Goal: Task Accomplishment & Management: Complete application form

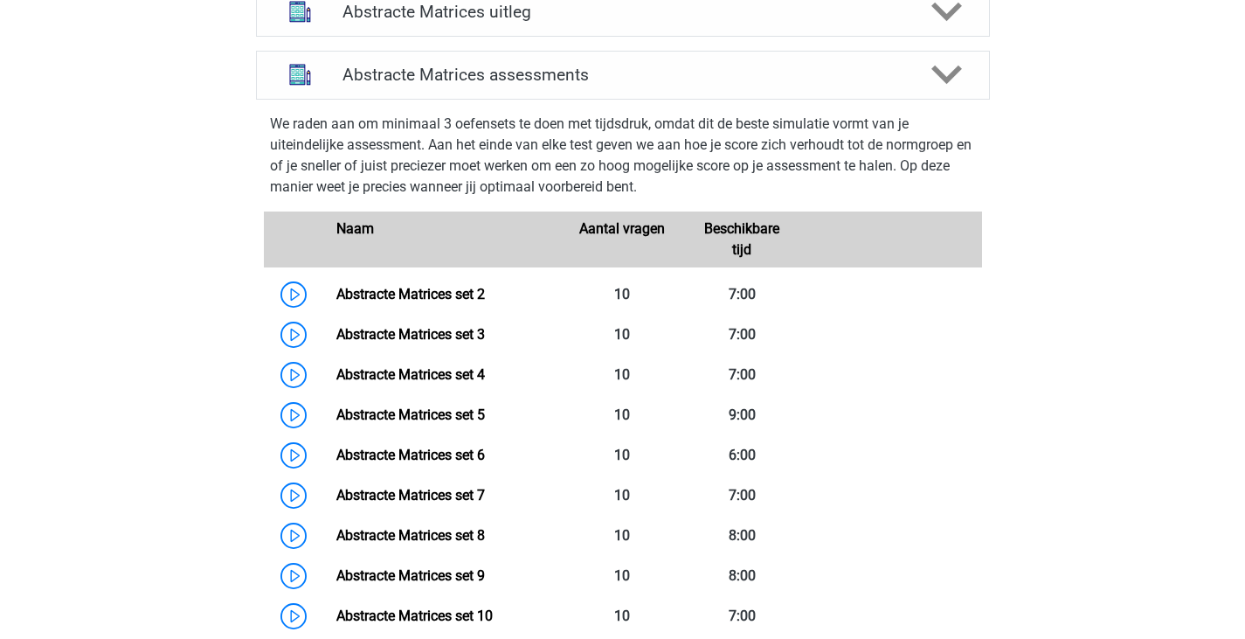
scroll to position [534, 0]
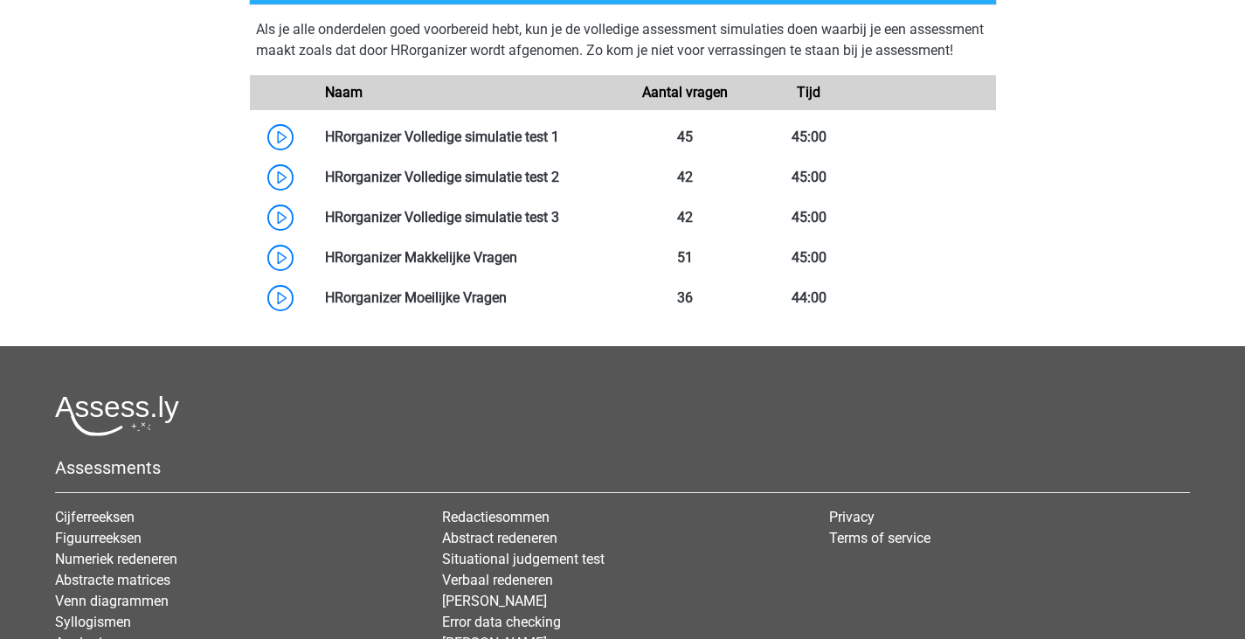
scroll to position [954, 0]
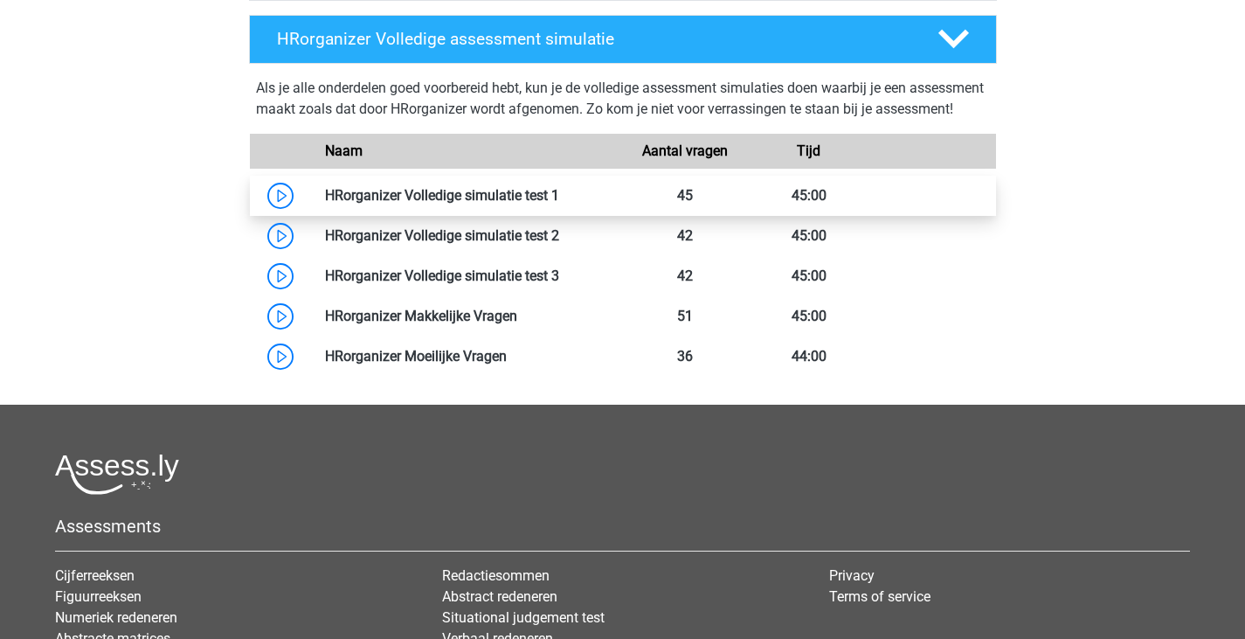
click at [559, 204] on link at bounding box center [559, 195] width 0 height 17
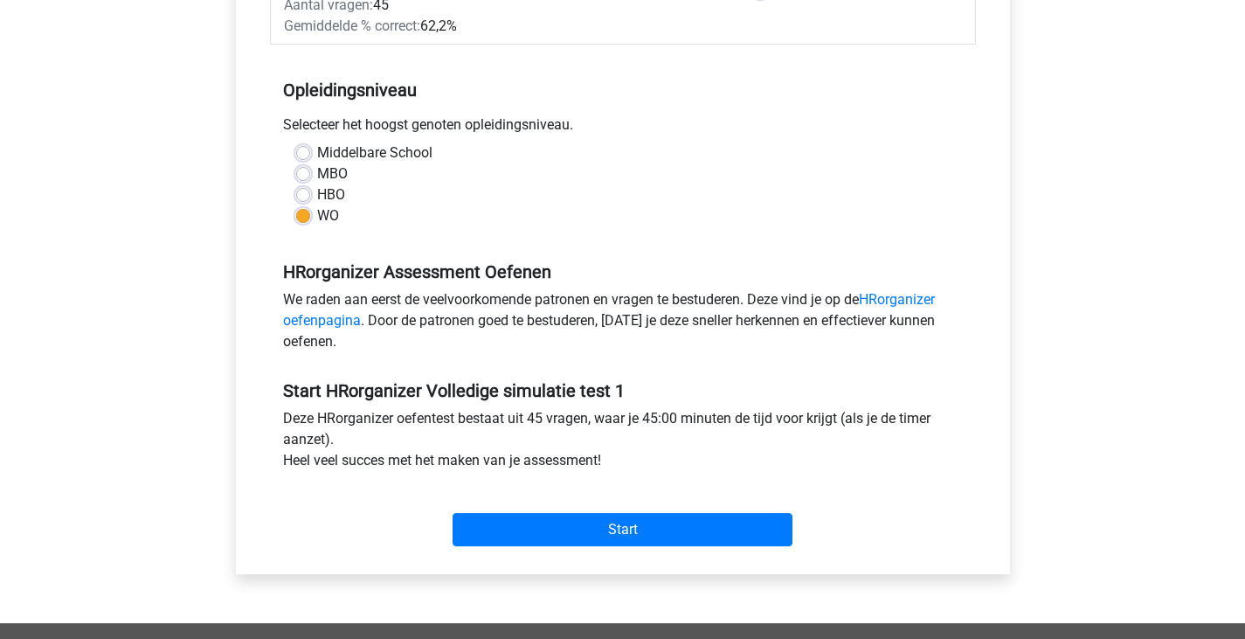
scroll to position [334, 0]
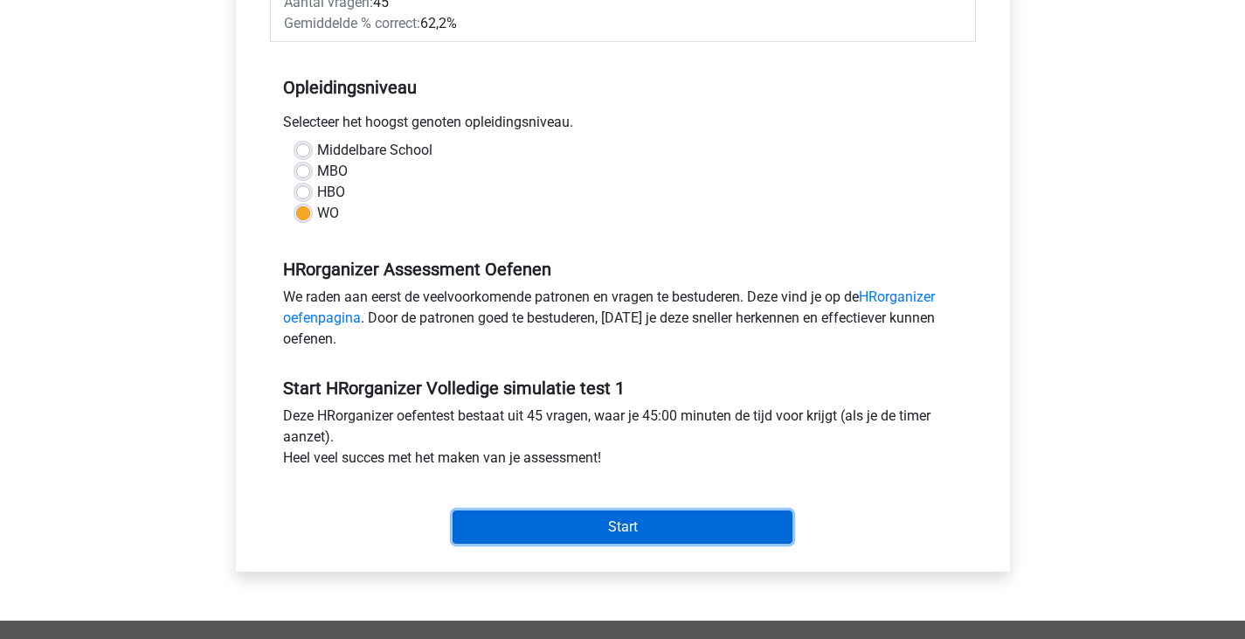
click at [642, 523] on input "Start" at bounding box center [623, 526] width 340 height 33
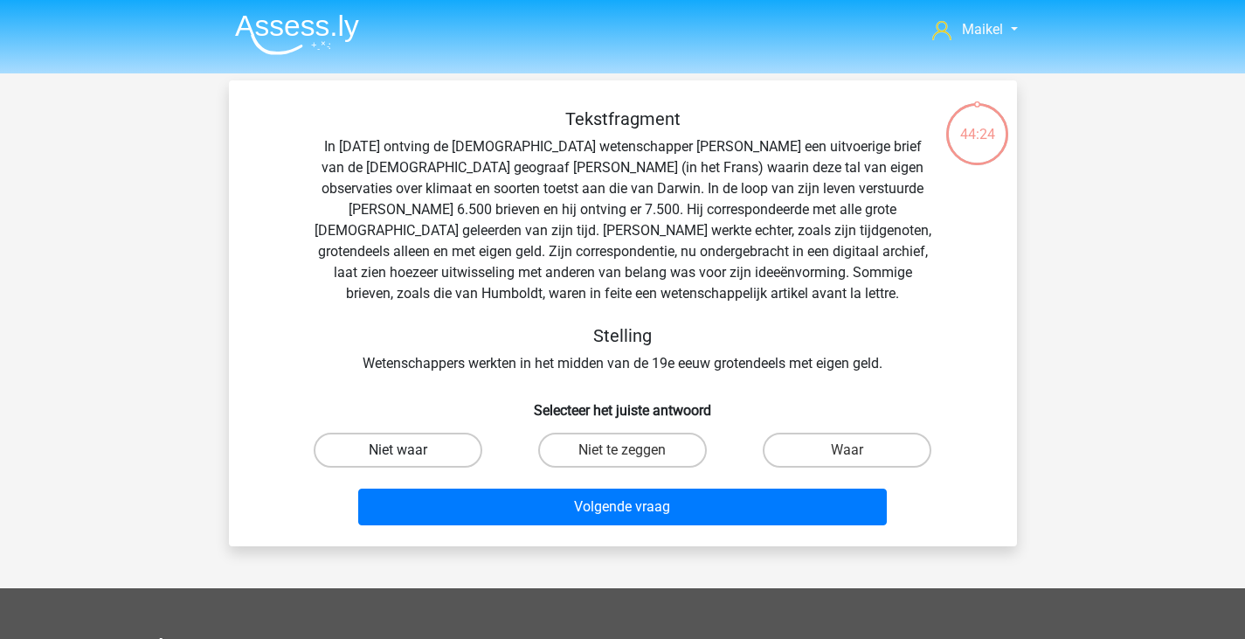
click at [441, 448] on label "Niet waar" at bounding box center [398, 450] width 169 height 35
click at [409, 450] on input "Niet waar" at bounding box center [403, 455] width 11 height 11
radio input "true"
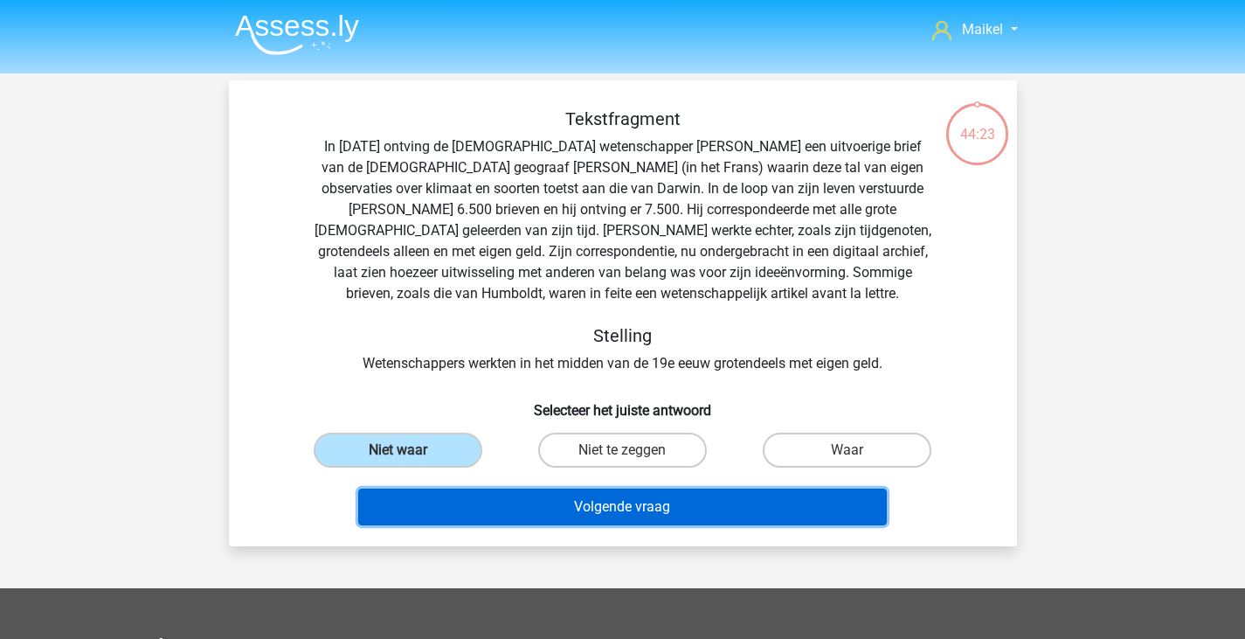
click at [547, 516] on button "Volgende vraag" at bounding box center [622, 507] width 529 height 37
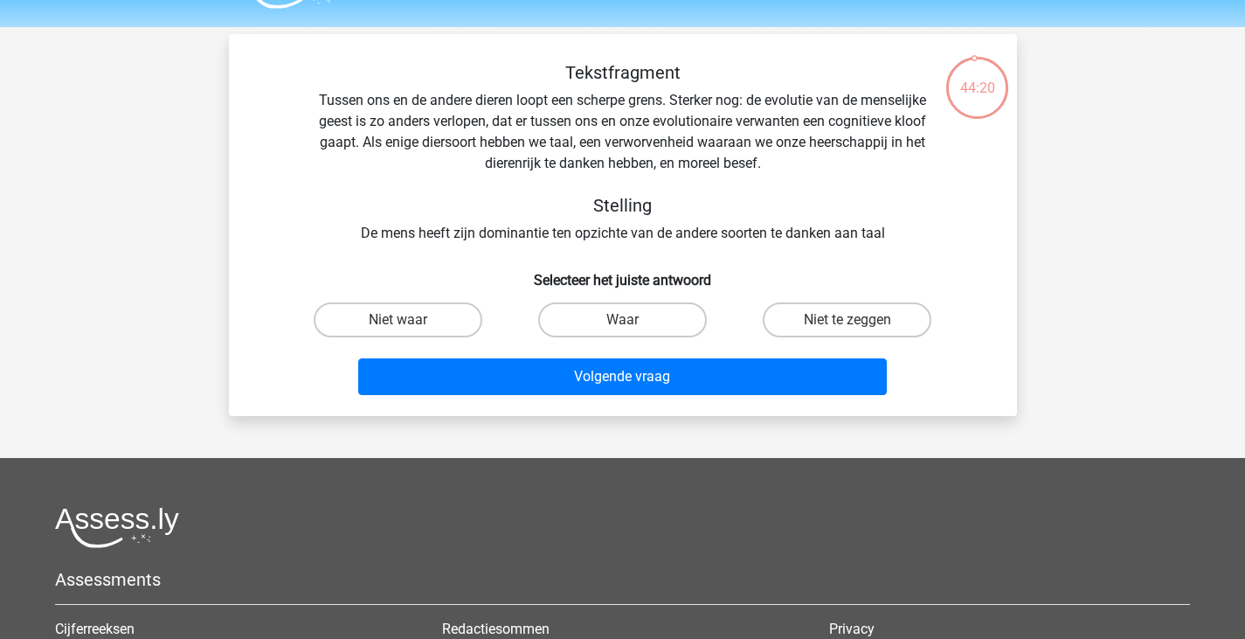
scroll to position [35, 0]
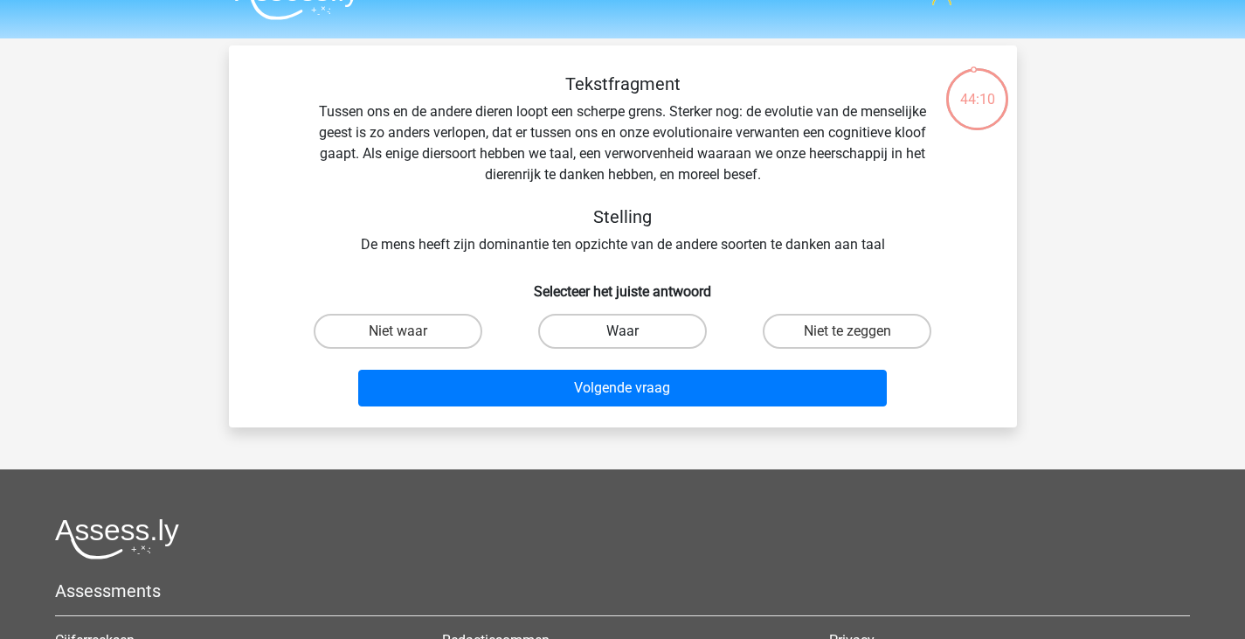
click at [600, 318] on label "Waar" at bounding box center [622, 331] width 169 height 35
click at [622, 331] on input "Waar" at bounding box center [627, 336] width 11 height 11
radio input "true"
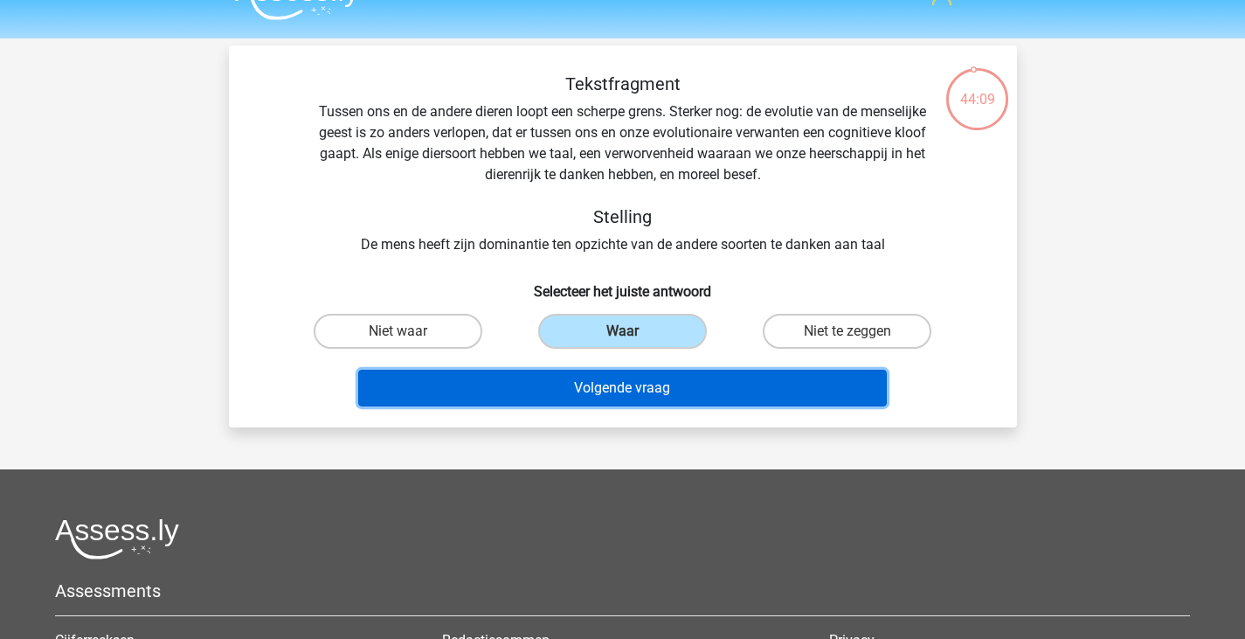
click at [592, 385] on button "Volgende vraag" at bounding box center [622, 388] width 529 height 37
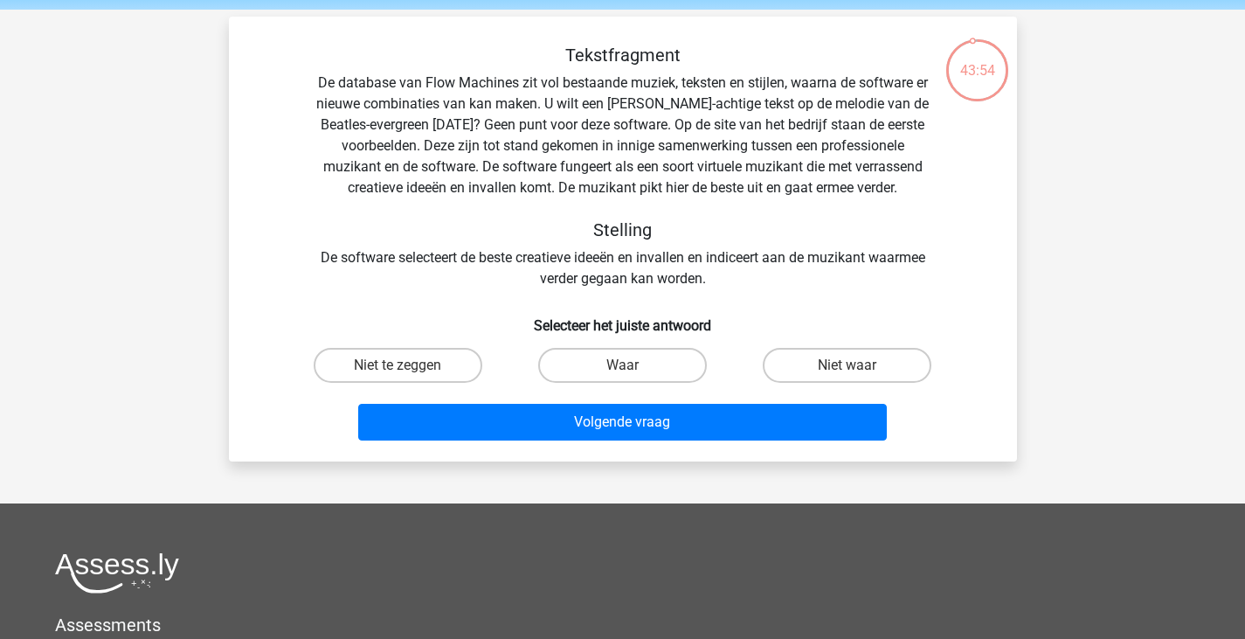
scroll to position [65, 0]
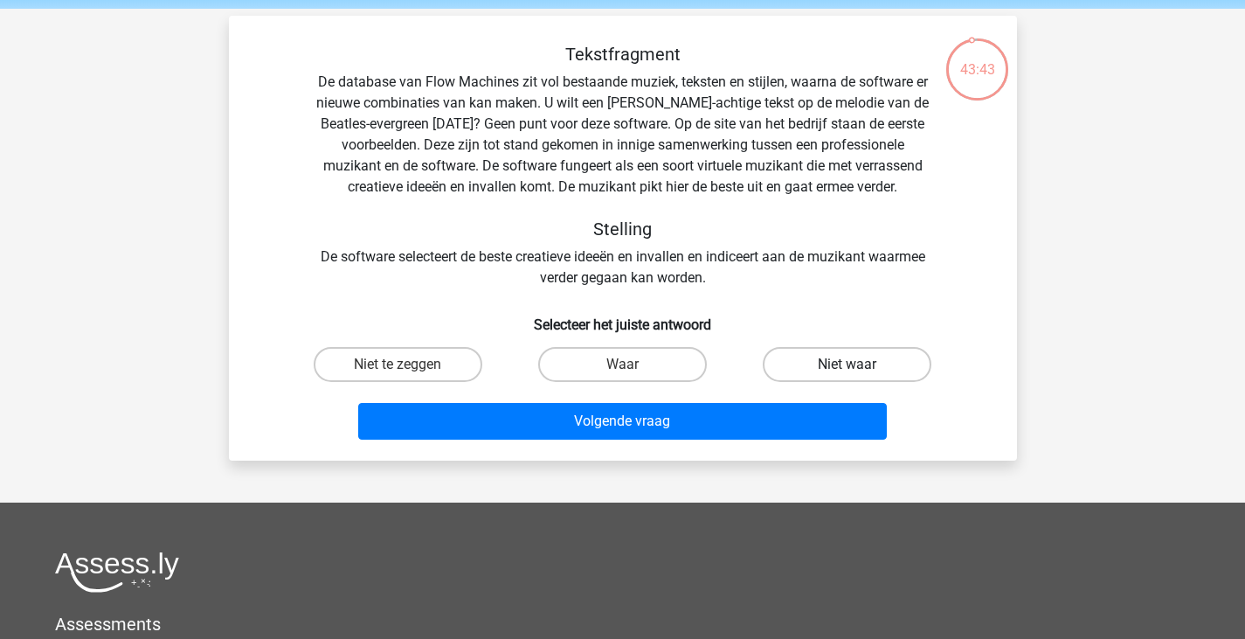
click at [788, 369] on label "Niet waar" at bounding box center [847, 364] width 169 height 35
click at [848, 369] on input "Niet waar" at bounding box center [853, 369] width 11 height 11
radio input "true"
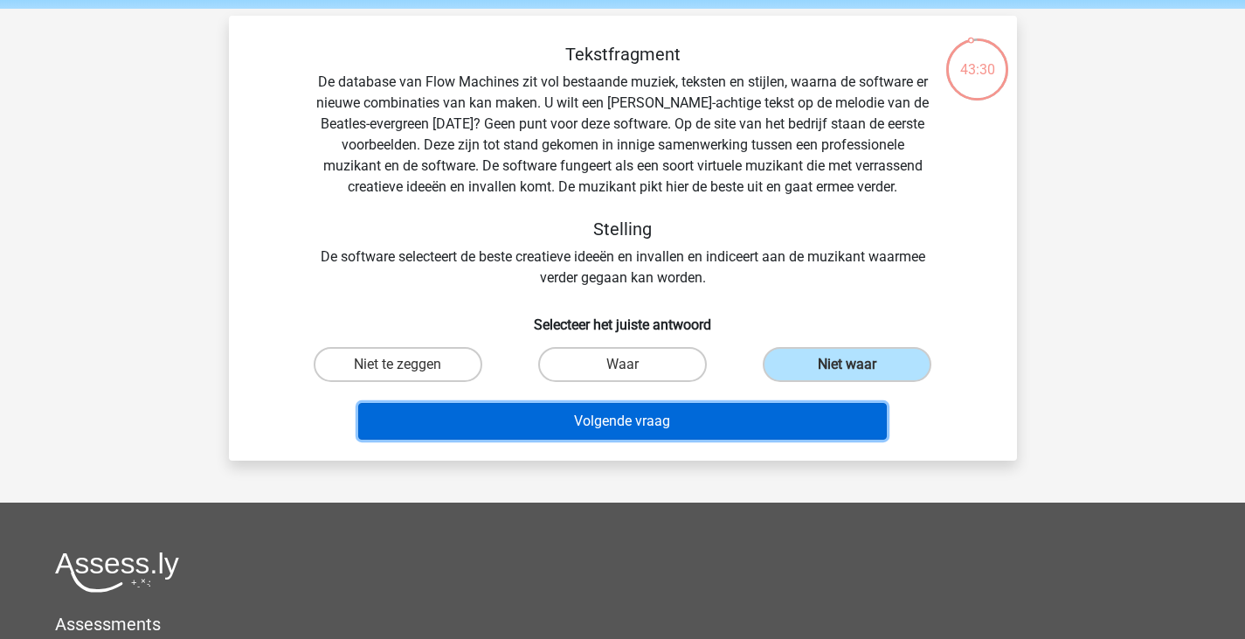
click at [638, 420] on button "Volgende vraag" at bounding box center [622, 421] width 529 height 37
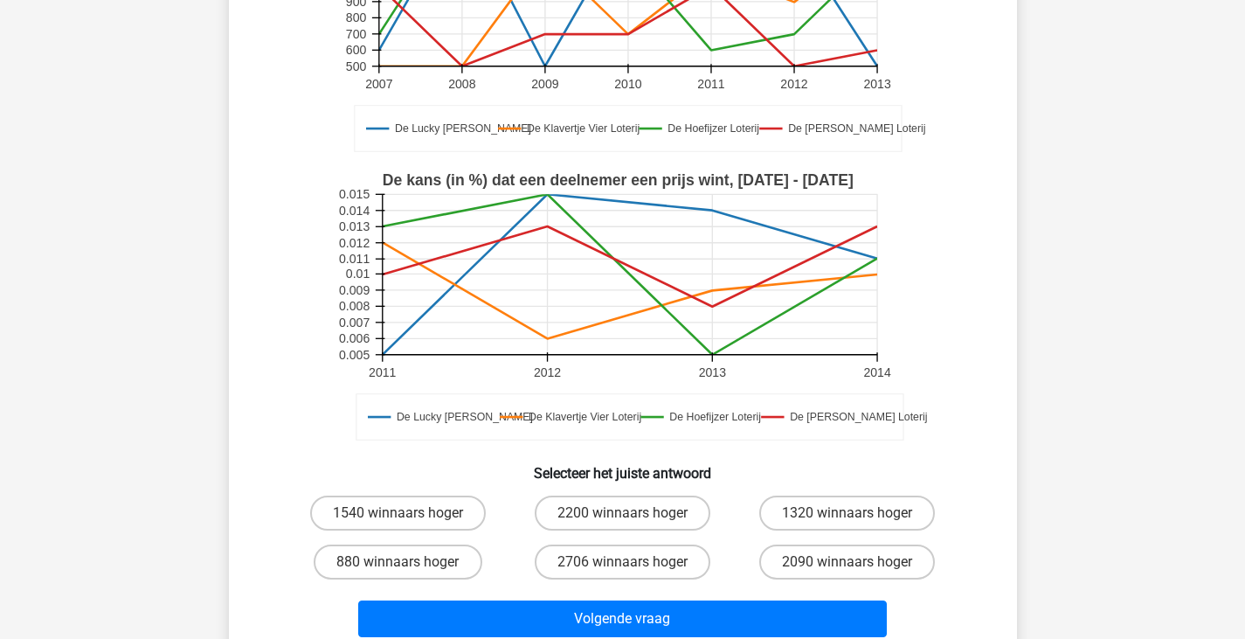
scroll to position [316, 0]
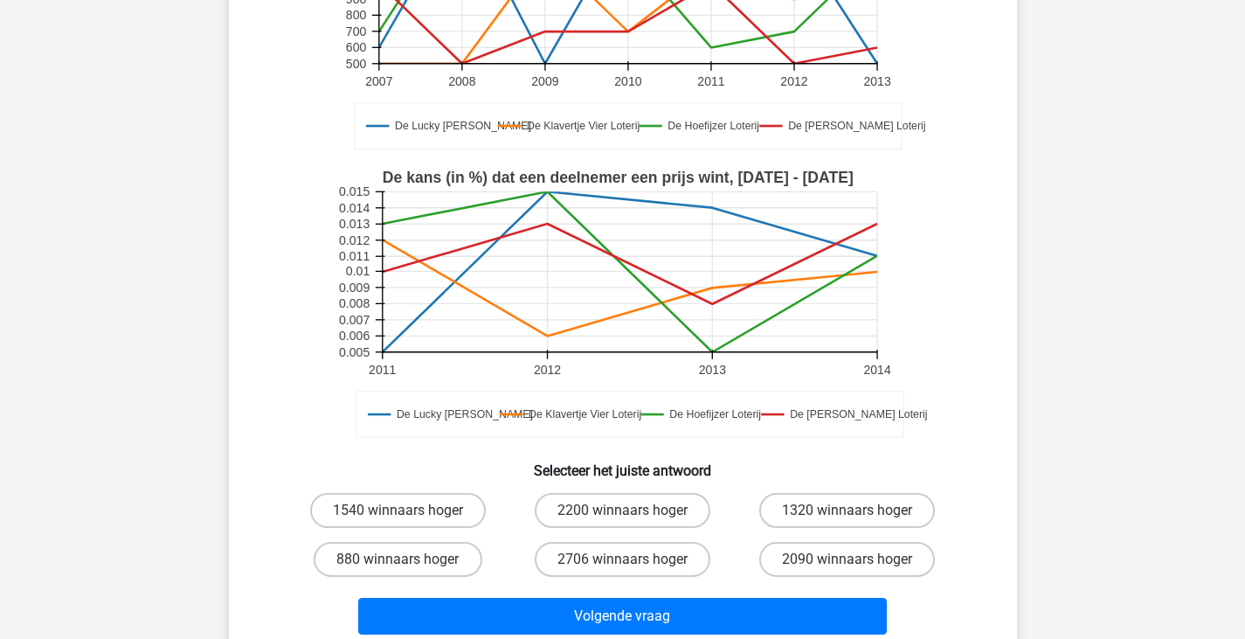
click at [593, 502] on div "2200 winnaars hoger" at bounding box center [622, 510] width 225 height 49
click at [604, 493] on label "2200 winnaars hoger" at bounding box center [623, 510] width 176 height 35
click at [622, 510] on input "2200 winnaars hoger" at bounding box center [627, 515] width 11 height 11
radio input "true"
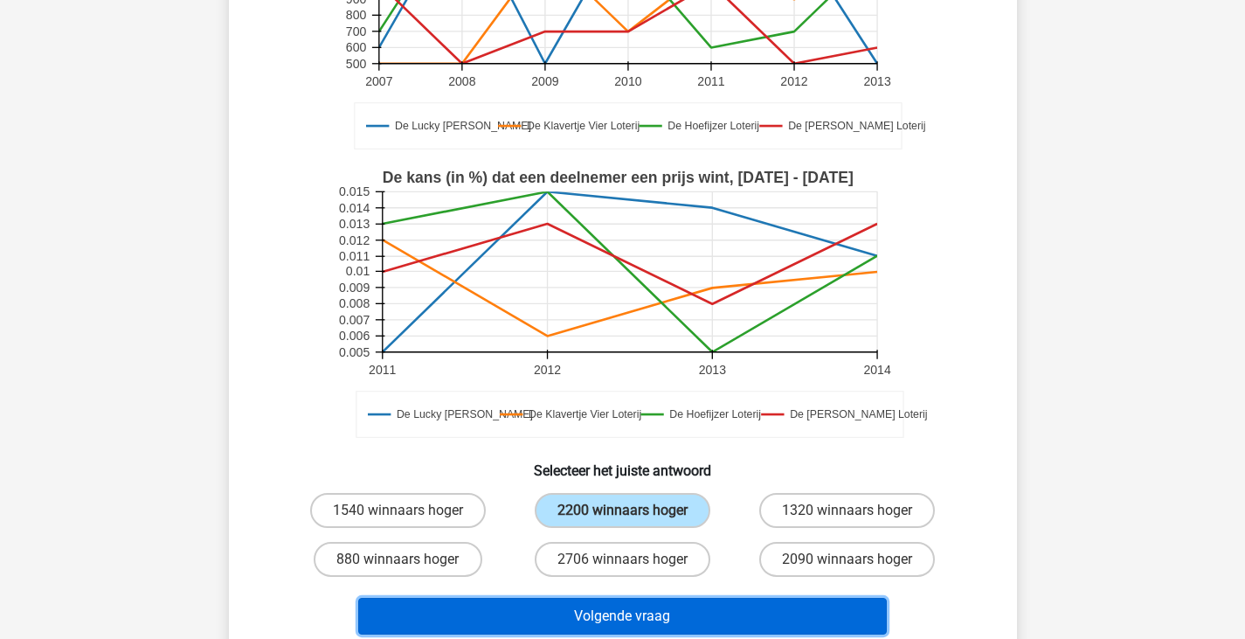
click at [586, 598] on button "Volgende vraag" at bounding box center [622, 616] width 529 height 37
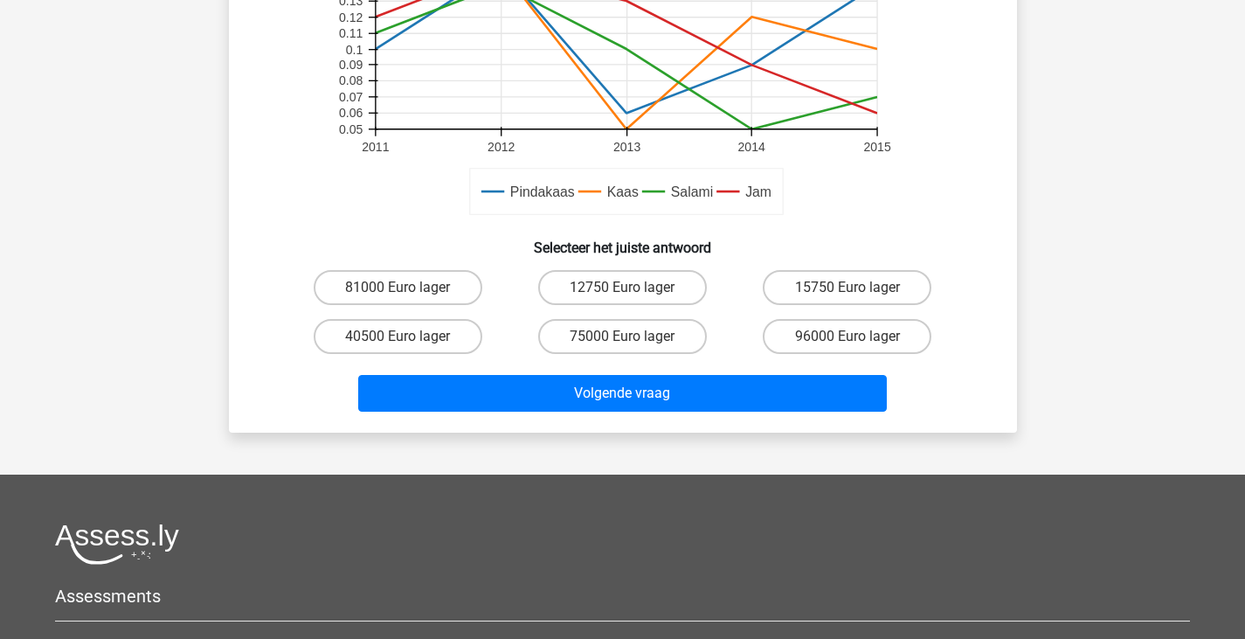
scroll to position [635, 0]
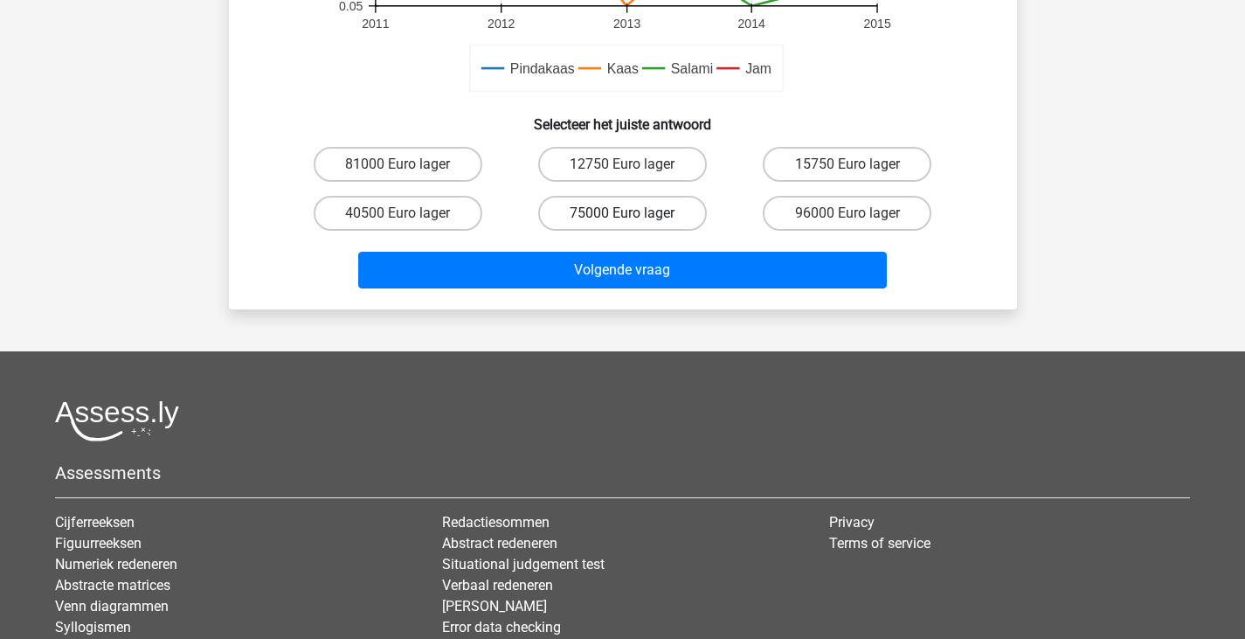
click at [663, 205] on label "75000 Euro lager" at bounding box center [622, 213] width 169 height 35
click at [634, 213] on input "75000 Euro lager" at bounding box center [627, 218] width 11 height 11
radio input "true"
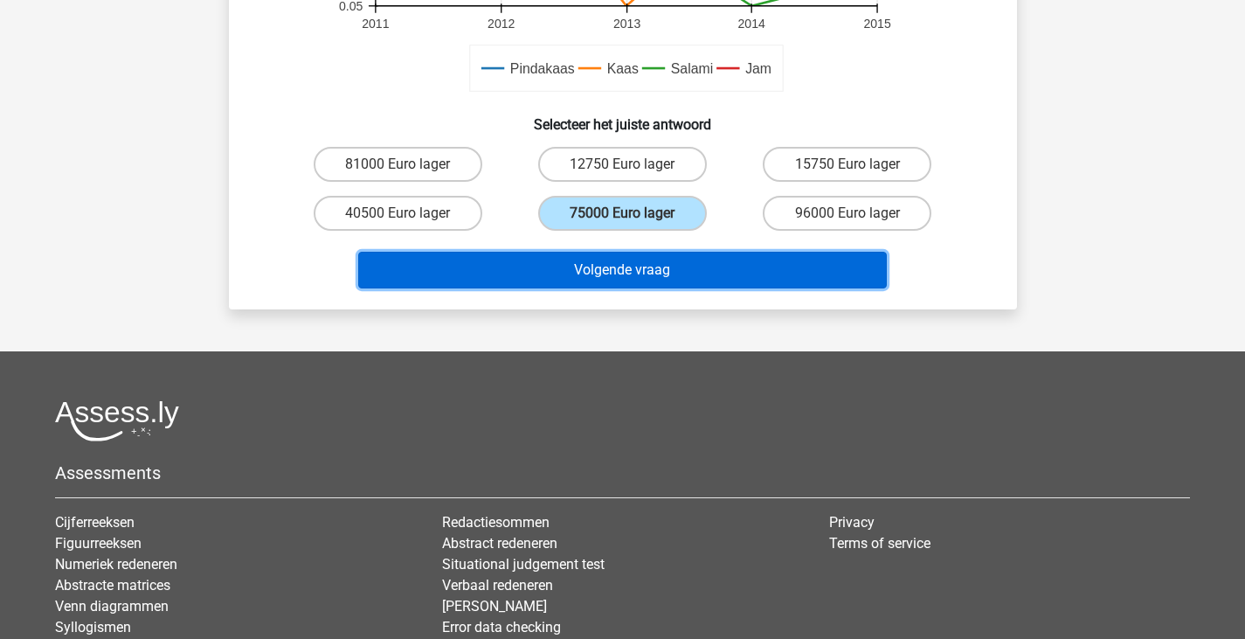
click at [661, 274] on button "Volgende vraag" at bounding box center [622, 270] width 529 height 37
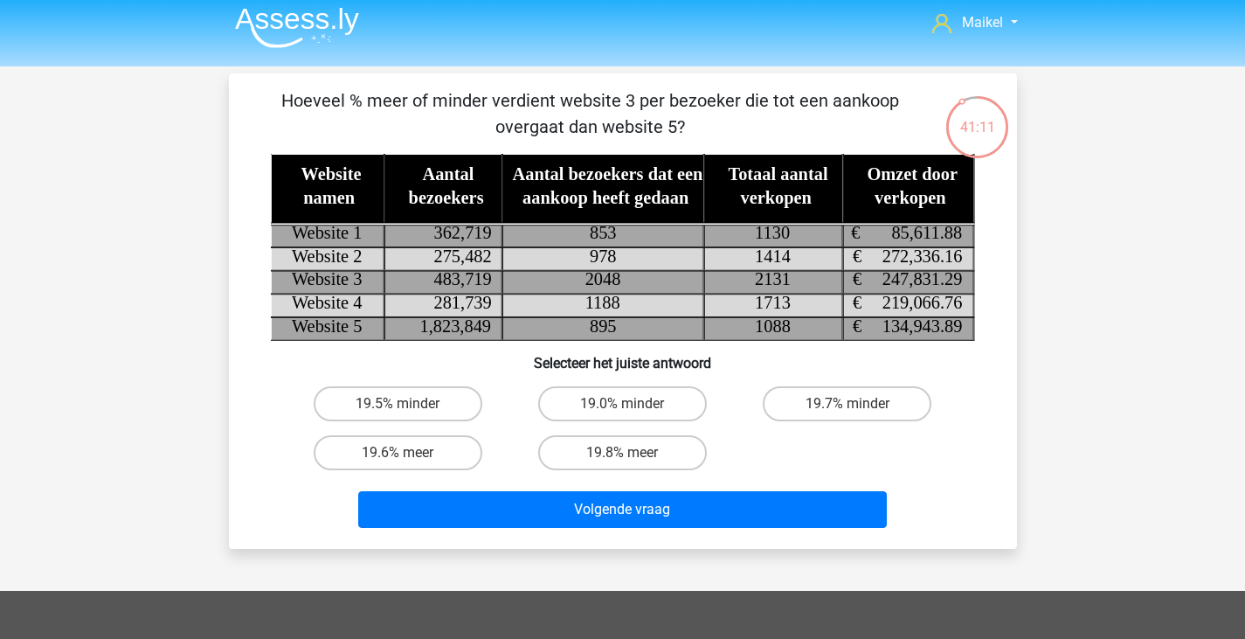
scroll to position [3, 0]
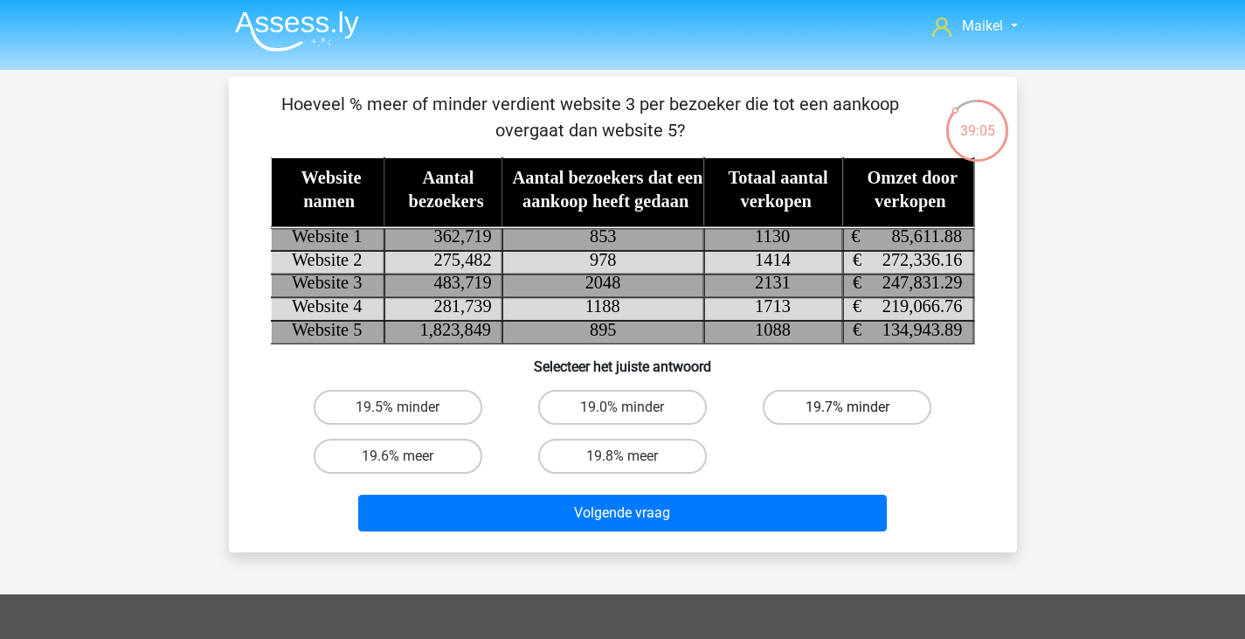
click at [824, 400] on label "19.7% minder" at bounding box center [847, 407] width 169 height 35
click at [848, 407] on input "19.7% minder" at bounding box center [853, 412] width 11 height 11
radio input "true"
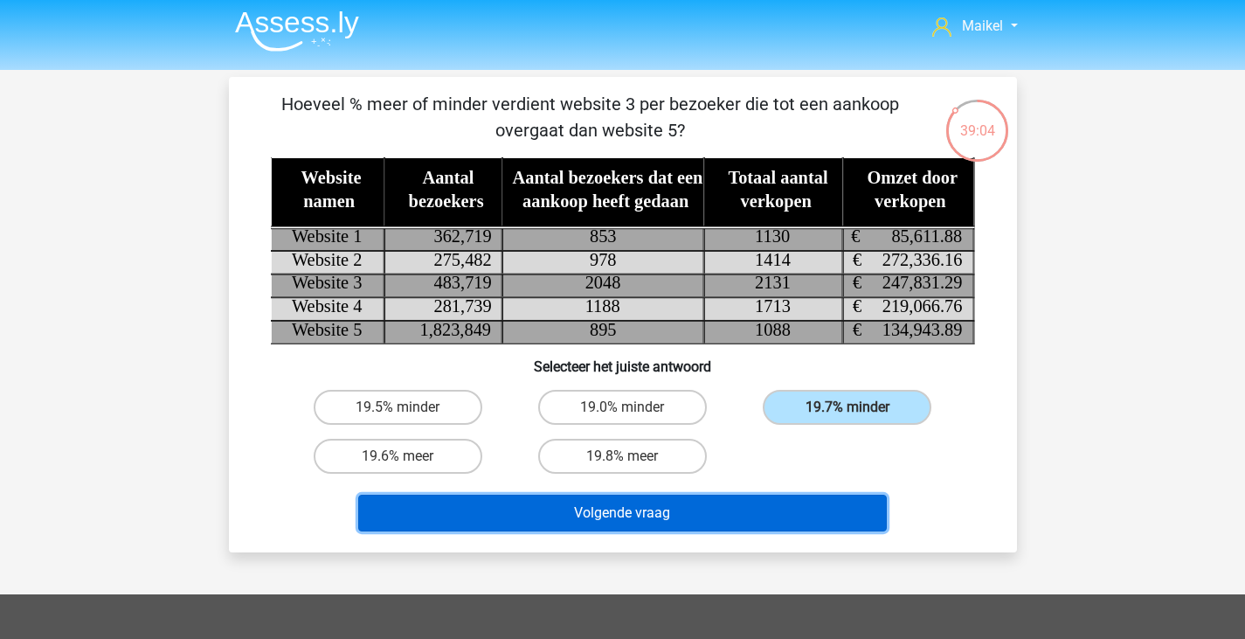
click at [733, 505] on button "Volgende vraag" at bounding box center [622, 513] width 529 height 37
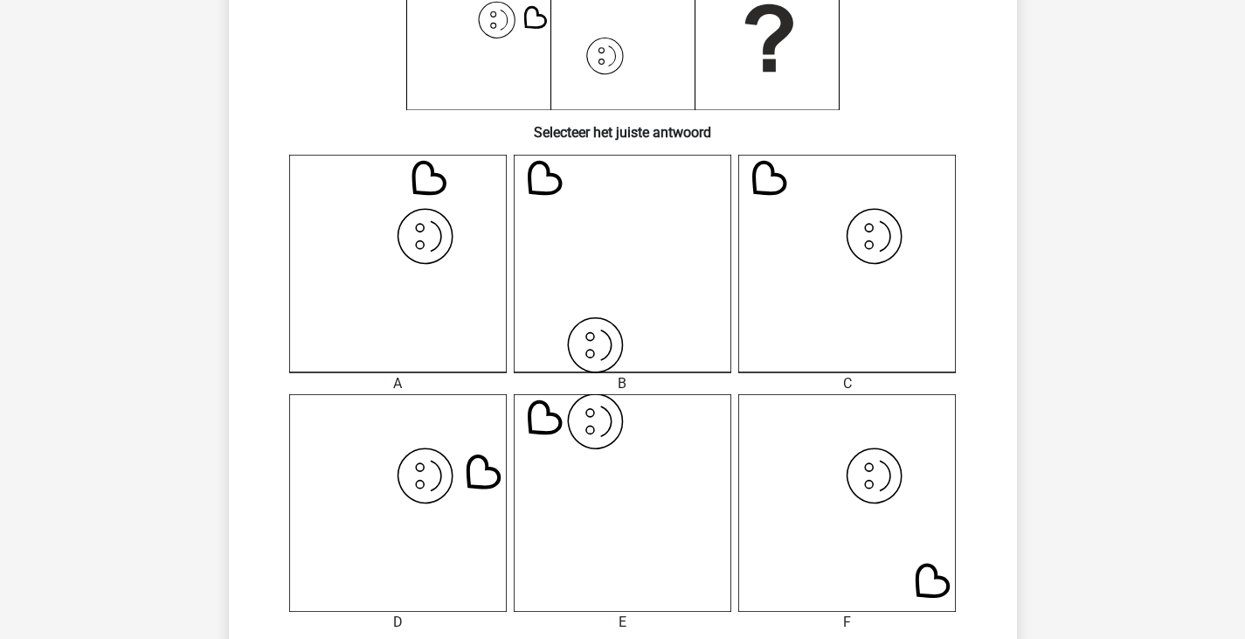
scroll to position [425, 0]
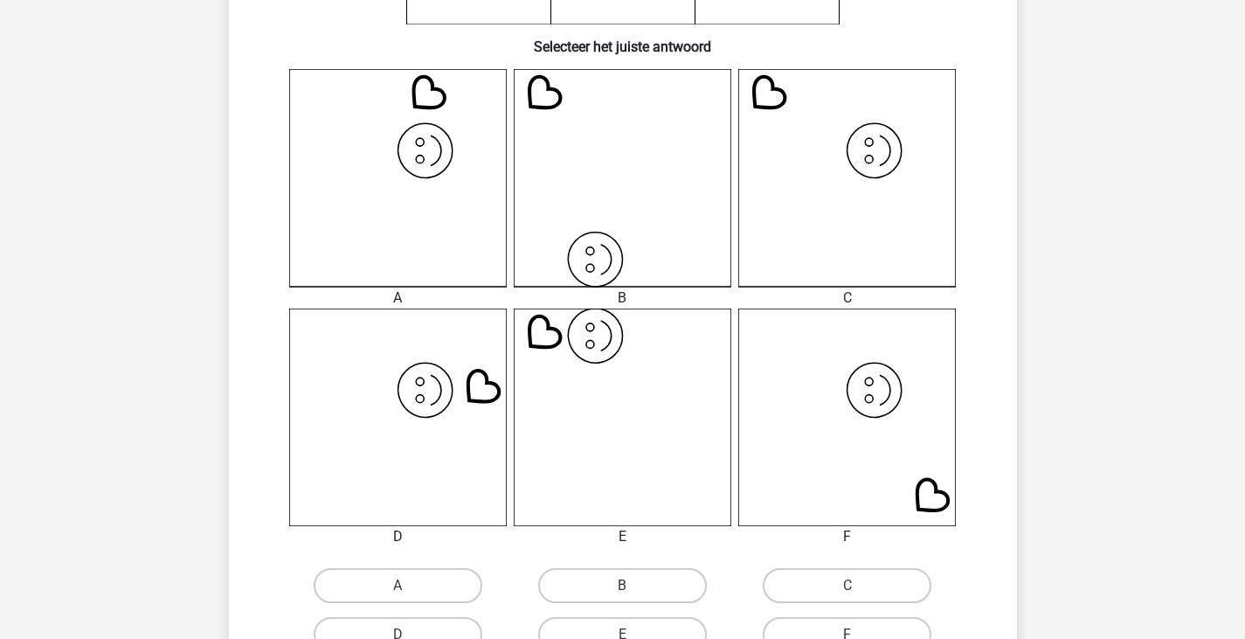
click at [806, 224] on icon "image/svg+xml" at bounding box center [848, 178] width 218 height 218
click at [815, 576] on label "C" at bounding box center [847, 585] width 169 height 35
click at [848, 586] on input "C" at bounding box center [853, 591] width 11 height 11
radio input "true"
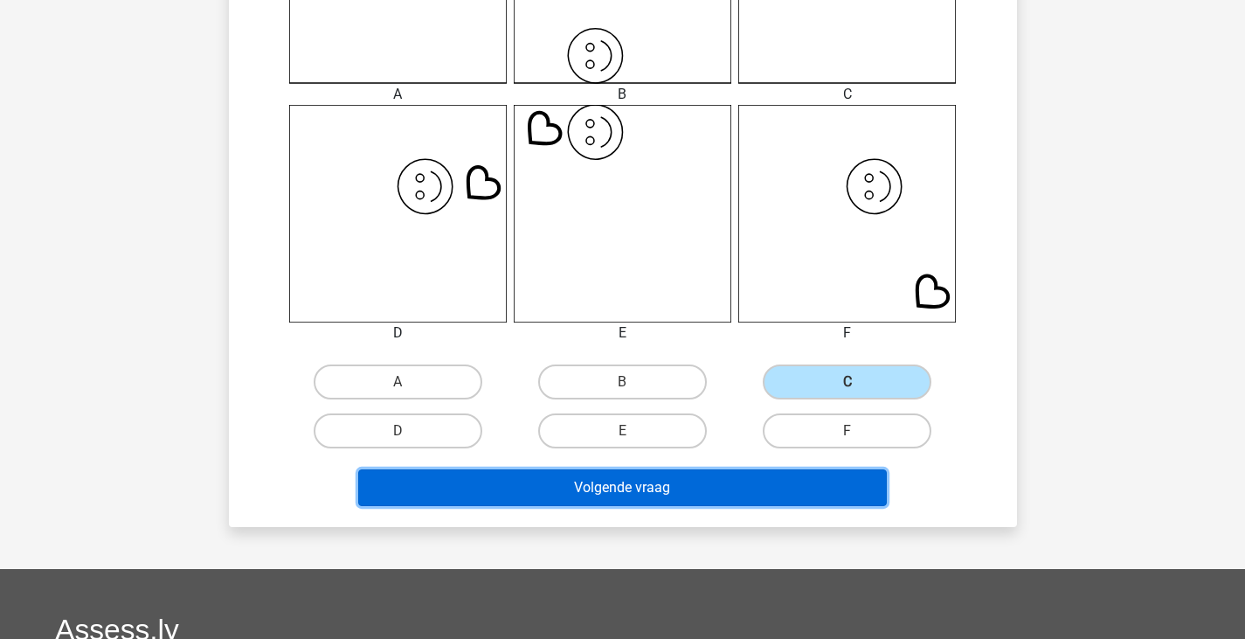
click at [805, 482] on button "Volgende vraag" at bounding box center [622, 487] width 529 height 37
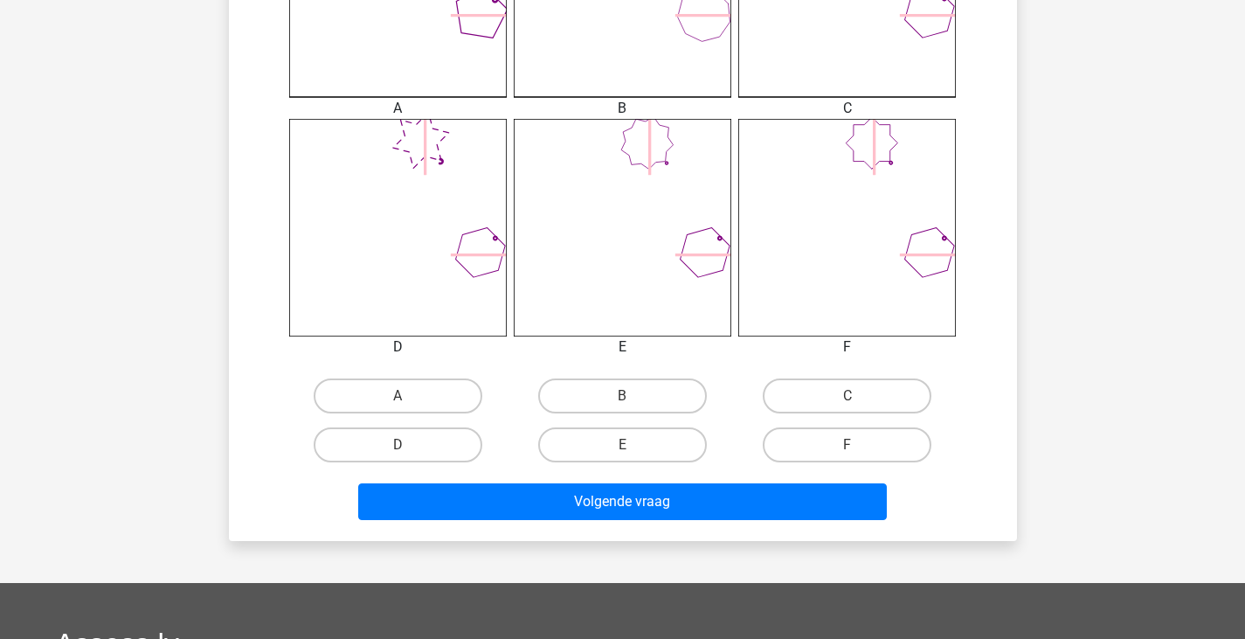
scroll to position [615, 0]
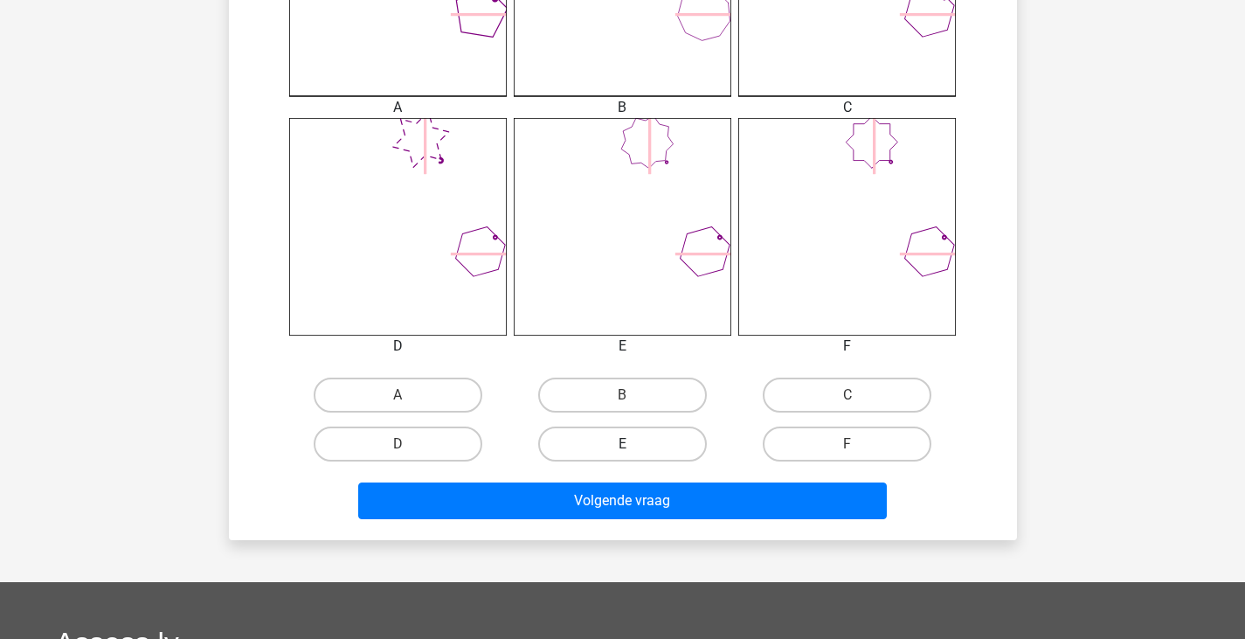
click at [642, 441] on label "E" at bounding box center [622, 444] width 169 height 35
click at [634, 444] on input "E" at bounding box center [627, 449] width 11 height 11
radio input "true"
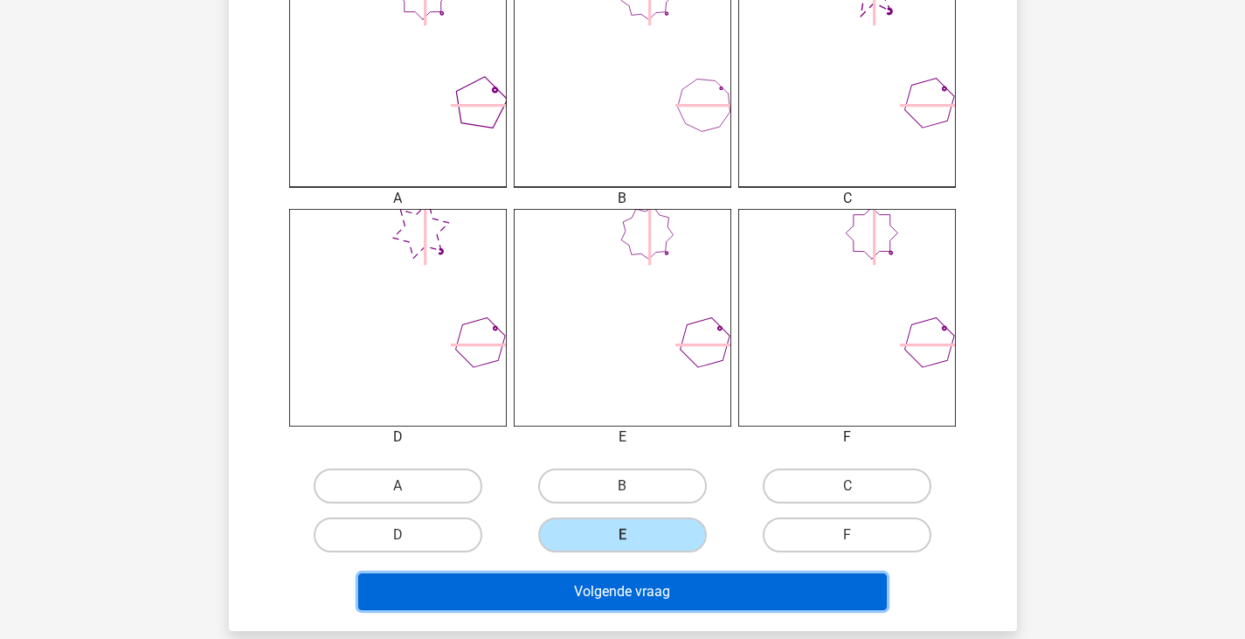
click at [667, 593] on button "Volgende vraag" at bounding box center [622, 591] width 529 height 37
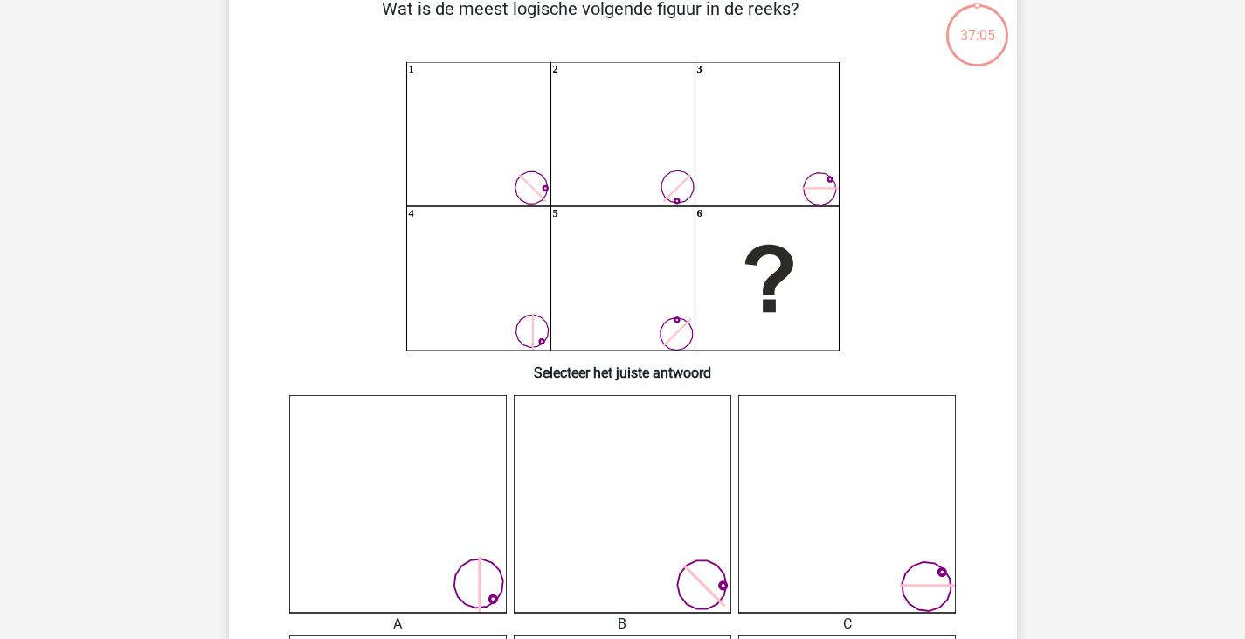
scroll to position [80, 0]
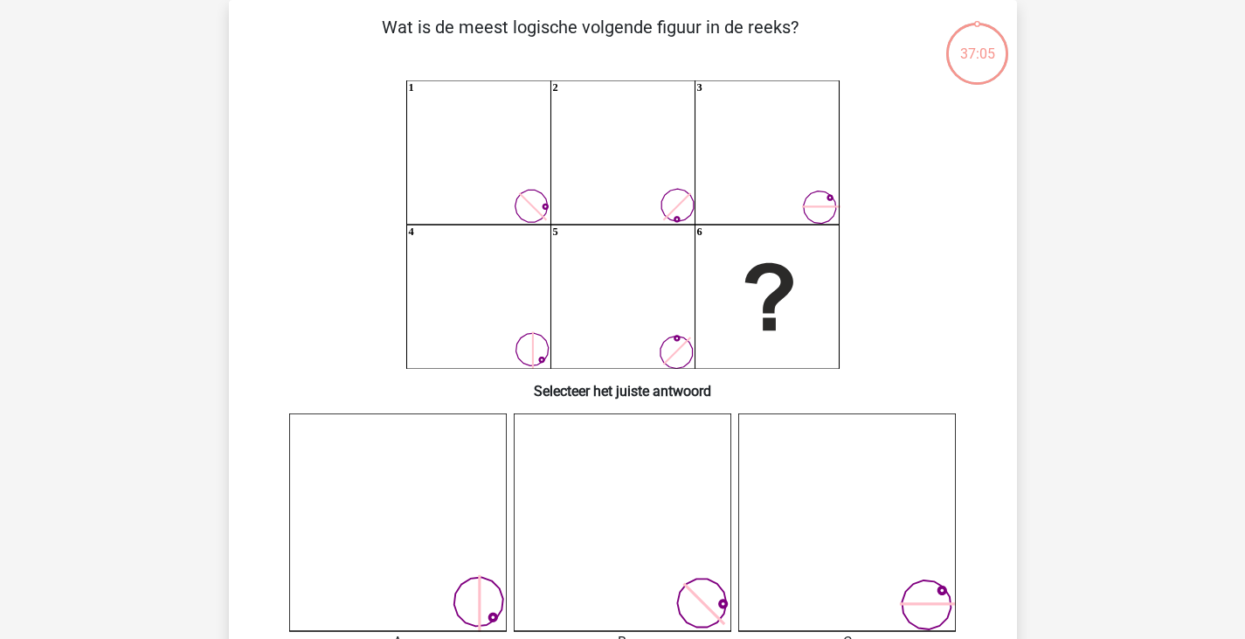
click at [696, 255] on div "Wat is de meest logische volgende figuur in de reeks? 1 2 3 4 5 6 Selecteer het…" at bounding box center [623, 537] width 774 height 1047
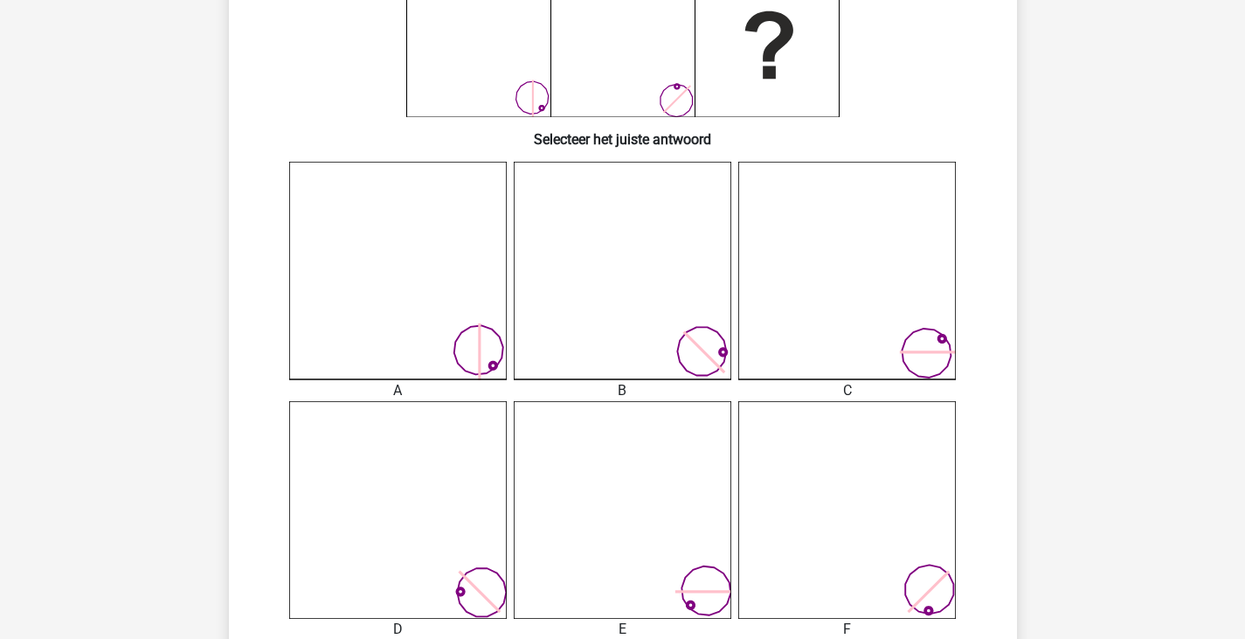
scroll to position [551, 0]
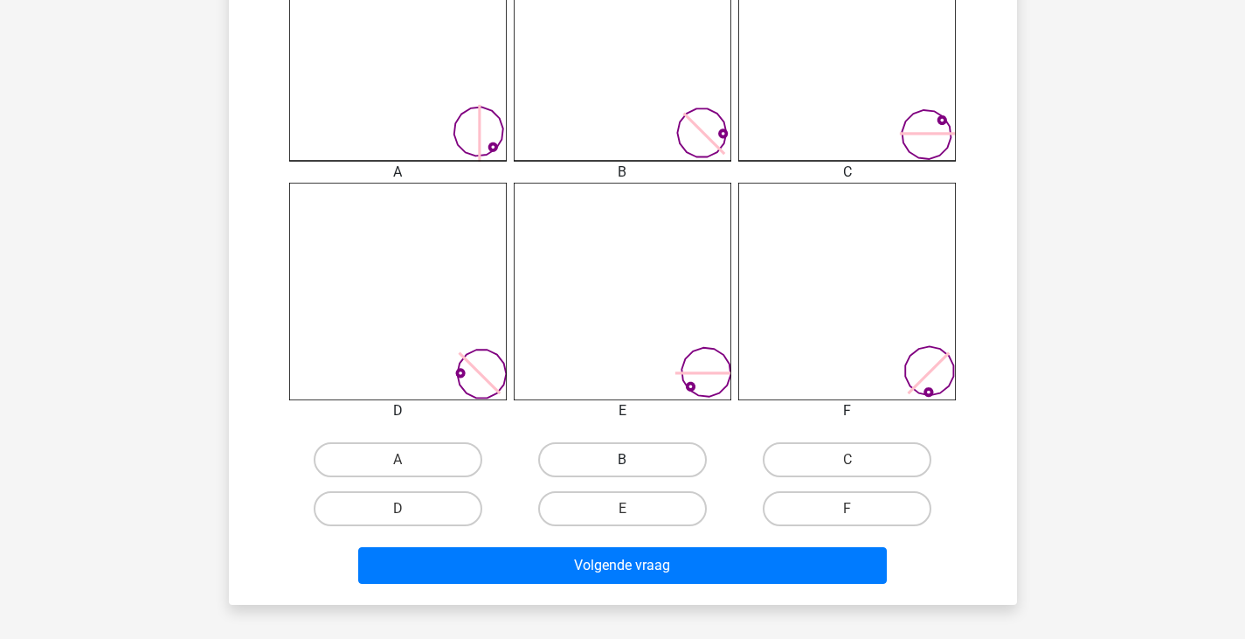
click at [666, 464] on label "B" at bounding box center [622, 459] width 169 height 35
click at [634, 464] on input "B" at bounding box center [627, 465] width 11 height 11
radio input "true"
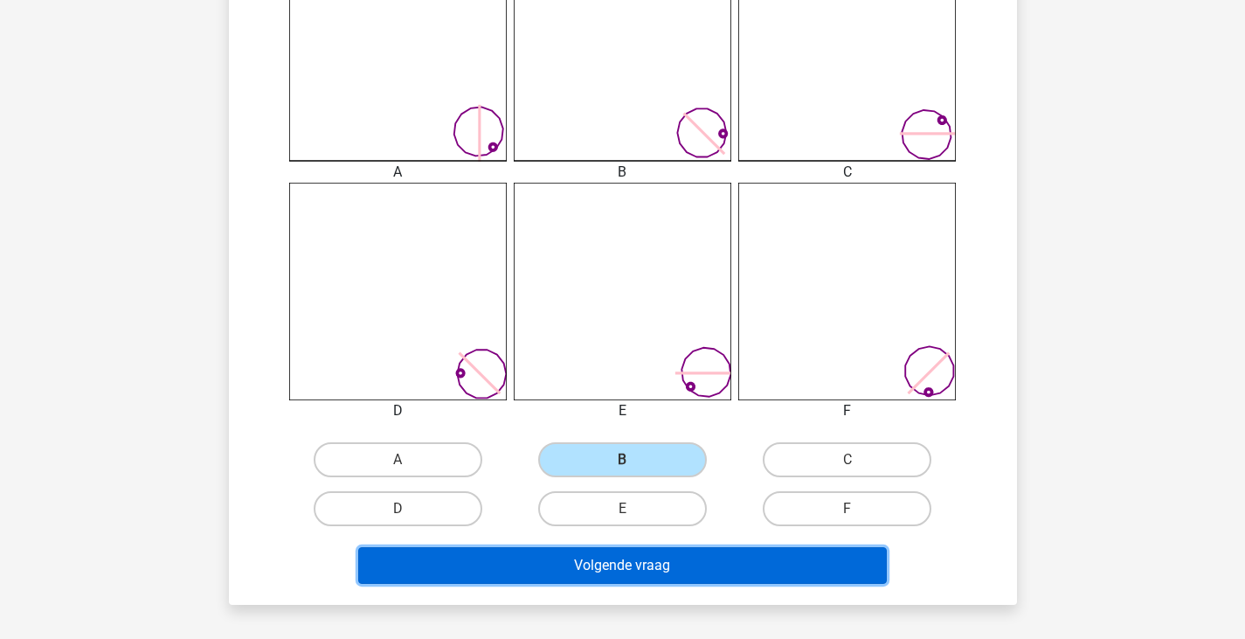
click at [662, 578] on button "Volgende vraag" at bounding box center [622, 565] width 529 height 37
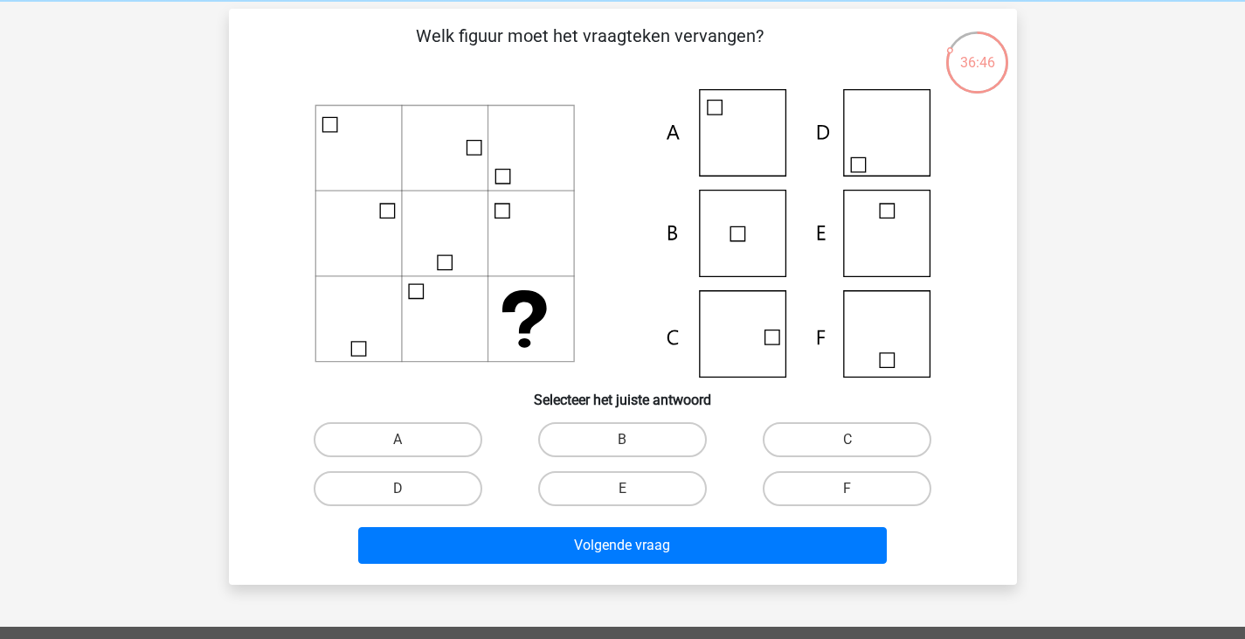
scroll to position [73, 0]
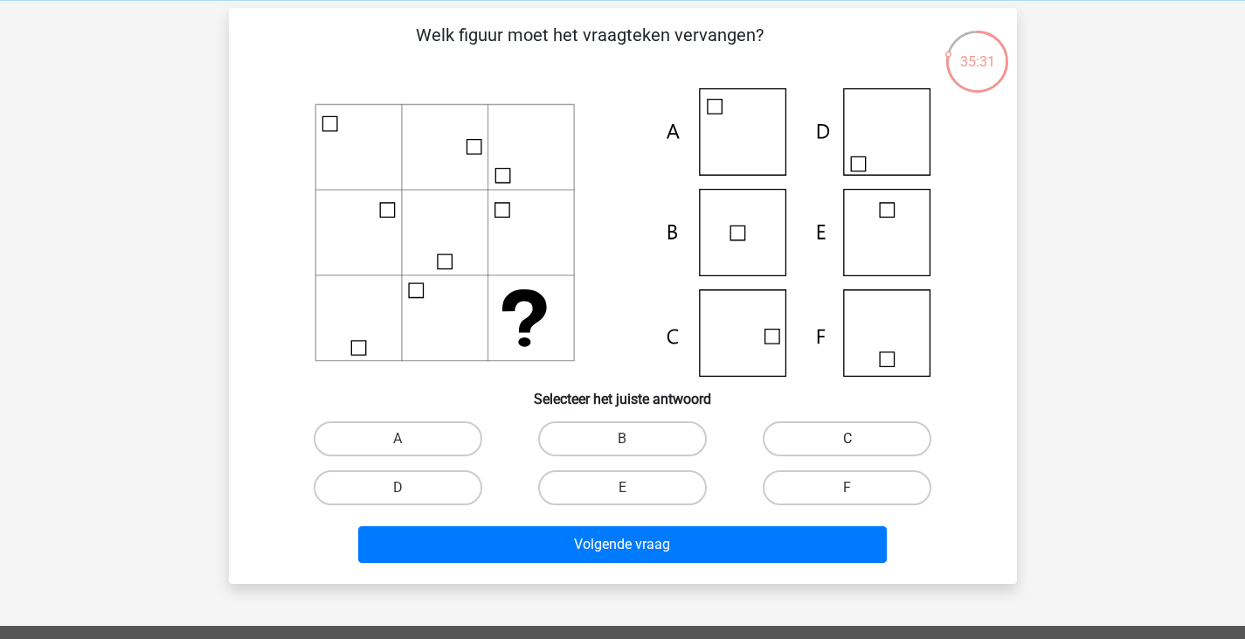
click at [802, 438] on label "C" at bounding box center [847, 438] width 169 height 35
click at [848, 439] on input "C" at bounding box center [853, 444] width 11 height 11
radio input "true"
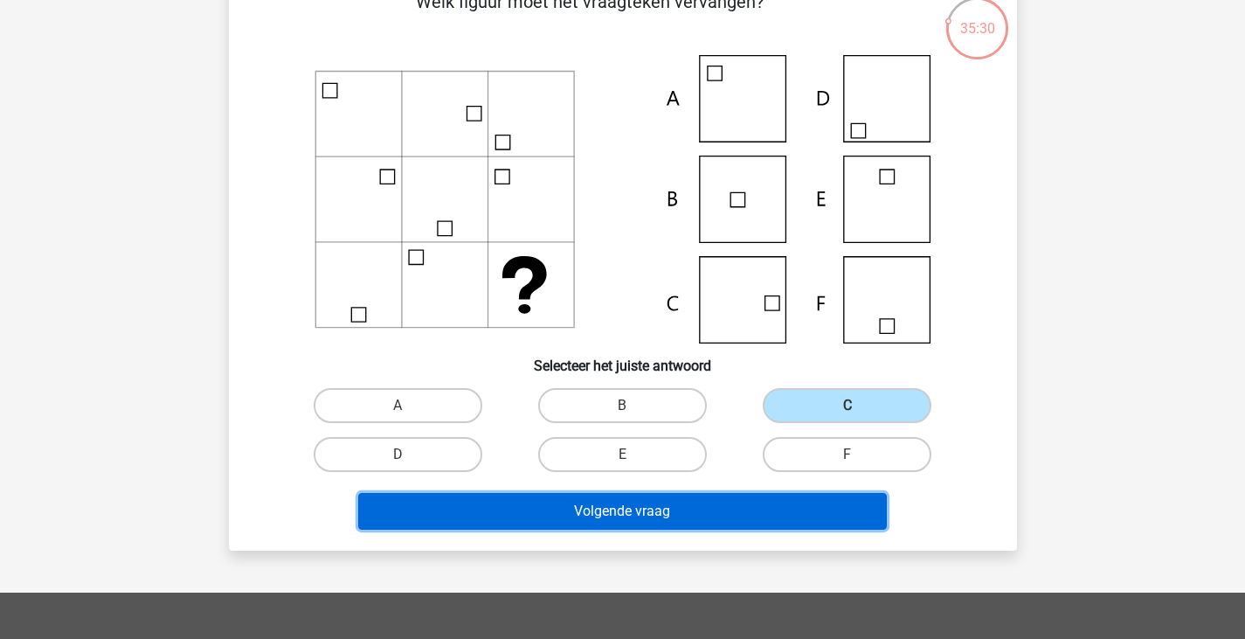
click at [714, 503] on button "Volgende vraag" at bounding box center [622, 511] width 529 height 37
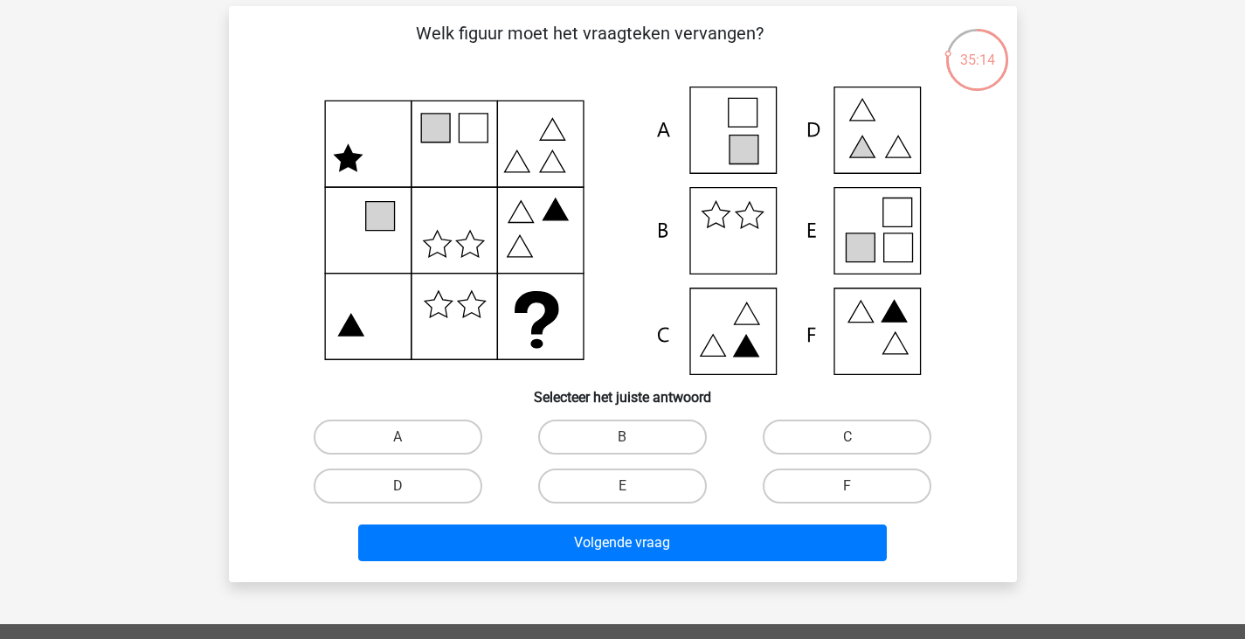
scroll to position [75, 0]
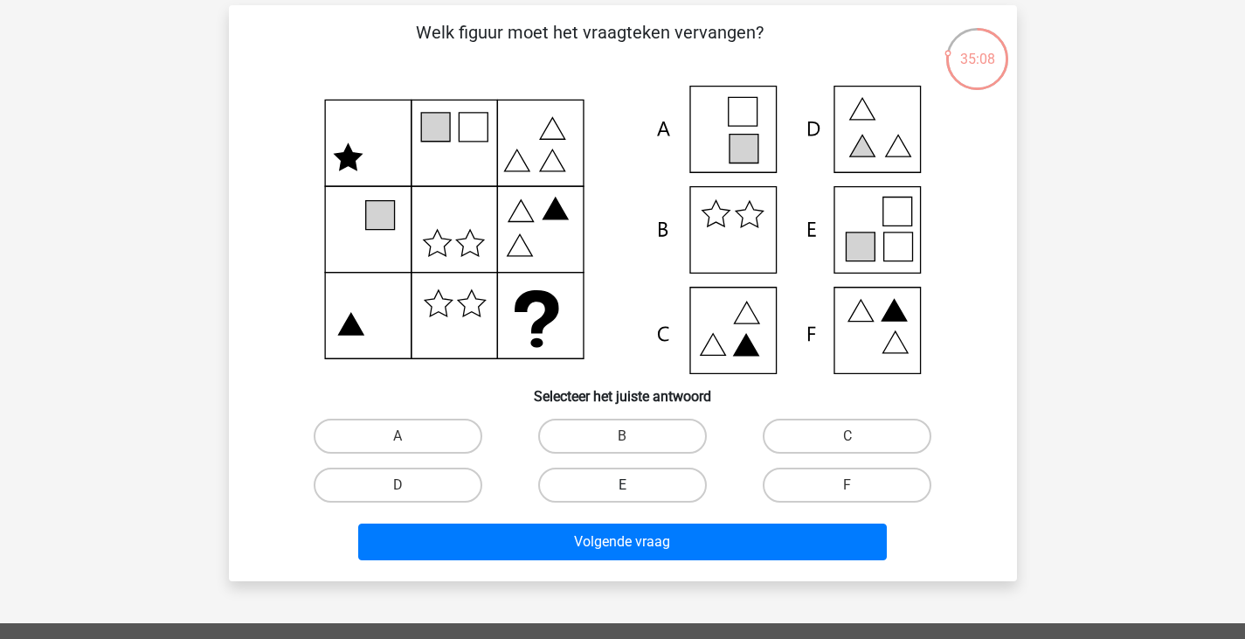
click at [656, 473] on label "E" at bounding box center [622, 485] width 169 height 35
click at [634, 485] on input "E" at bounding box center [627, 490] width 11 height 11
radio input "true"
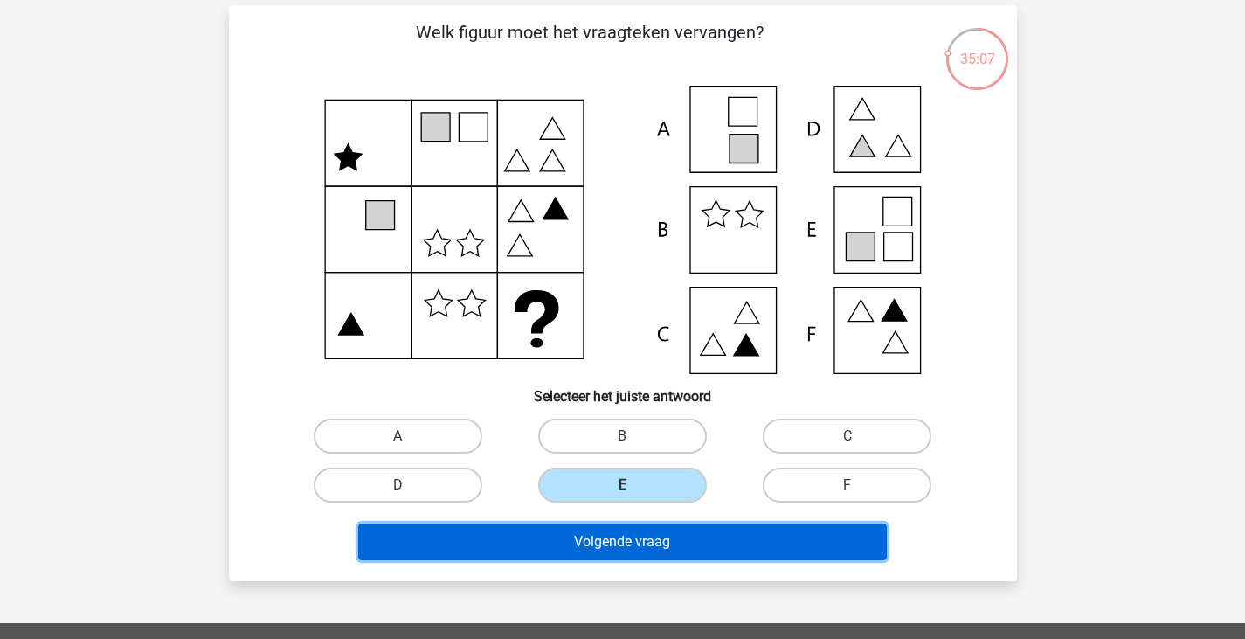
click at [647, 553] on button "Volgende vraag" at bounding box center [622, 542] width 529 height 37
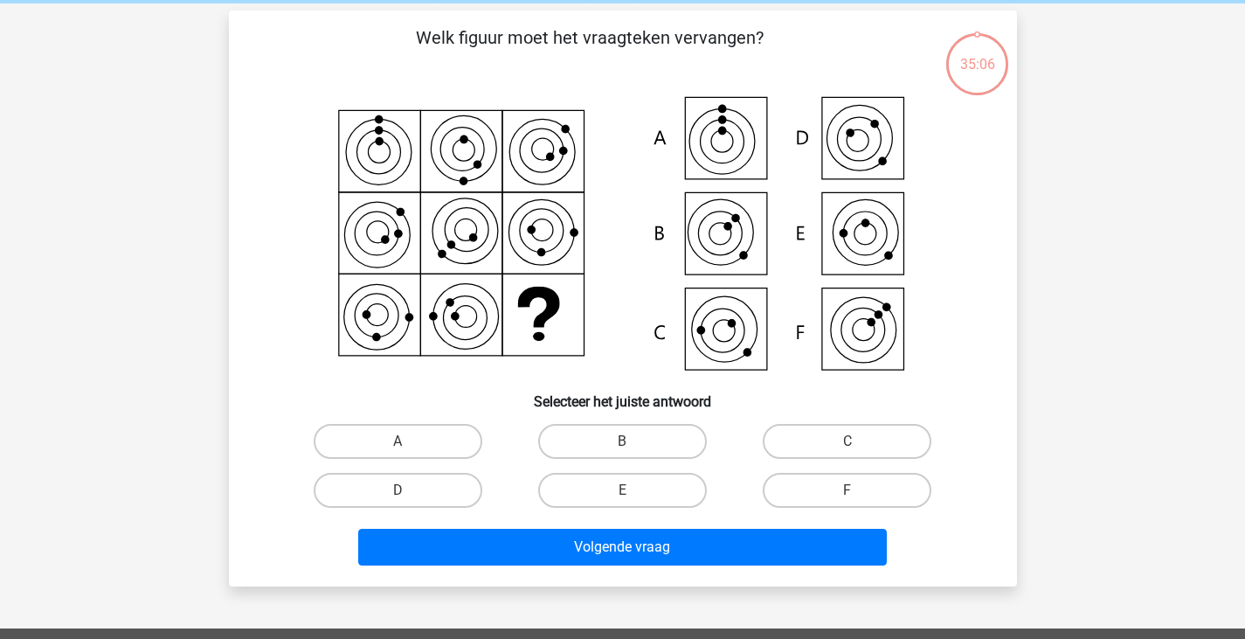
scroll to position [69, 0]
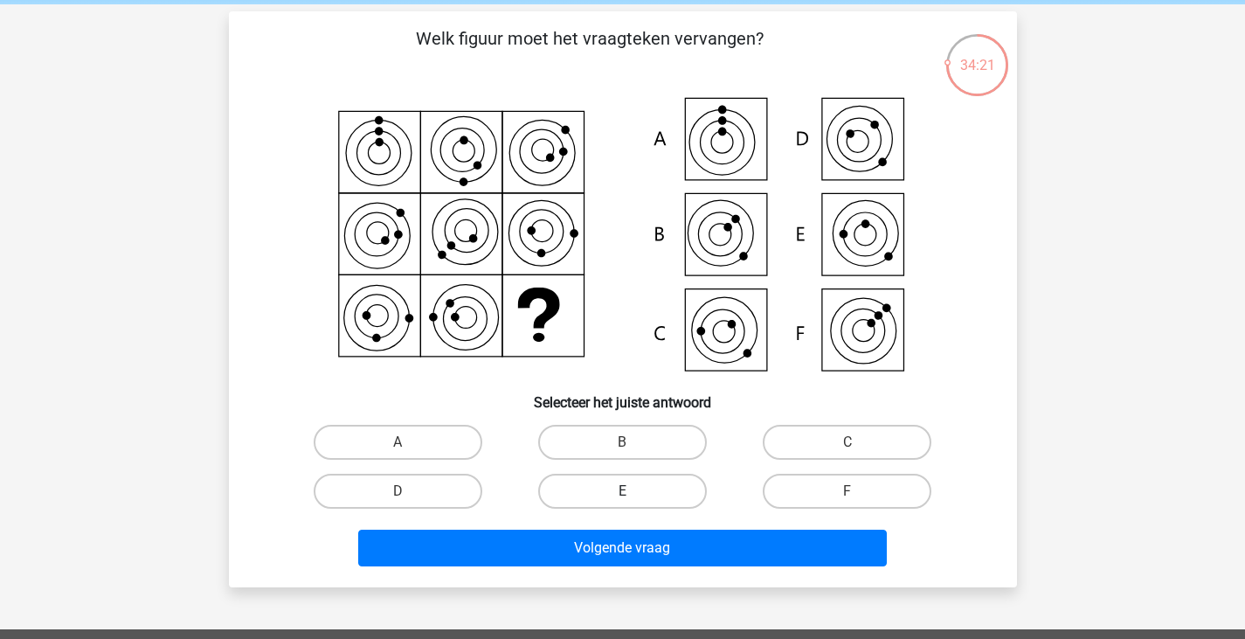
click at [628, 490] on label "E" at bounding box center [622, 491] width 169 height 35
click at [628, 491] on input "E" at bounding box center [627, 496] width 11 height 11
radio input "true"
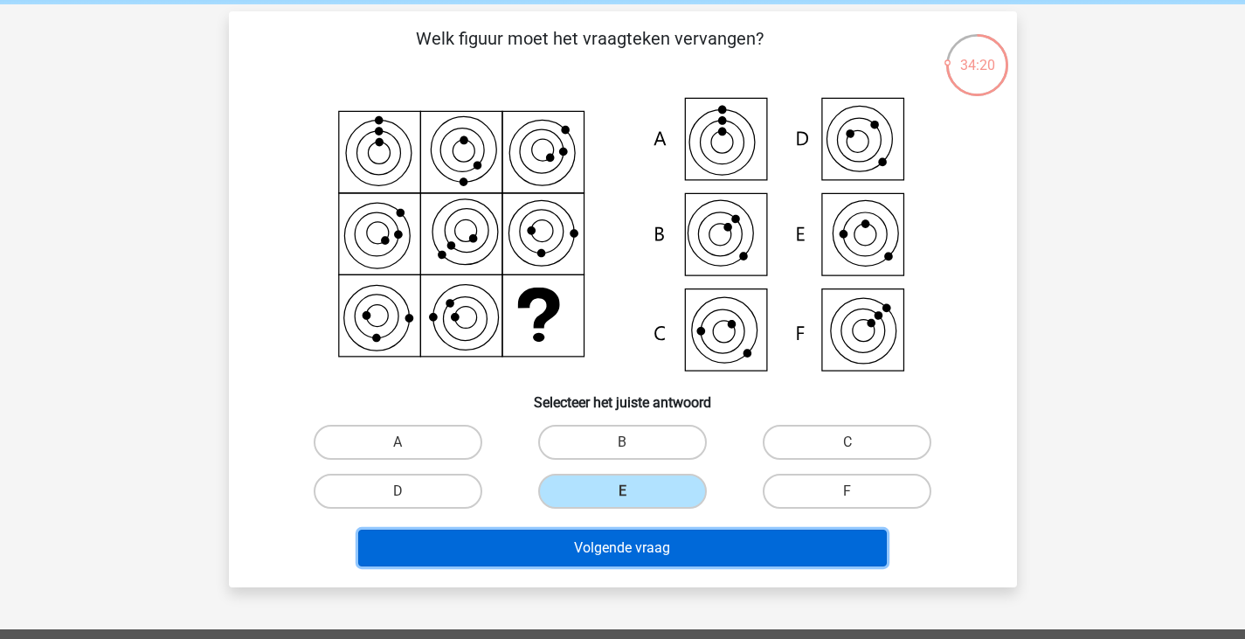
click at [614, 551] on button "Volgende vraag" at bounding box center [622, 548] width 529 height 37
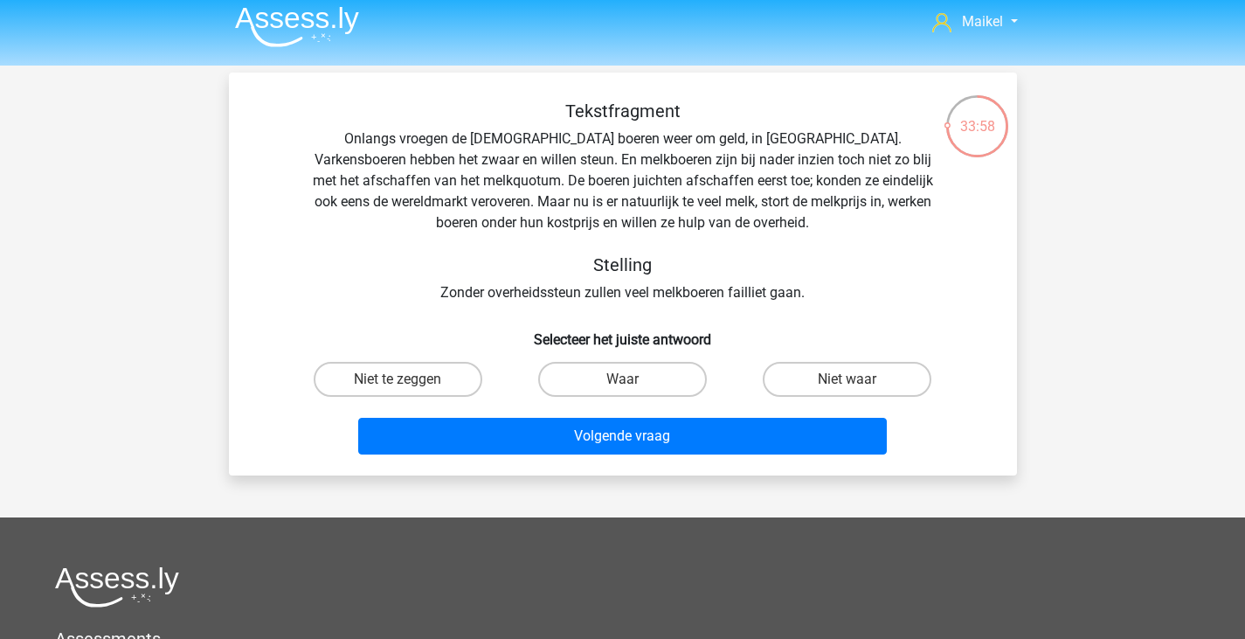
scroll to position [0, 0]
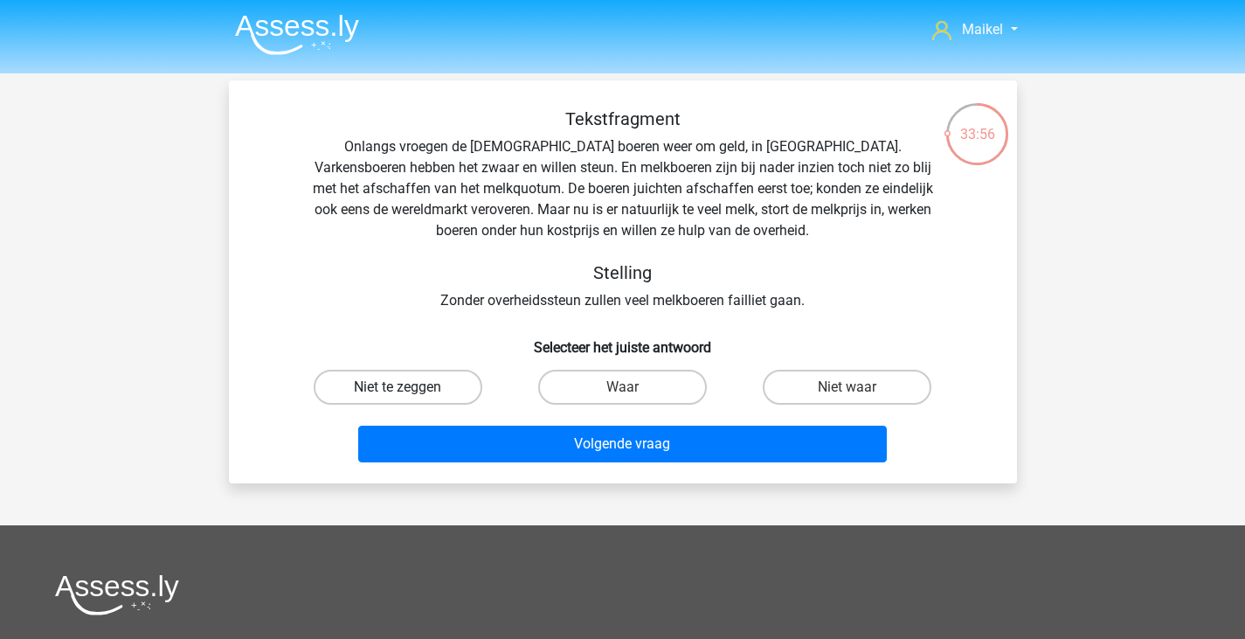
click at [423, 392] on label "Niet te zeggen" at bounding box center [398, 387] width 169 height 35
click at [409, 392] on input "Niet te zeggen" at bounding box center [403, 392] width 11 height 11
radio input "true"
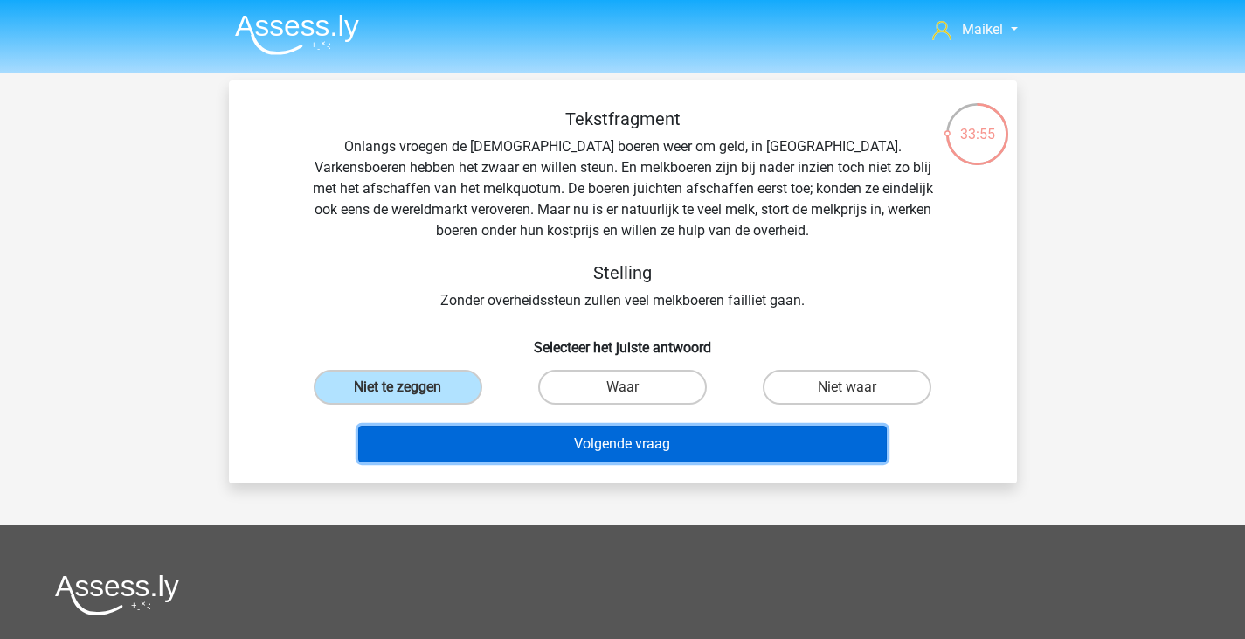
click at [526, 447] on button "Volgende vraag" at bounding box center [622, 444] width 529 height 37
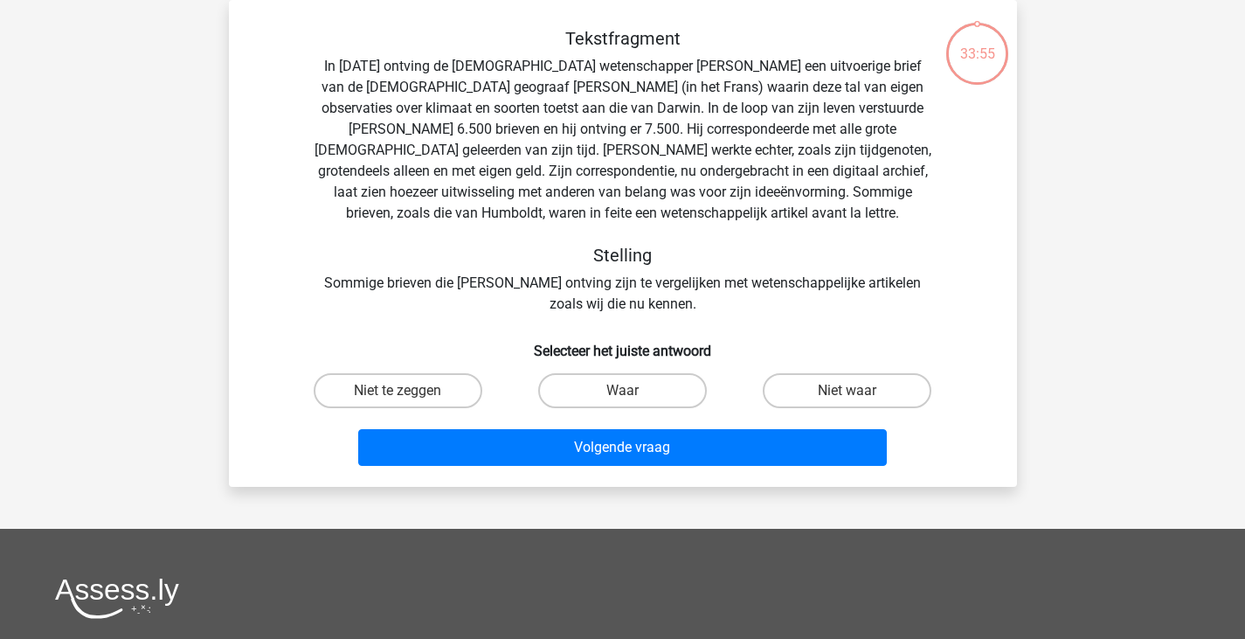
scroll to position [54, 0]
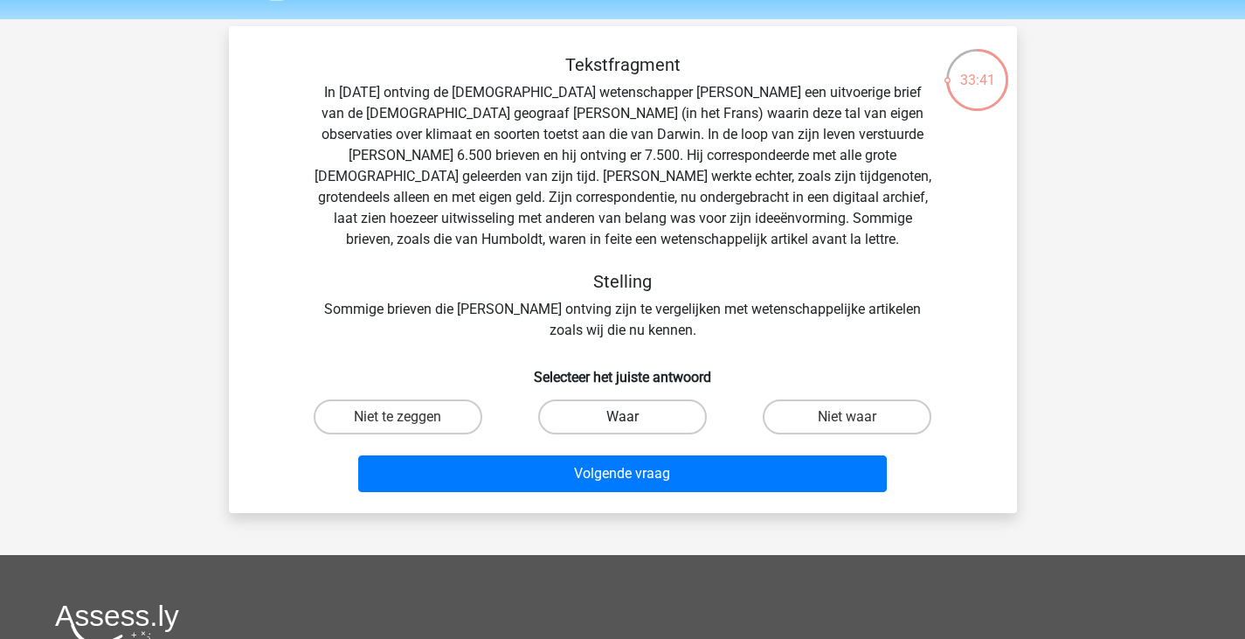
click at [621, 420] on label "Waar" at bounding box center [622, 416] width 169 height 35
click at [622, 420] on input "Waar" at bounding box center [627, 422] width 11 height 11
radio input "true"
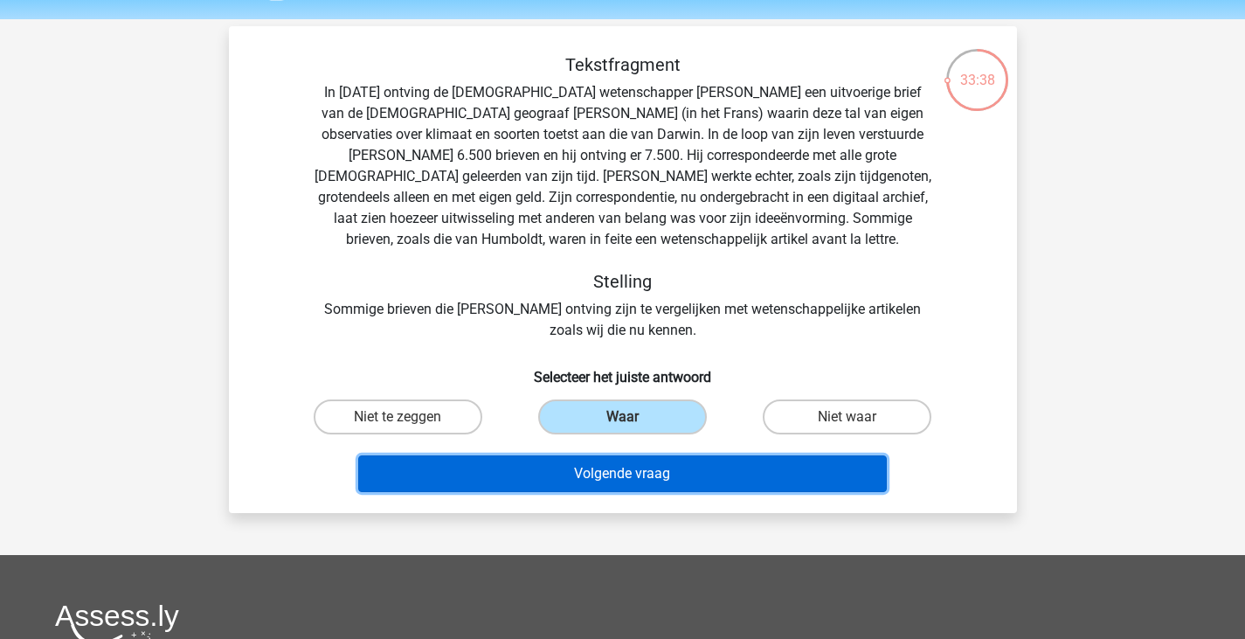
click at [614, 478] on button "Volgende vraag" at bounding box center [622, 473] width 529 height 37
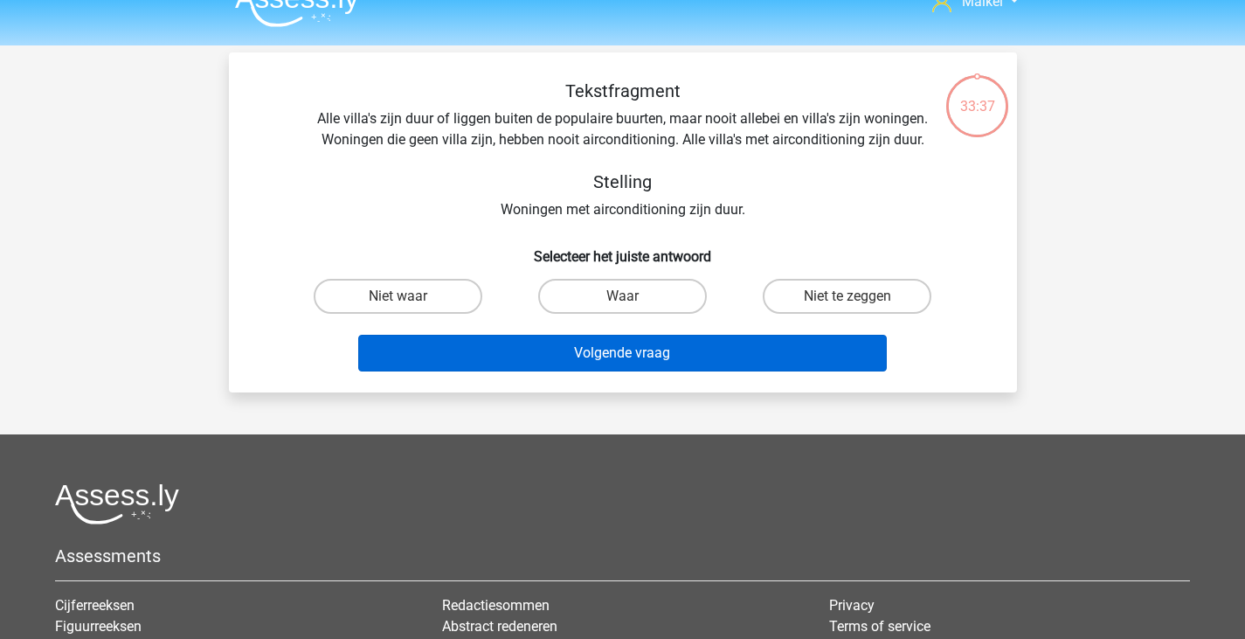
scroll to position [27, 0]
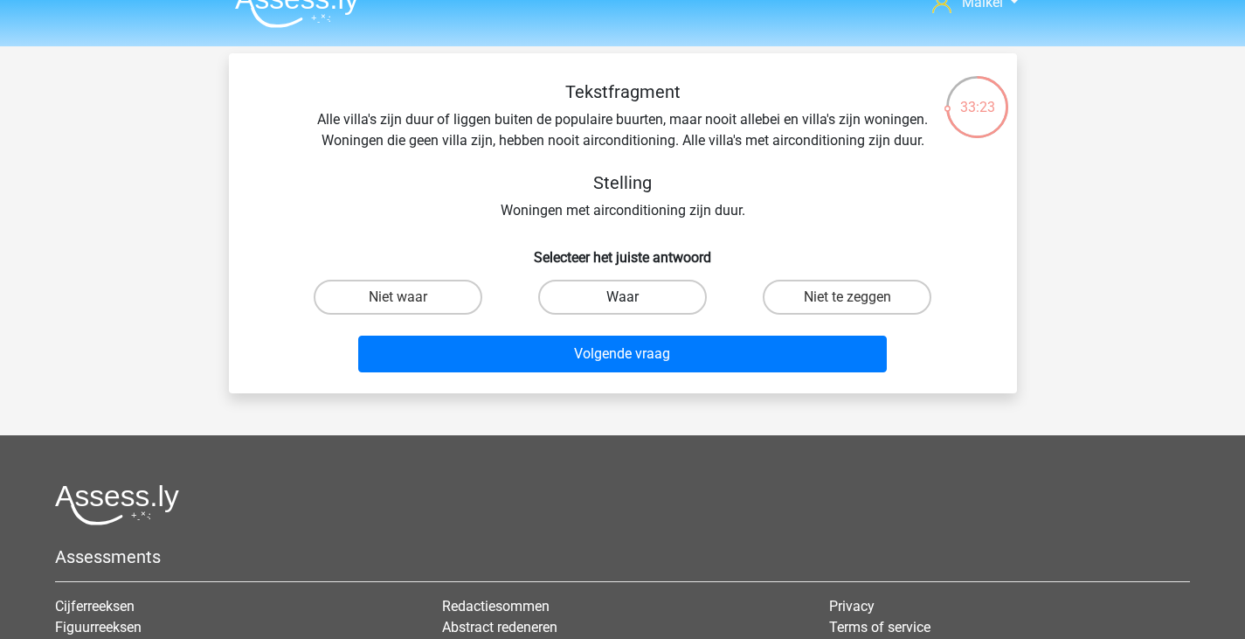
click at [577, 302] on label "Waar" at bounding box center [622, 297] width 169 height 35
click at [622, 302] on input "Waar" at bounding box center [627, 302] width 11 height 11
radio input "true"
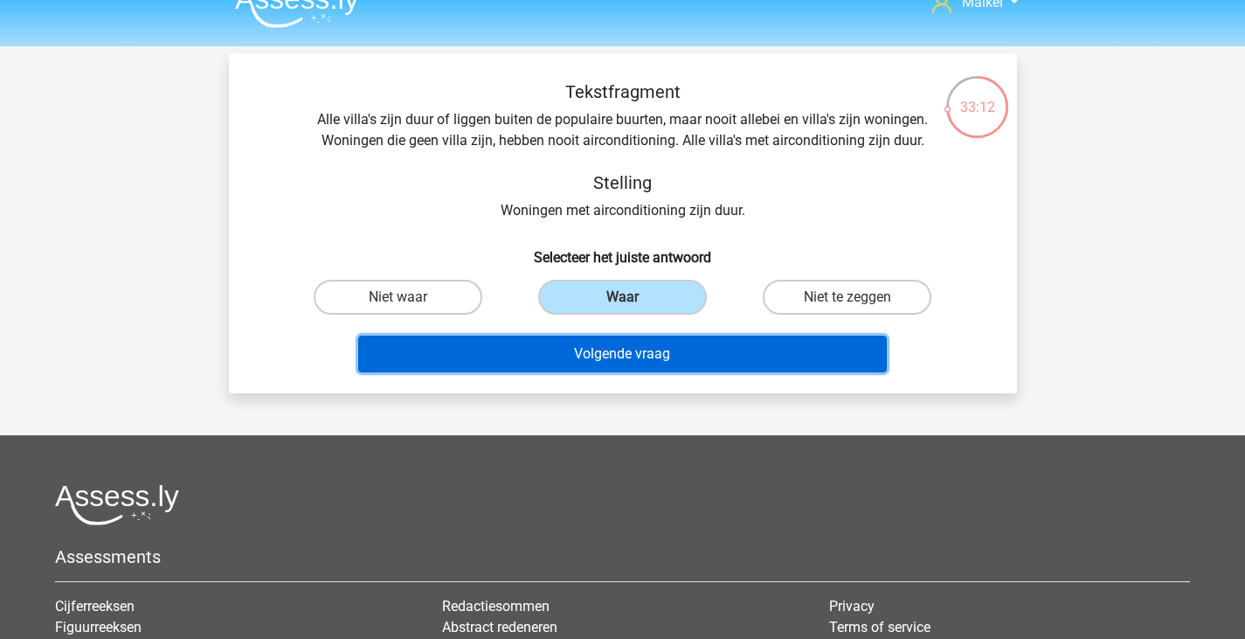
click at [631, 349] on button "Volgende vraag" at bounding box center [622, 354] width 529 height 37
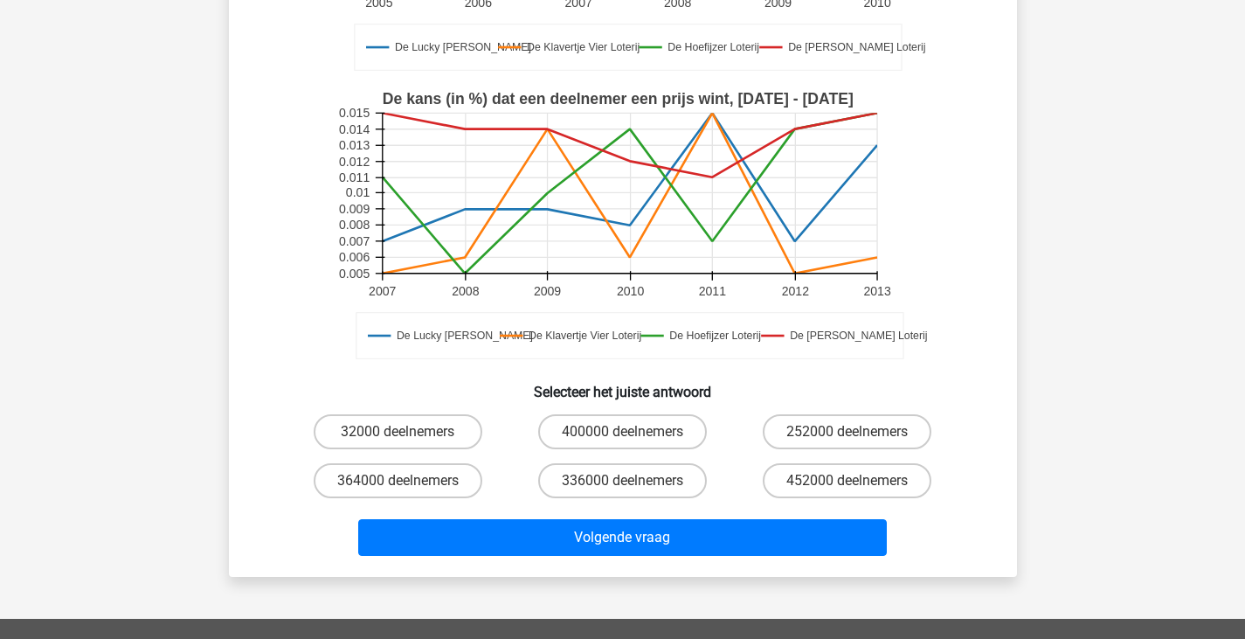
scroll to position [371, 0]
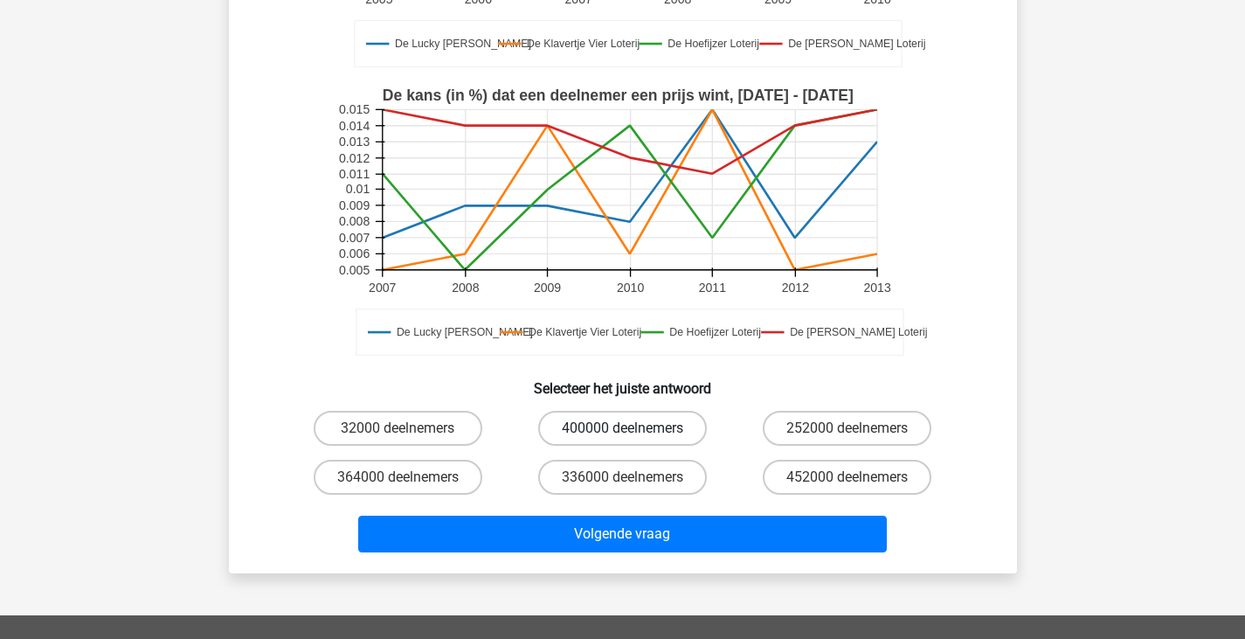
click at [608, 418] on label "400000 deelnemers" at bounding box center [622, 428] width 169 height 35
click at [622, 428] on input "400000 deelnemers" at bounding box center [627, 433] width 11 height 11
radio input "true"
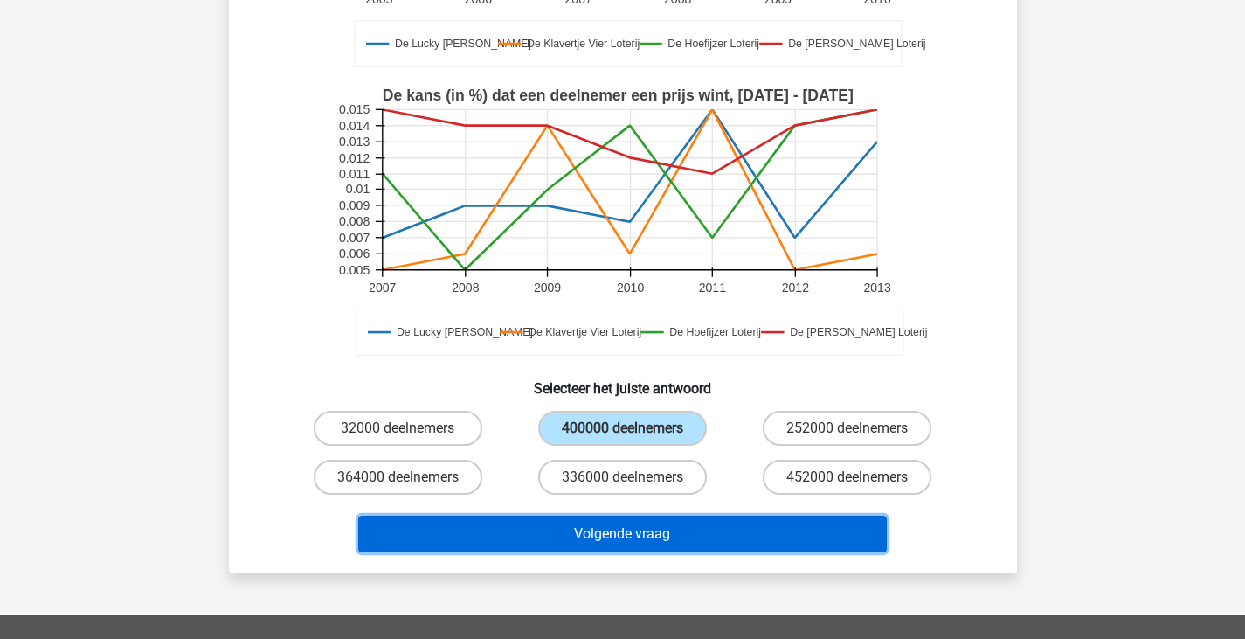
click at [590, 529] on button "Volgende vraag" at bounding box center [622, 534] width 529 height 37
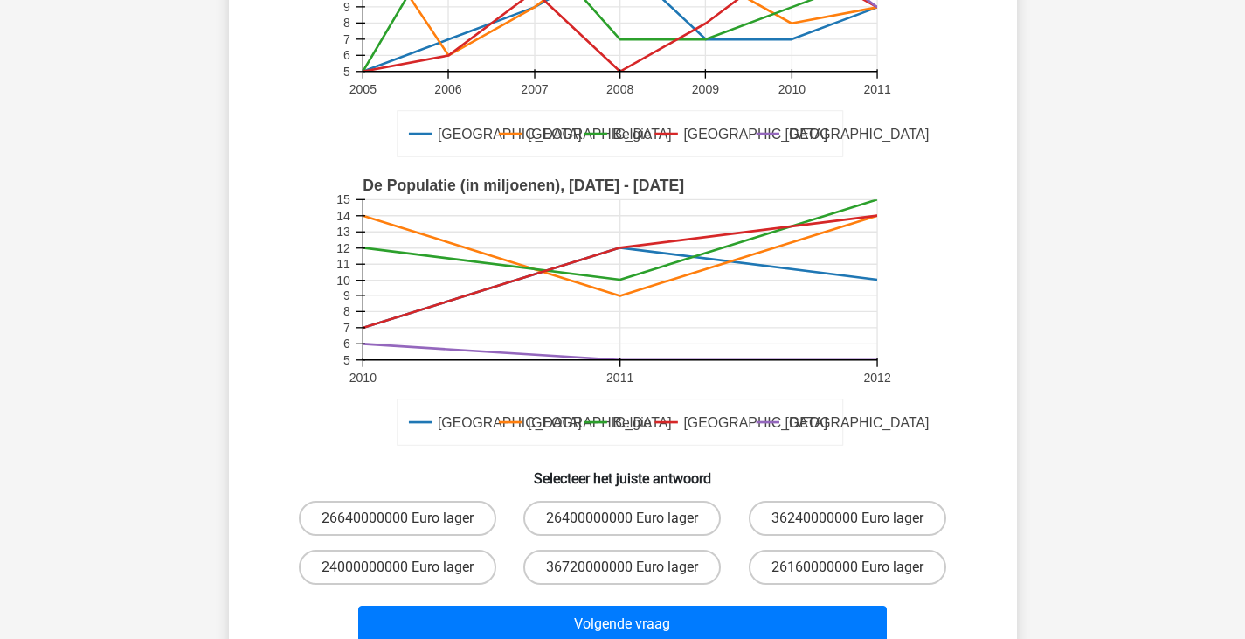
scroll to position [278, 0]
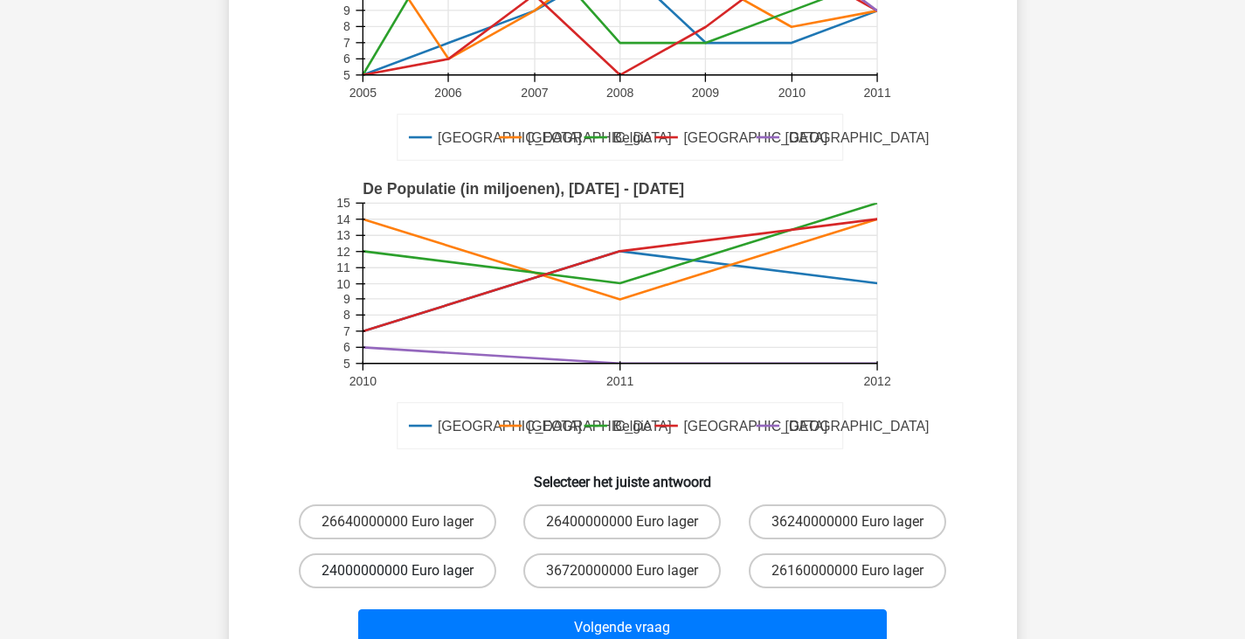
click at [454, 573] on label "24000000000 Euro lager" at bounding box center [398, 570] width 198 height 35
click at [409, 573] on input "24000000000 Euro lager" at bounding box center [403, 576] width 11 height 11
radio input "true"
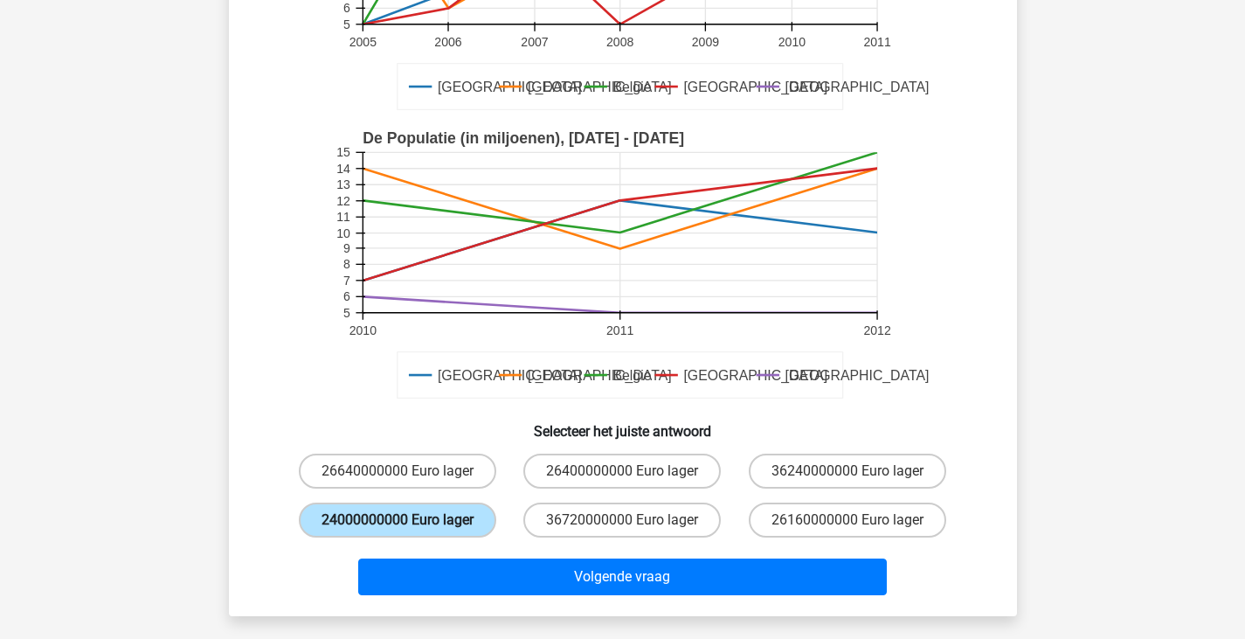
scroll to position [346, 0]
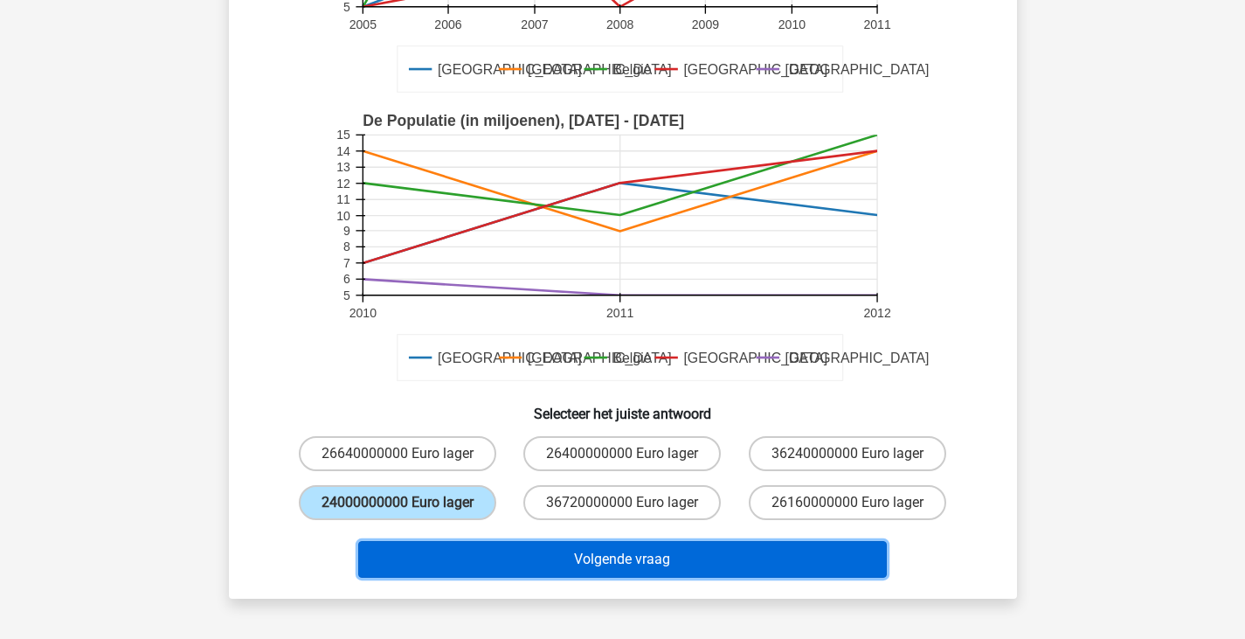
click at [492, 553] on button "Volgende vraag" at bounding box center [622, 559] width 529 height 37
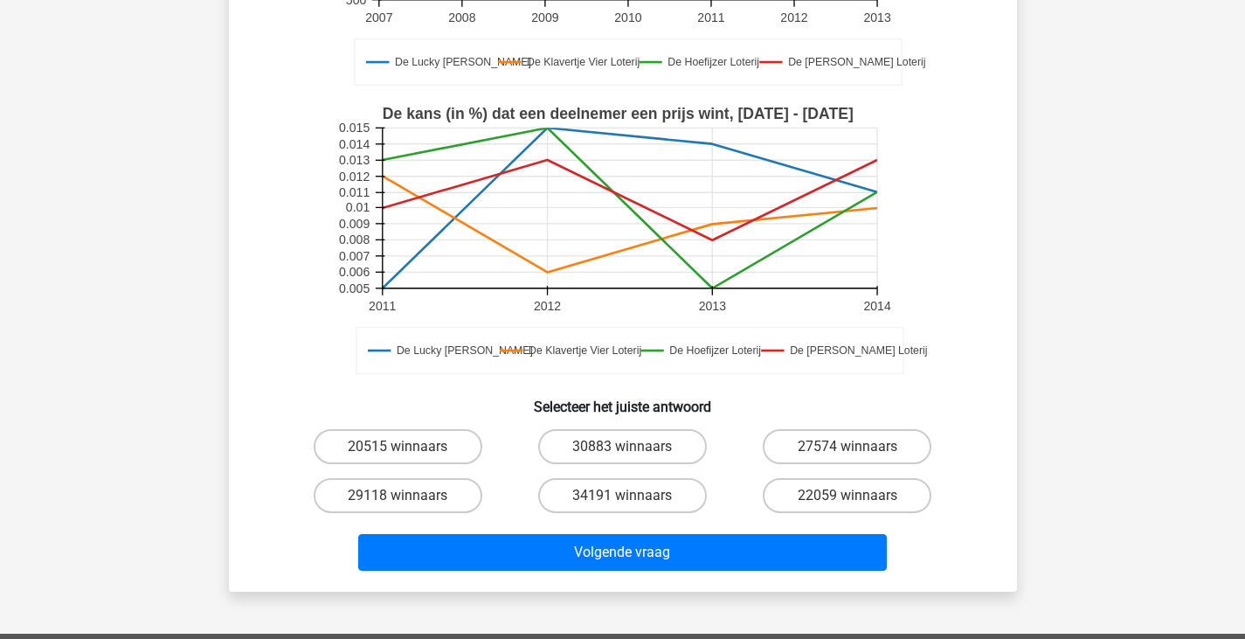
scroll to position [378, 0]
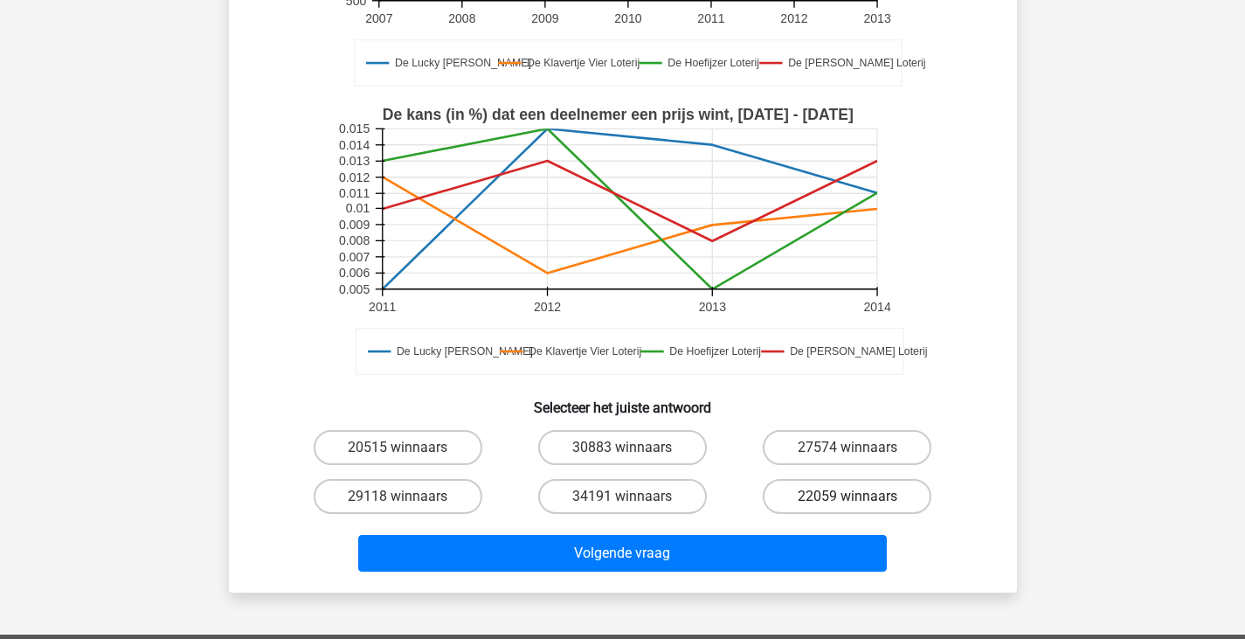
click at [894, 500] on label "22059 winnaars" at bounding box center [847, 496] width 169 height 35
click at [859, 500] on input "22059 winnaars" at bounding box center [853, 501] width 11 height 11
radio input "true"
click at [822, 530] on div "Volgende vraag" at bounding box center [623, 550] width 732 height 58
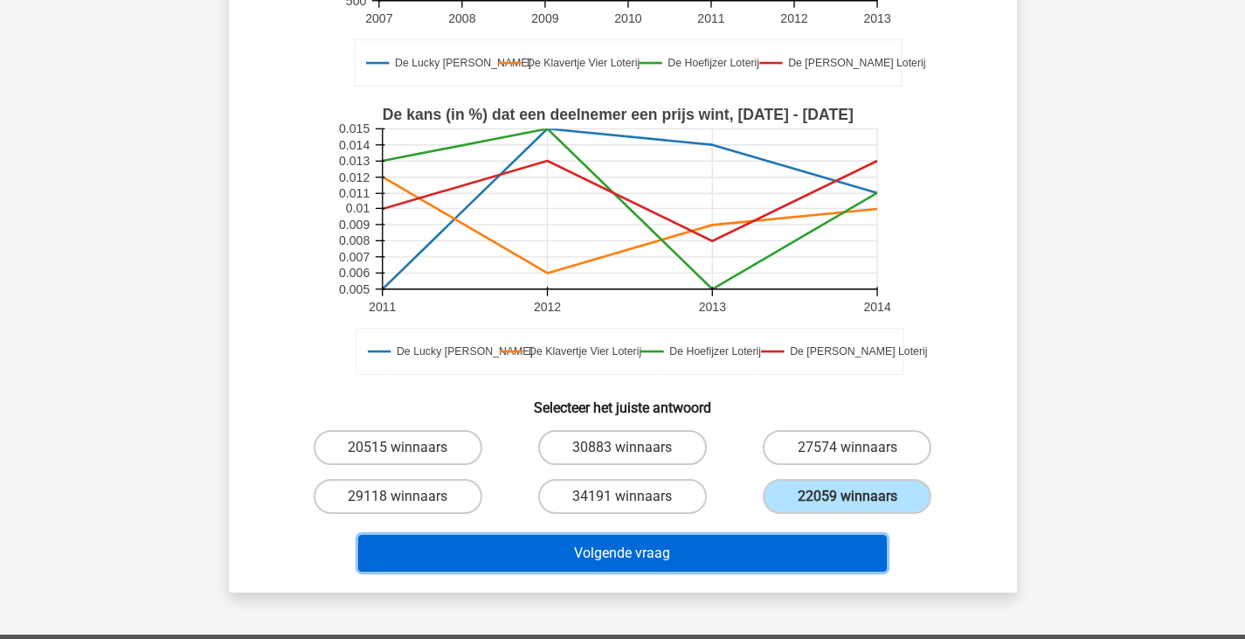
click at [803, 549] on button "Volgende vraag" at bounding box center [622, 553] width 529 height 37
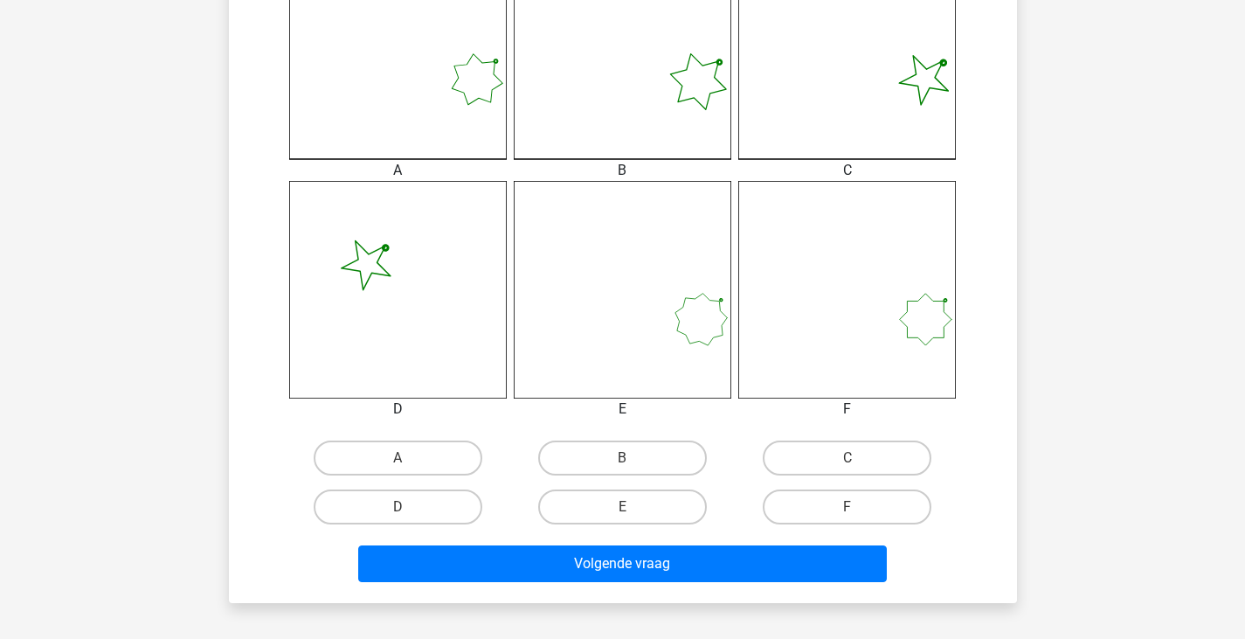
scroll to position [553, 0]
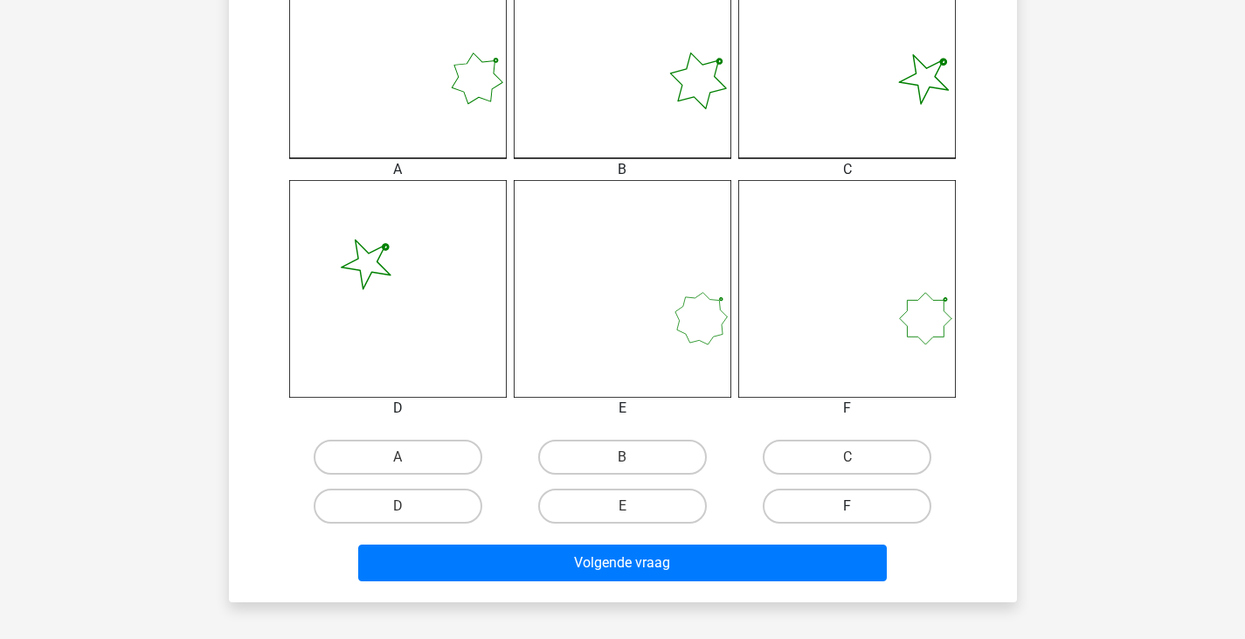
click at [778, 503] on label "F" at bounding box center [847, 506] width 169 height 35
click at [848, 506] on input "F" at bounding box center [853, 511] width 11 height 11
radio input "true"
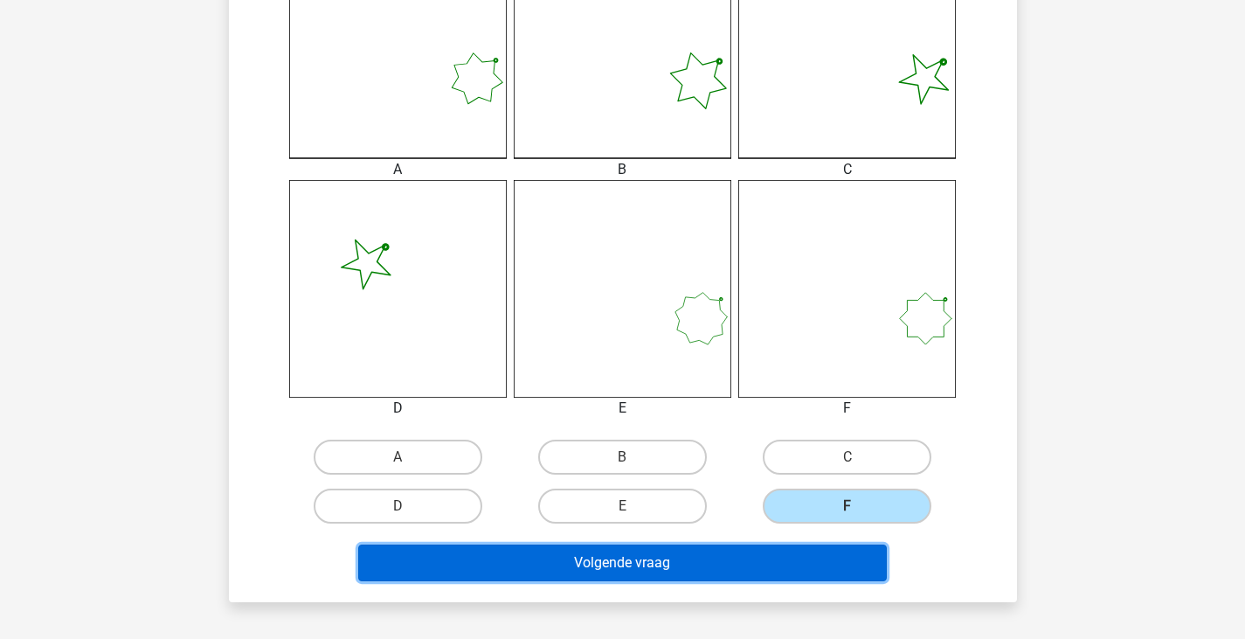
click at [743, 554] on button "Volgende vraag" at bounding box center [622, 563] width 529 height 37
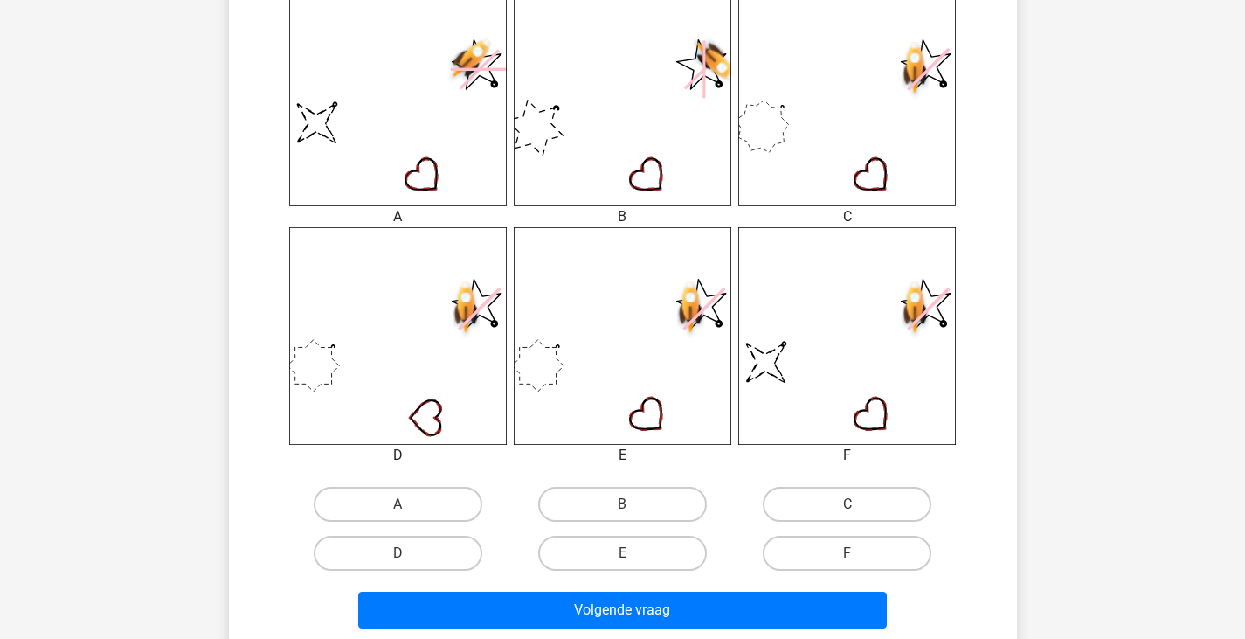
scroll to position [507, 0]
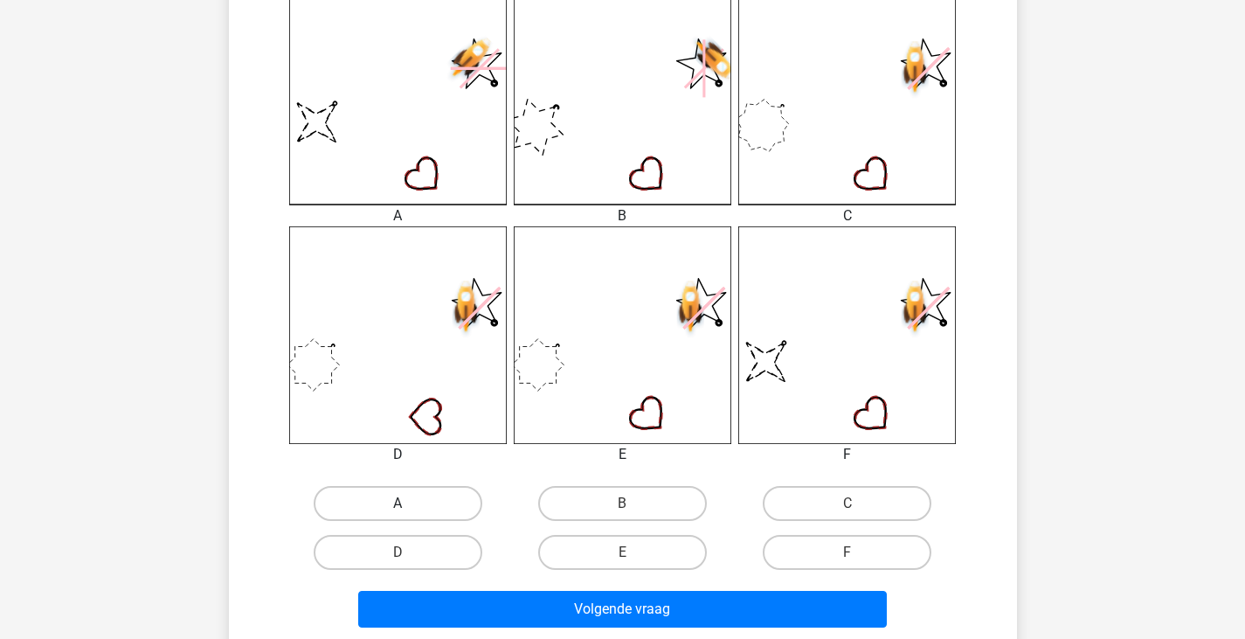
click at [427, 488] on label "A" at bounding box center [398, 503] width 169 height 35
click at [409, 503] on input "A" at bounding box center [403, 508] width 11 height 11
radio input "true"
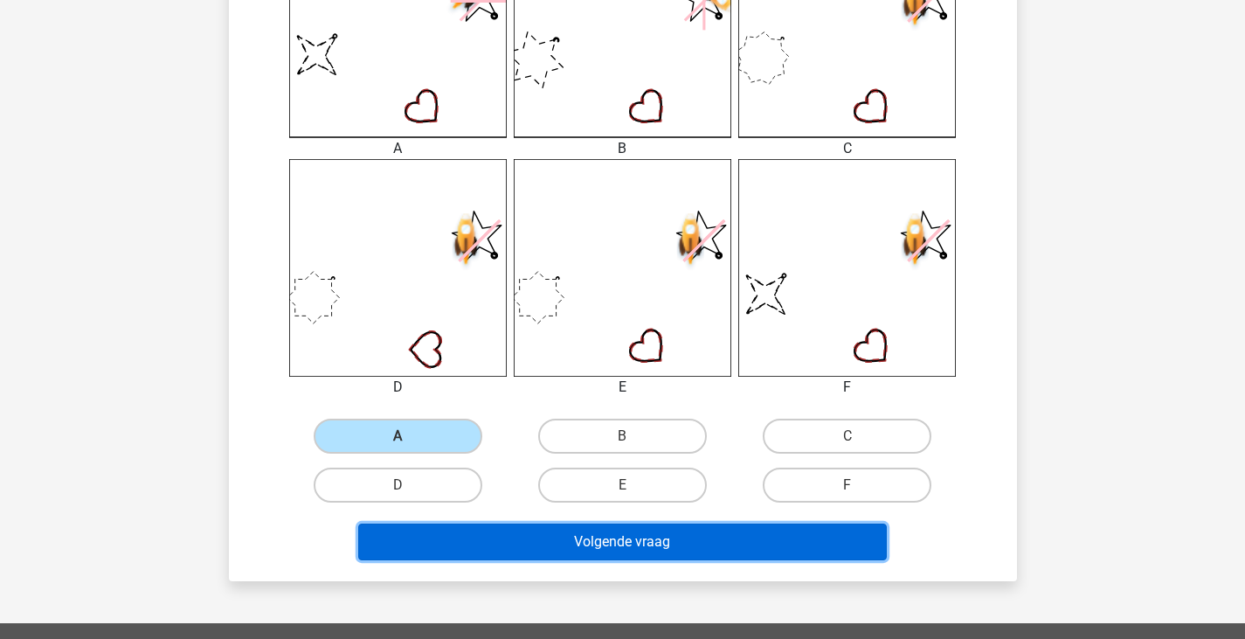
click at [594, 539] on button "Volgende vraag" at bounding box center [622, 542] width 529 height 37
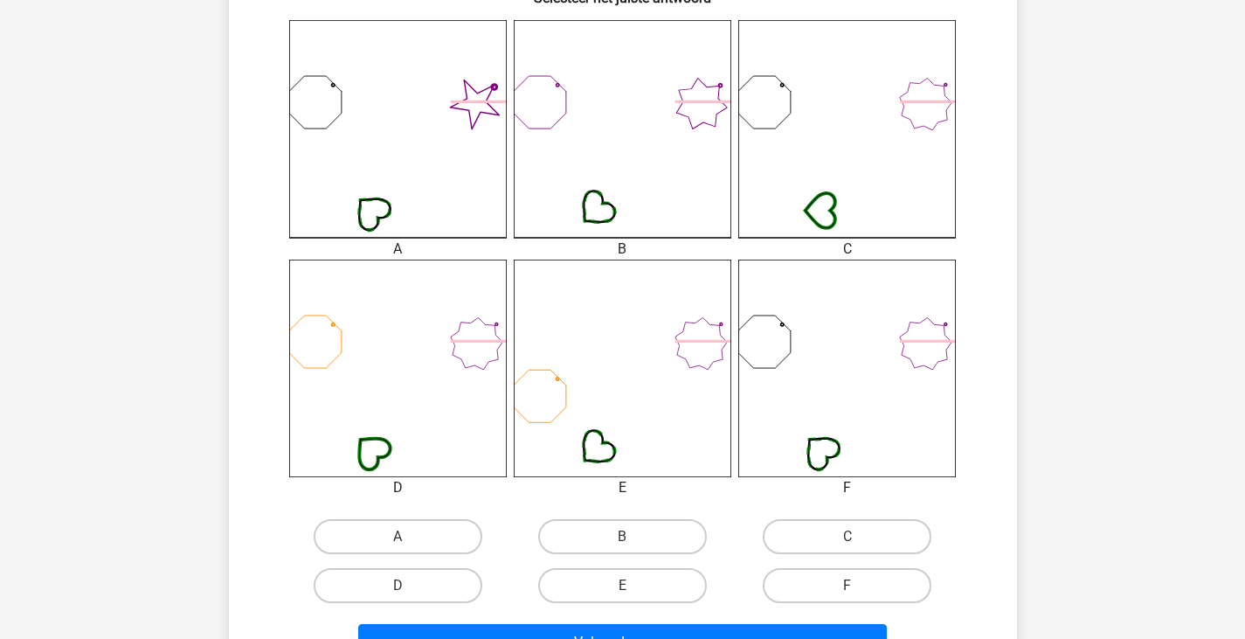
scroll to position [475, 0]
click at [429, 581] on label "D" at bounding box center [398, 584] width 169 height 35
click at [409, 585] on input "D" at bounding box center [403, 590] width 11 height 11
radio input "true"
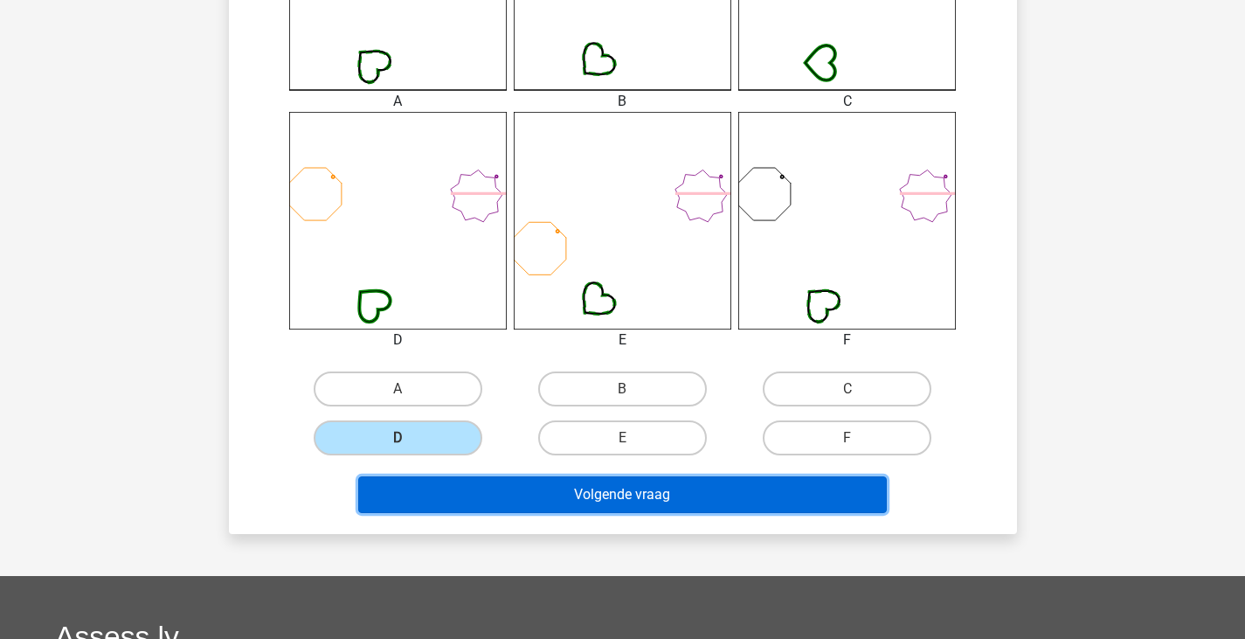
click at [507, 487] on button "Volgende vraag" at bounding box center [622, 494] width 529 height 37
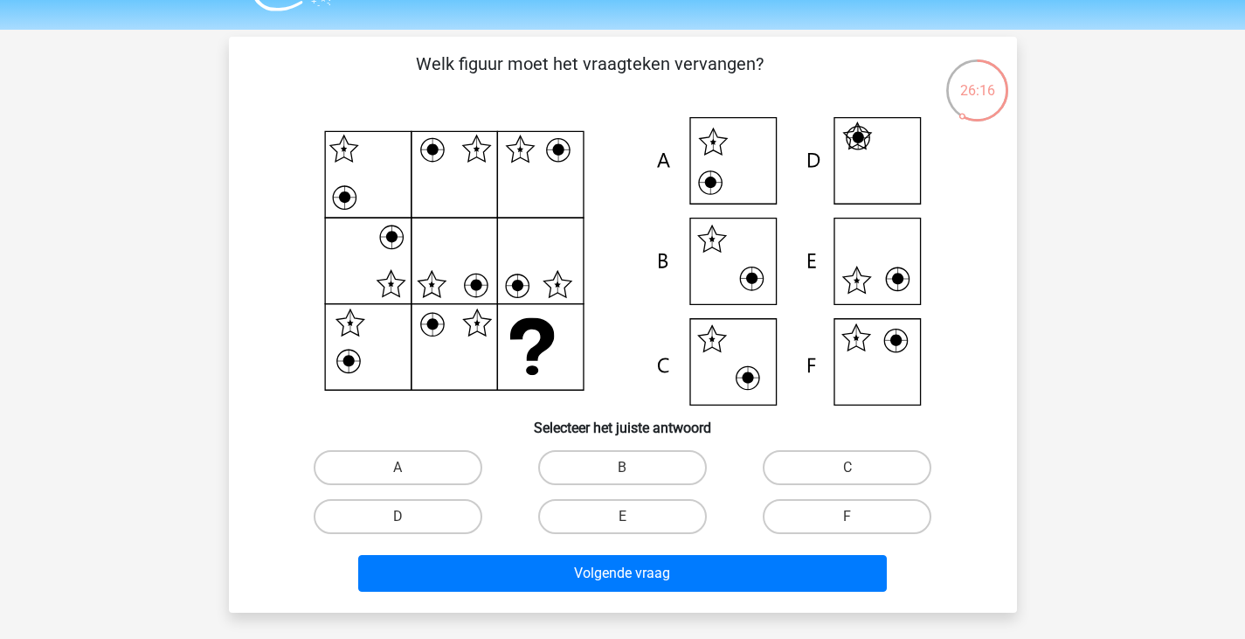
scroll to position [43, 0]
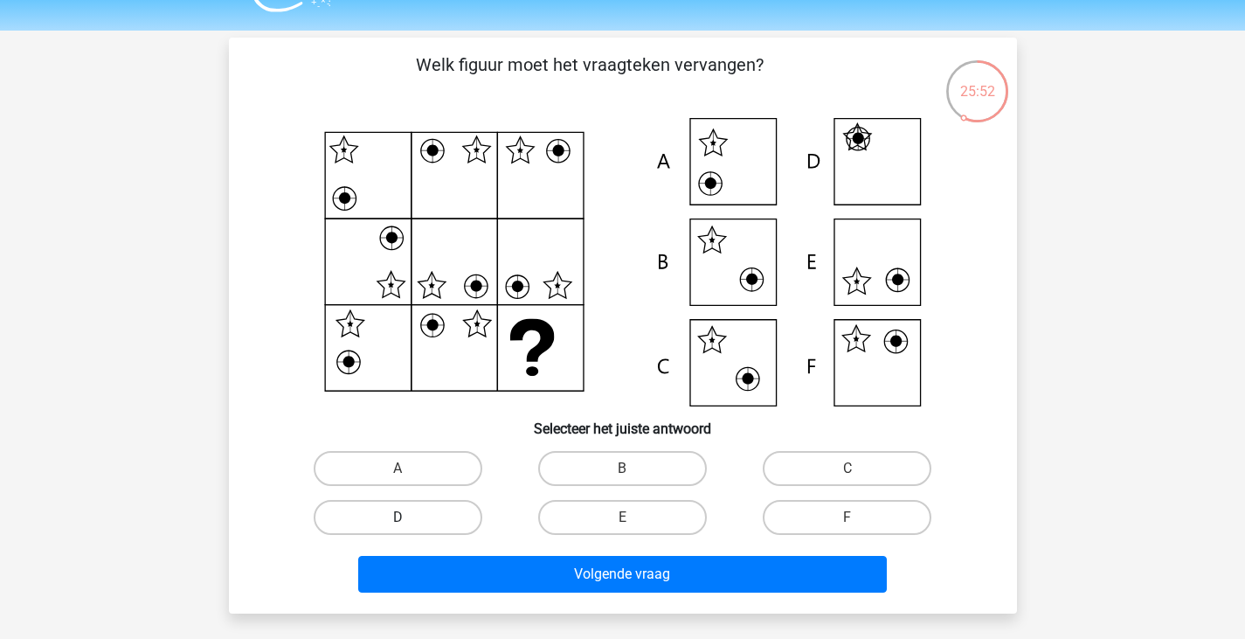
click at [417, 513] on label "D" at bounding box center [398, 517] width 169 height 35
click at [409, 517] on input "D" at bounding box center [403, 522] width 11 height 11
radio input "true"
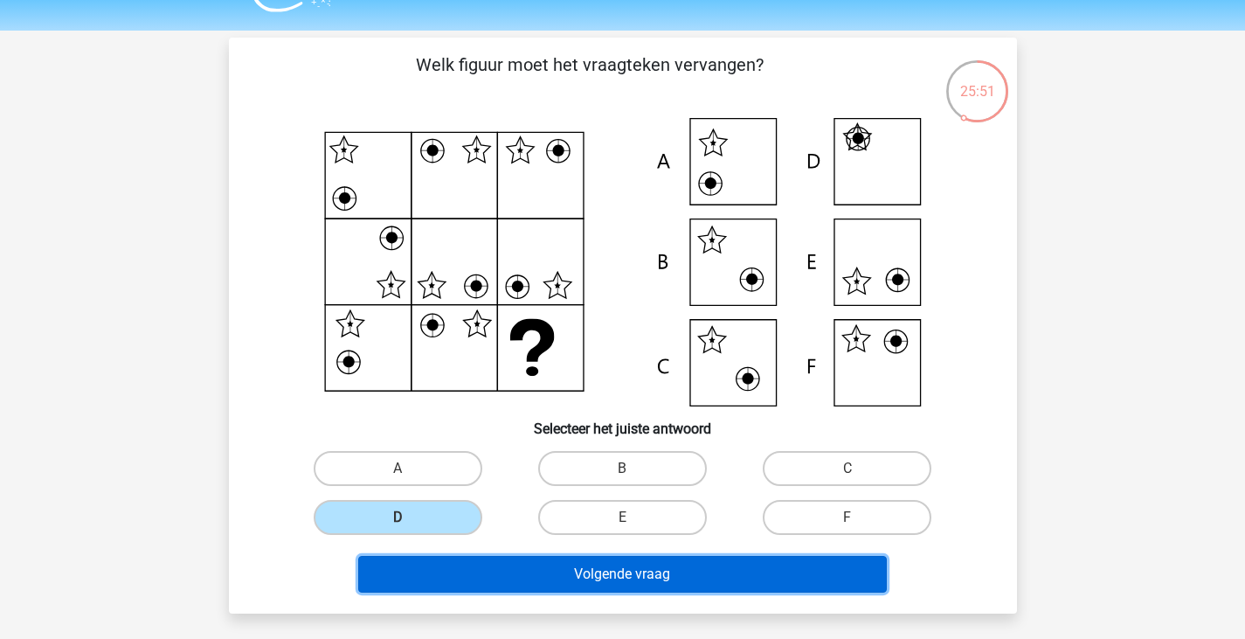
click at [460, 566] on button "Volgende vraag" at bounding box center [622, 574] width 529 height 37
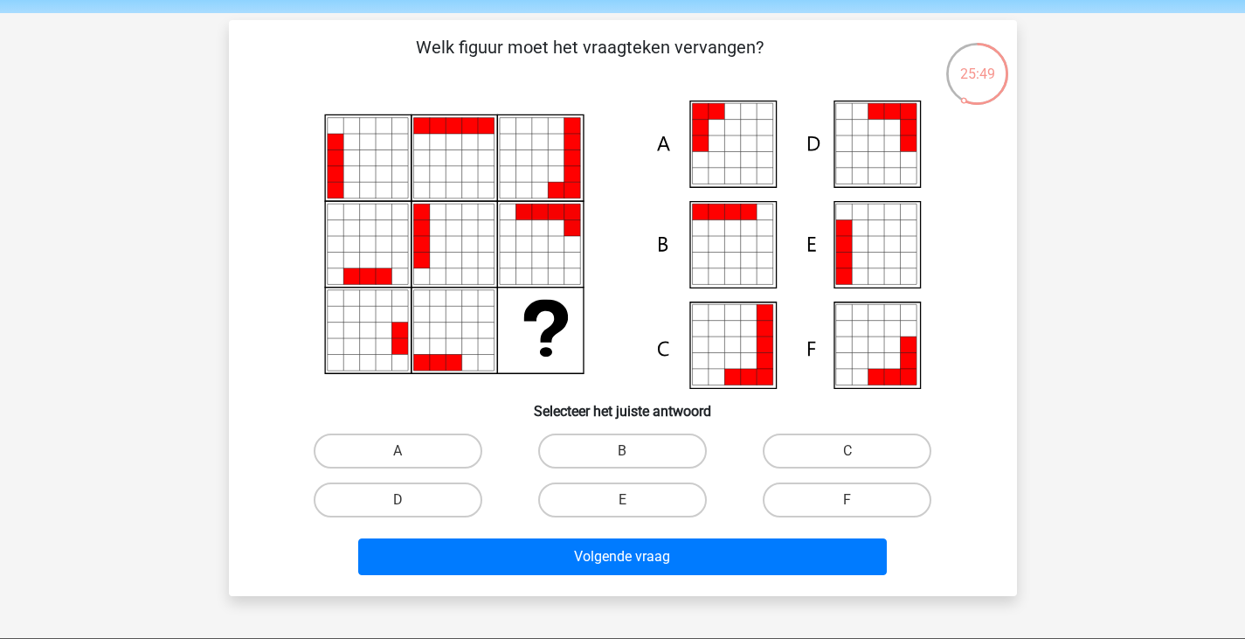
scroll to position [59, 0]
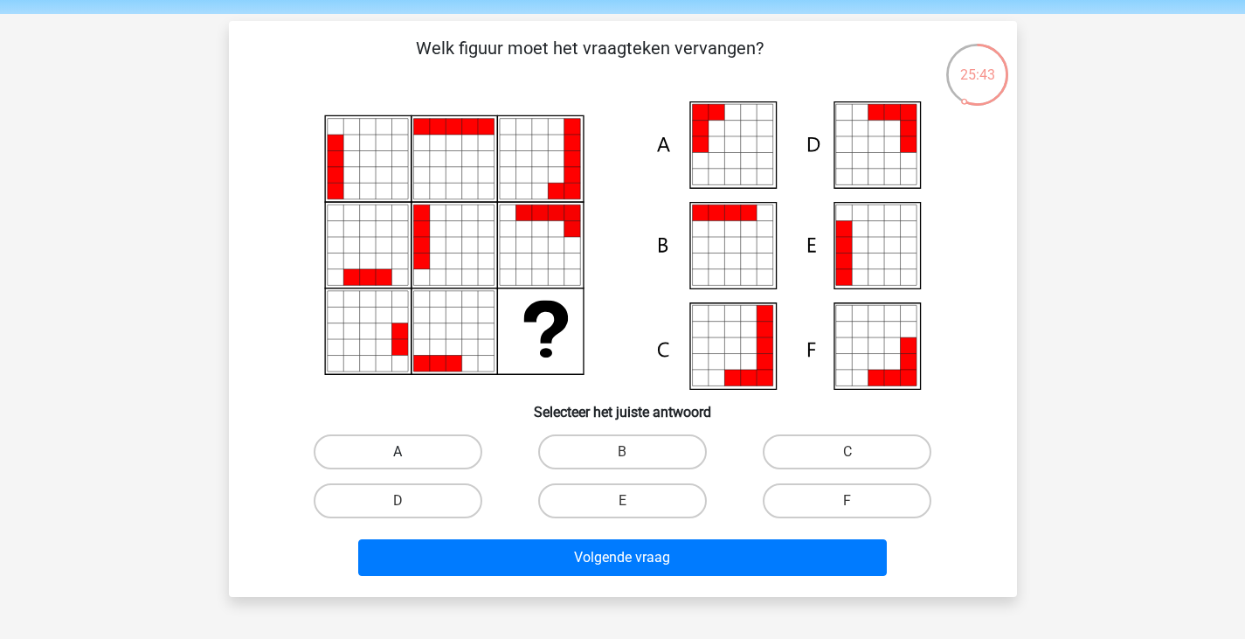
click at [395, 457] on label "A" at bounding box center [398, 451] width 169 height 35
click at [398, 457] on input "A" at bounding box center [403, 457] width 11 height 11
radio input "true"
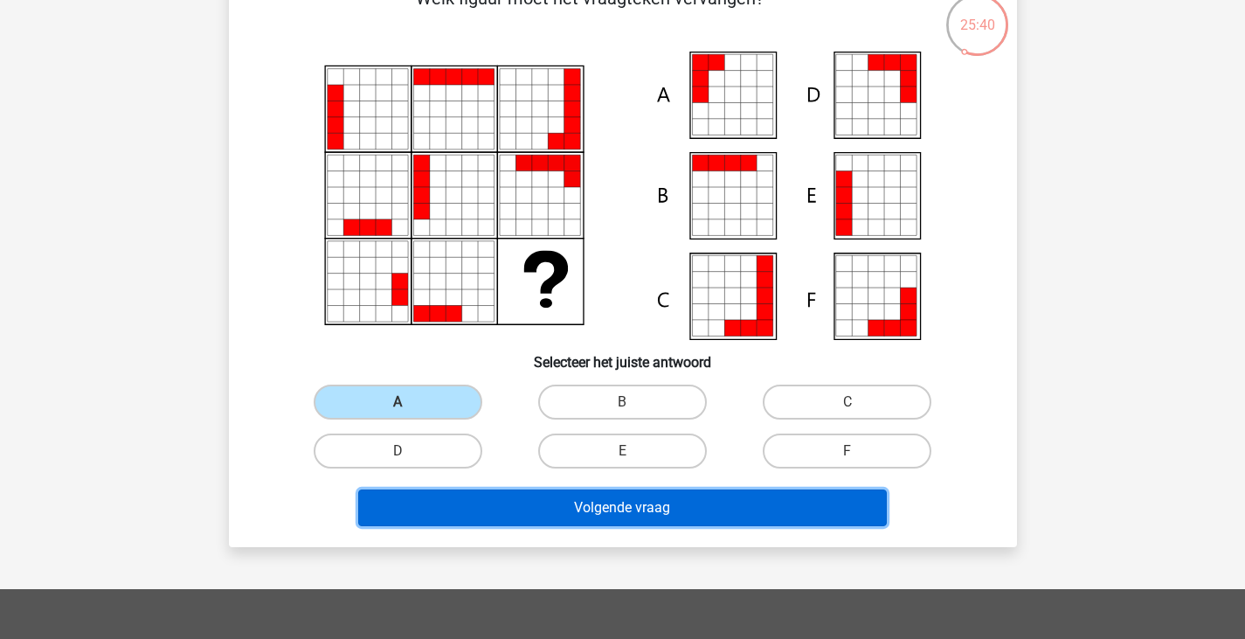
click at [514, 509] on button "Volgende vraag" at bounding box center [622, 507] width 529 height 37
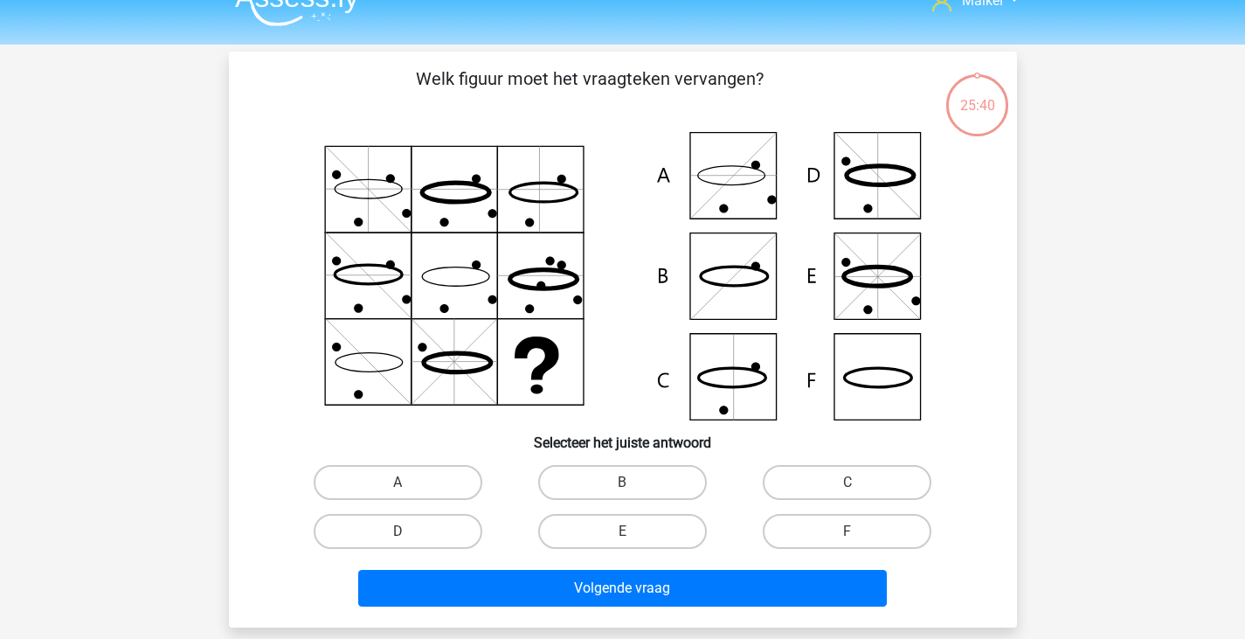
scroll to position [27, 0]
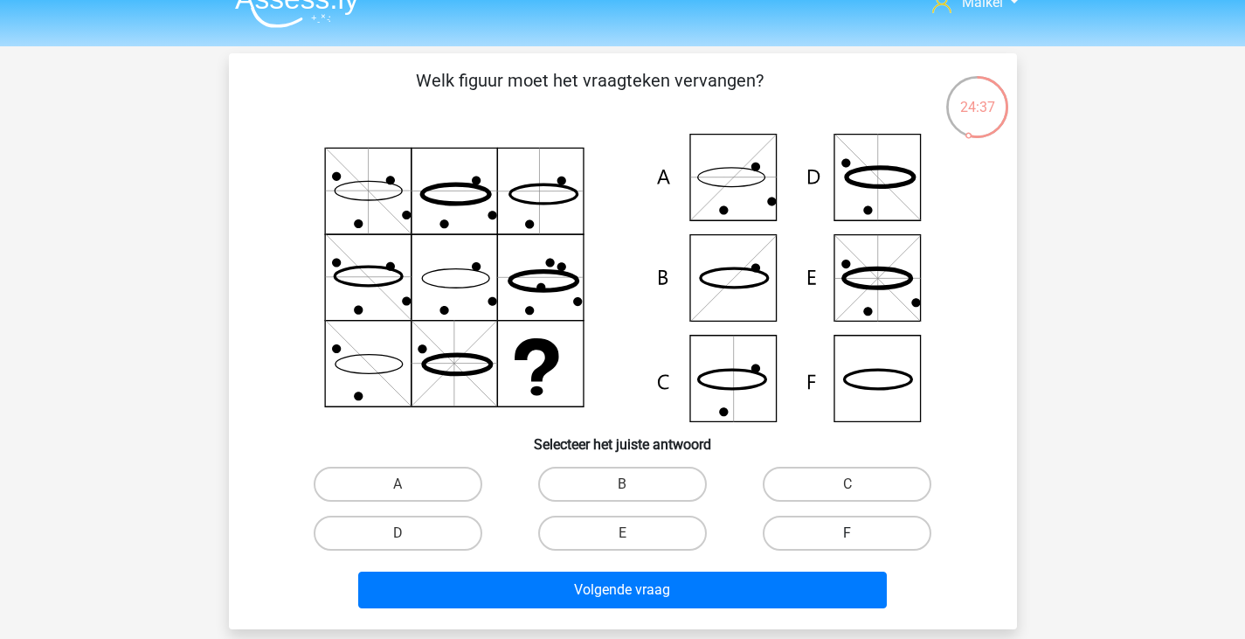
click at [830, 542] on label "F" at bounding box center [847, 533] width 169 height 35
click at [848, 542] on input "F" at bounding box center [853, 538] width 11 height 11
radio input "true"
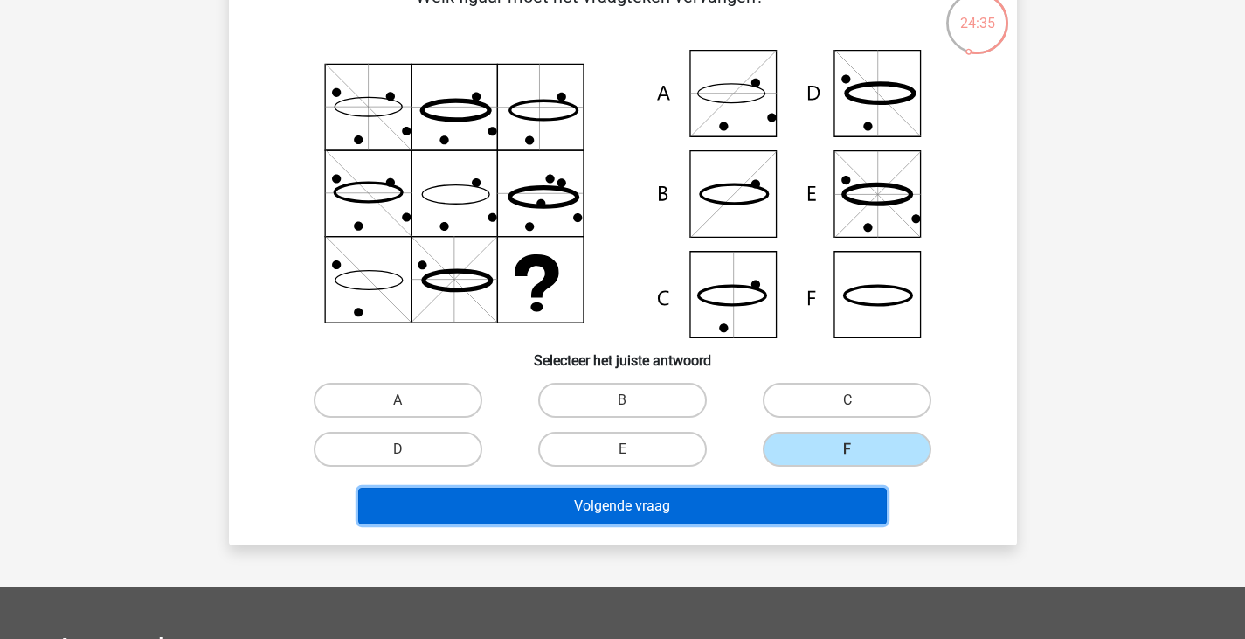
click at [835, 505] on button "Volgende vraag" at bounding box center [622, 506] width 529 height 37
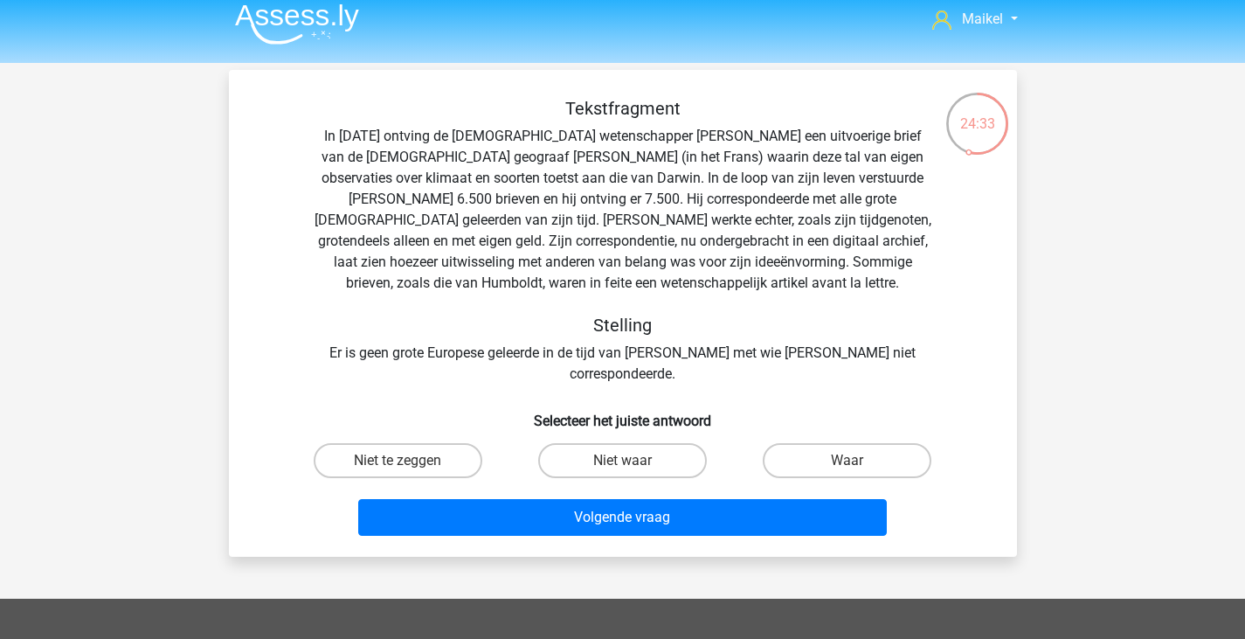
scroll to position [10, 0]
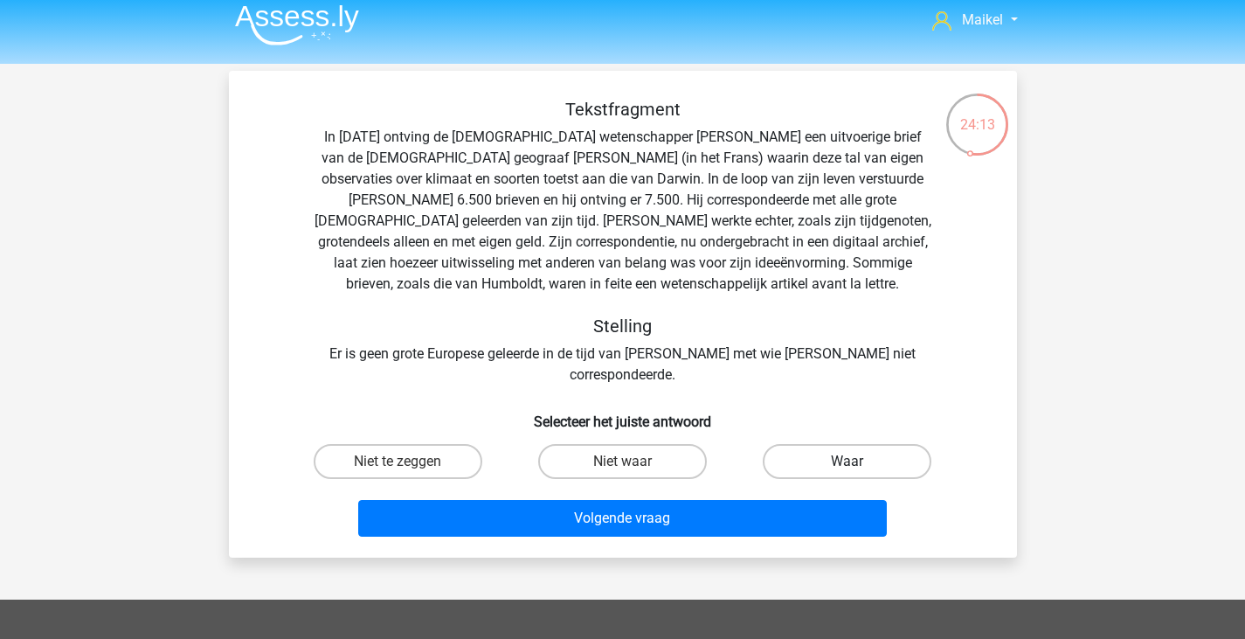
click at [797, 444] on label "Waar" at bounding box center [847, 461] width 169 height 35
click at [848, 461] on input "Waar" at bounding box center [853, 466] width 11 height 11
radio input "true"
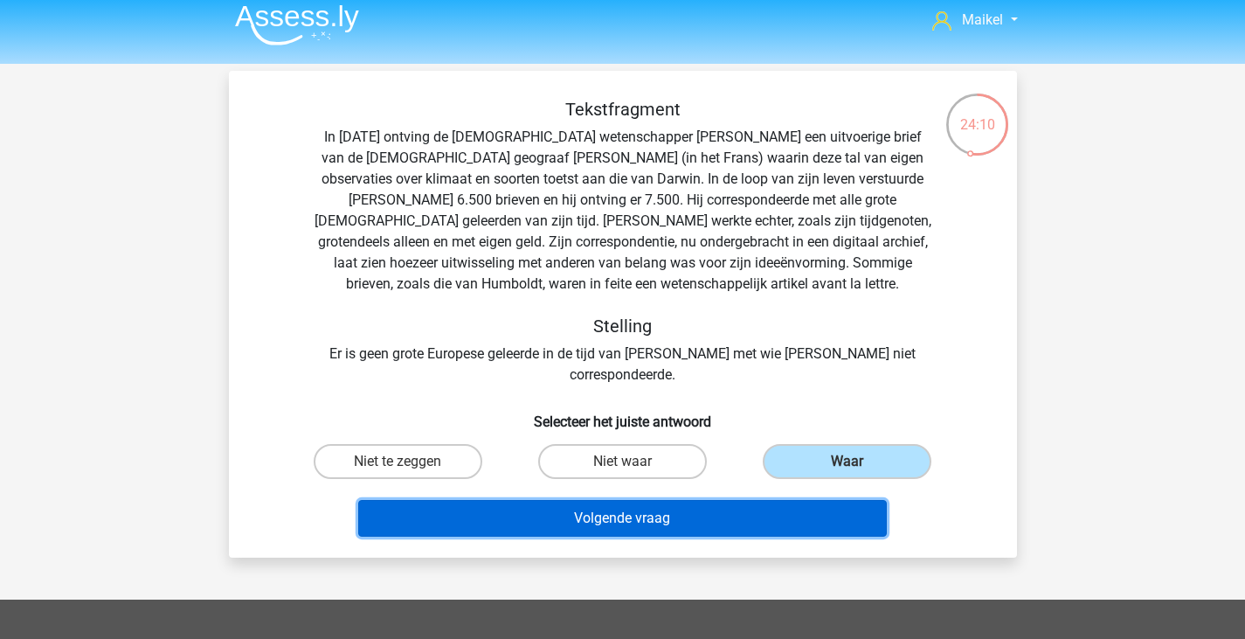
click at [696, 500] on button "Volgende vraag" at bounding box center [622, 518] width 529 height 37
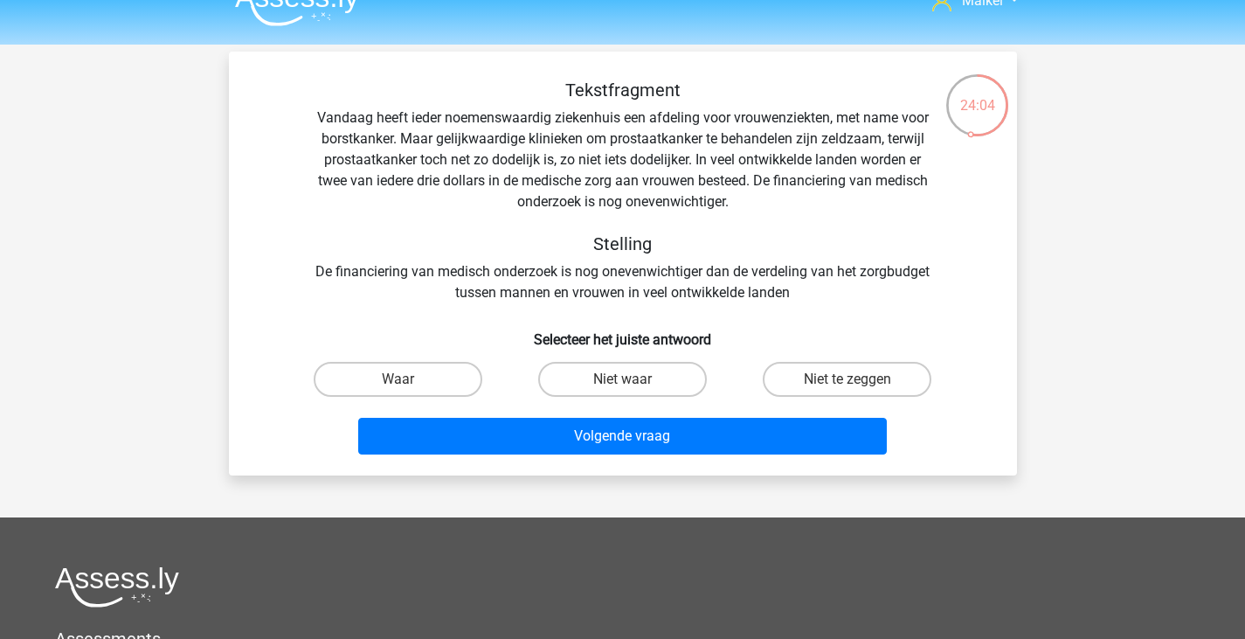
scroll to position [28, 0]
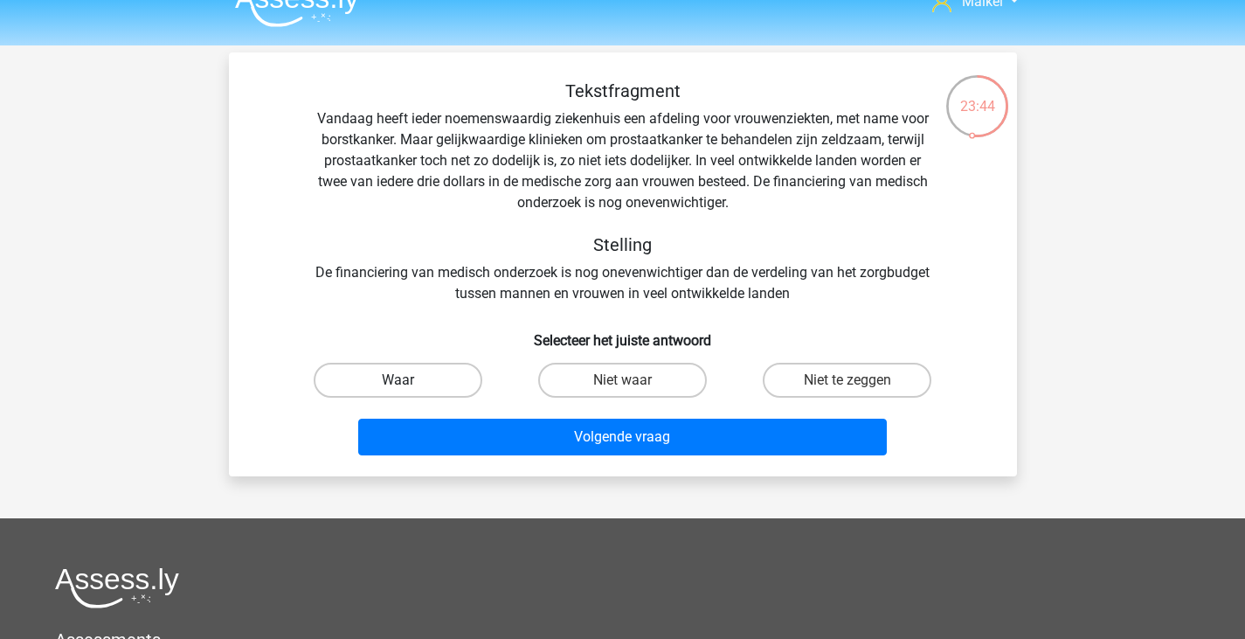
click at [413, 388] on label "Waar" at bounding box center [398, 380] width 169 height 35
click at [409, 388] on input "Waar" at bounding box center [403, 385] width 11 height 11
radio input "true"
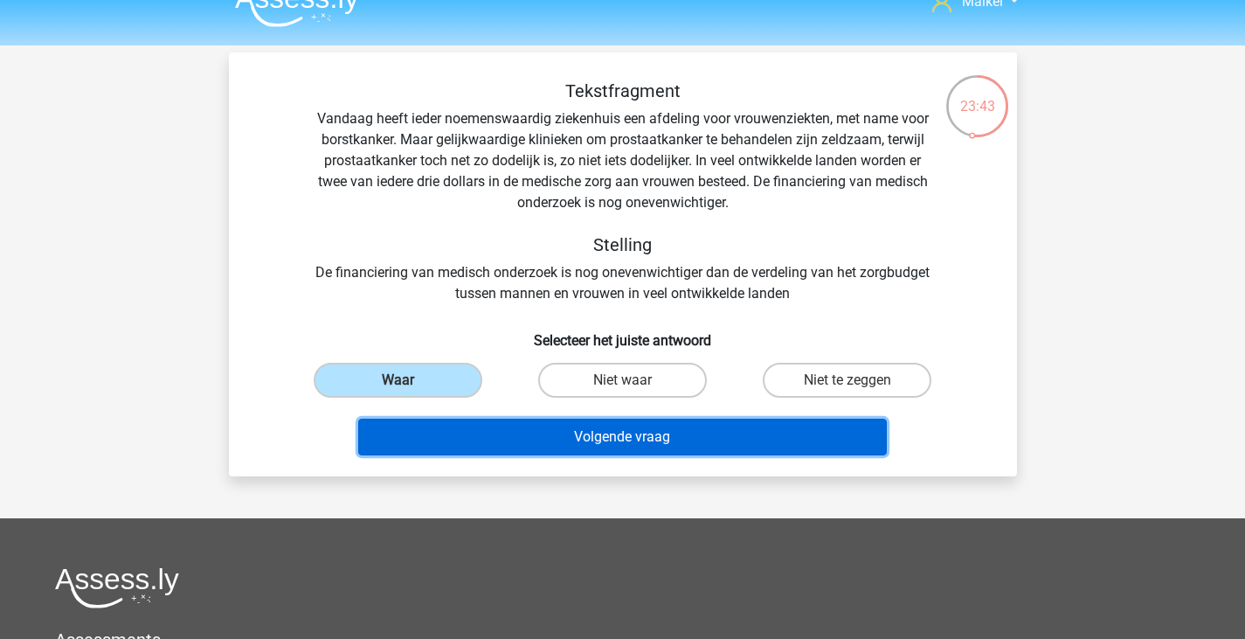
click at [460, 427] on button "Volgende vraag" at bounding box center [622, 437] width 529 height 37
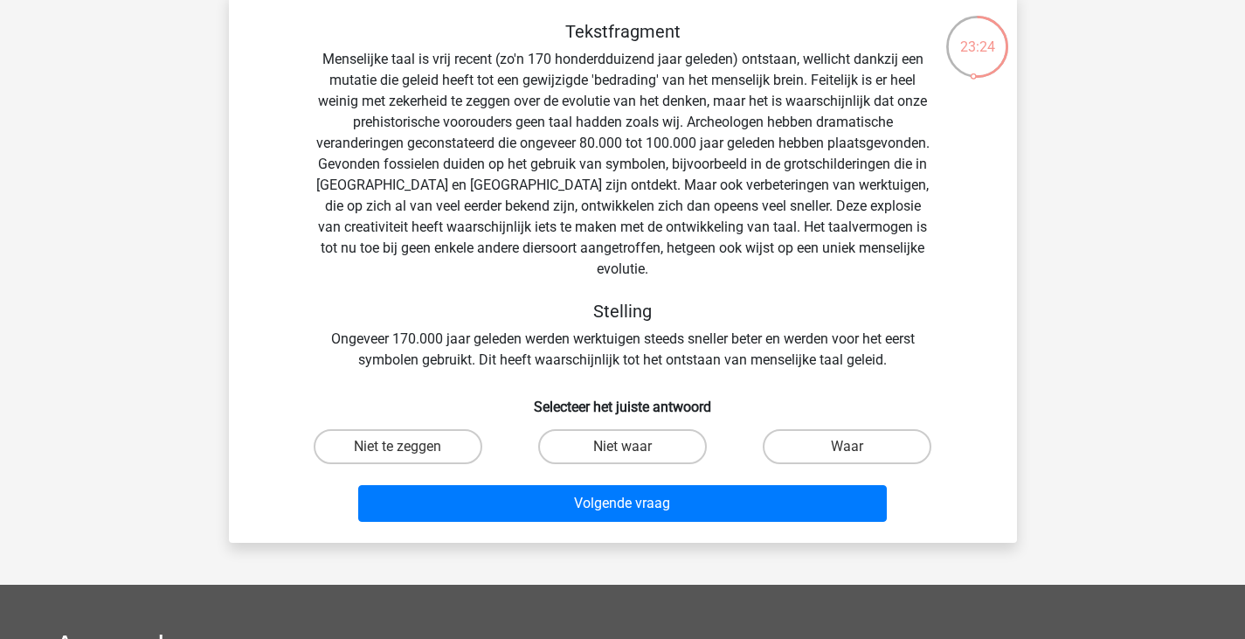
scroll to position [88, 0]
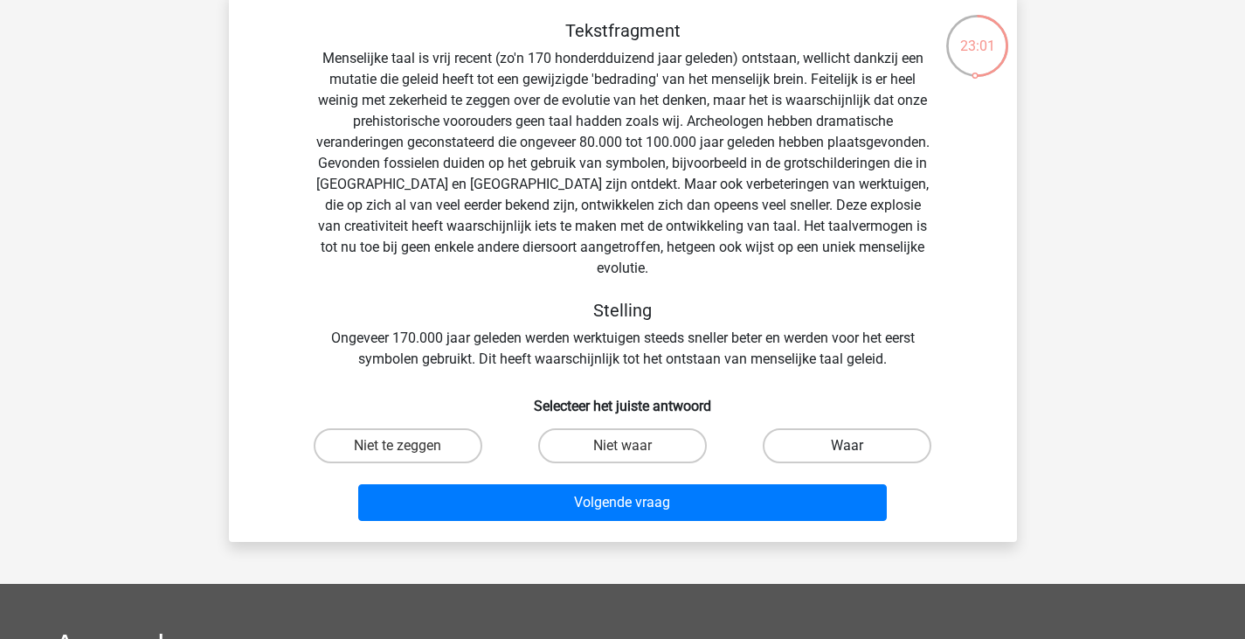
click at [788, 433] on label "Waar" at bounding box center [847, 445] width 169 height 35
click at [848, 446] on input "Waar" at bounding box center [853, 451] width 11 height 11
radio input "true"
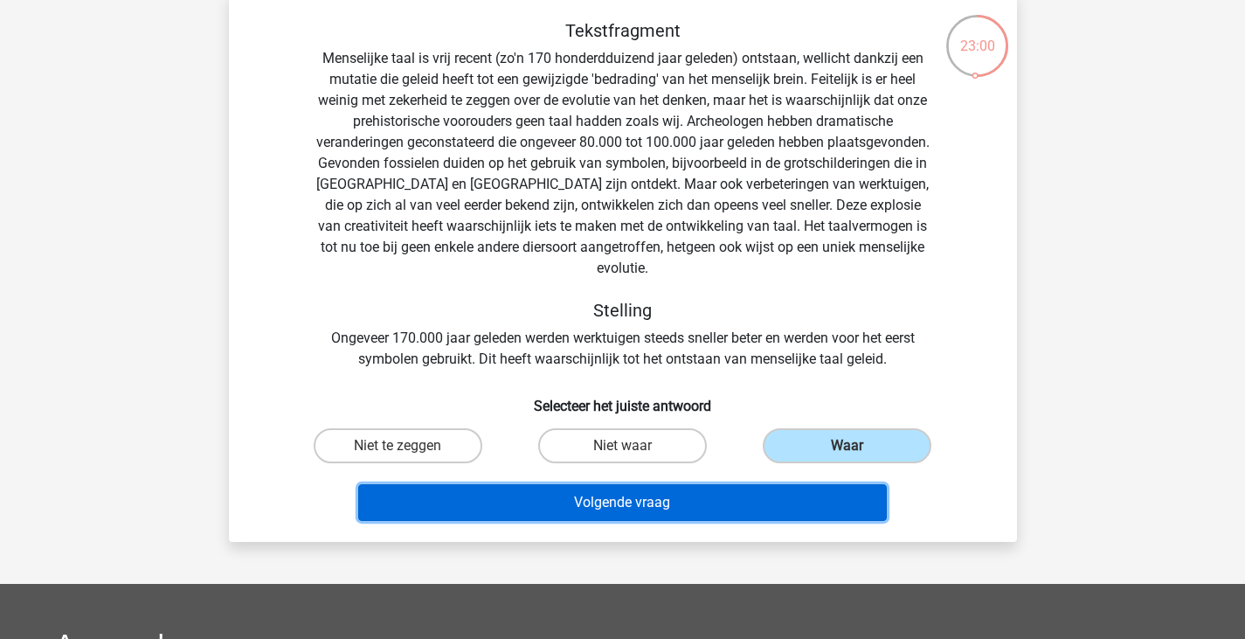
click at [739, 484] on button "Volgende vraag" at bounding box center [622, 502] width 529 height 37
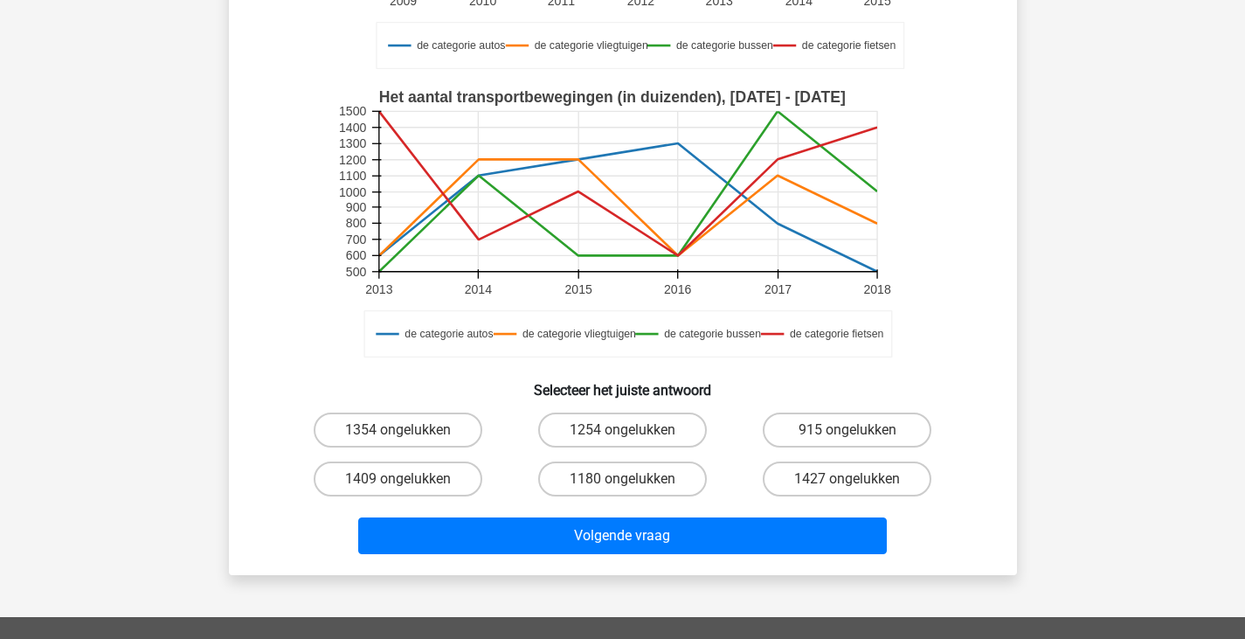
scroll to position [371, 0]
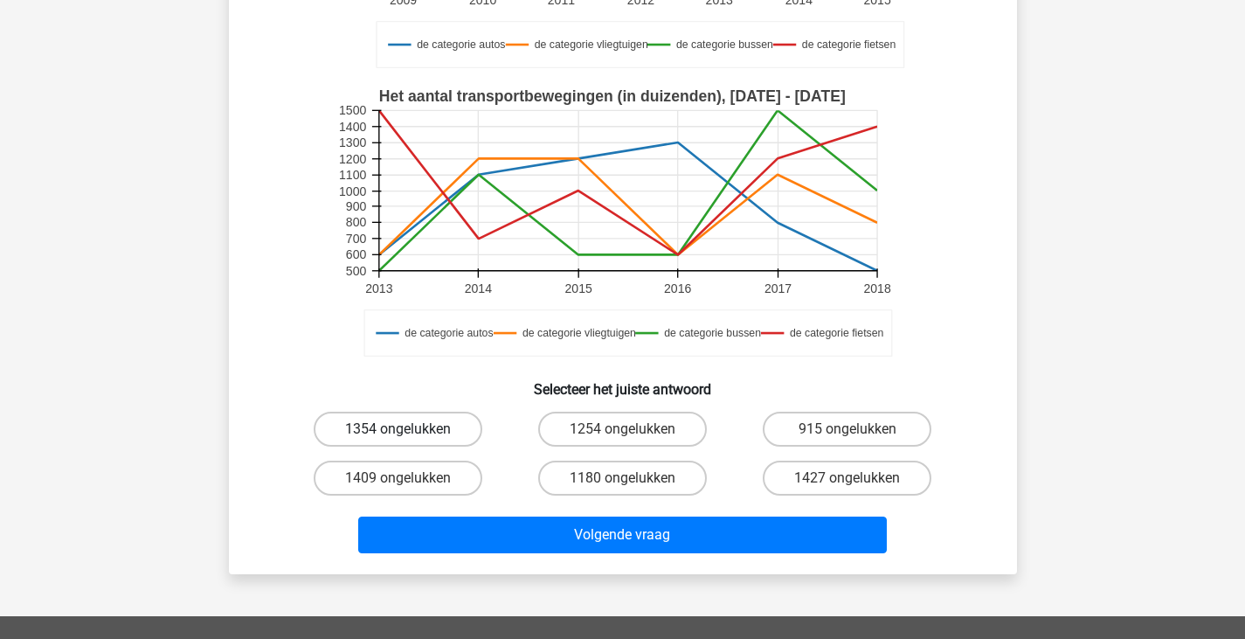
click at [423, 432] on label "1354 ongelukken" at bounding box center [398, 429] width 169 height 35
click at [409, 432] on input "1354 ongelukken" at bounding box center [403, 434] width 11 height 11
radio input "true"
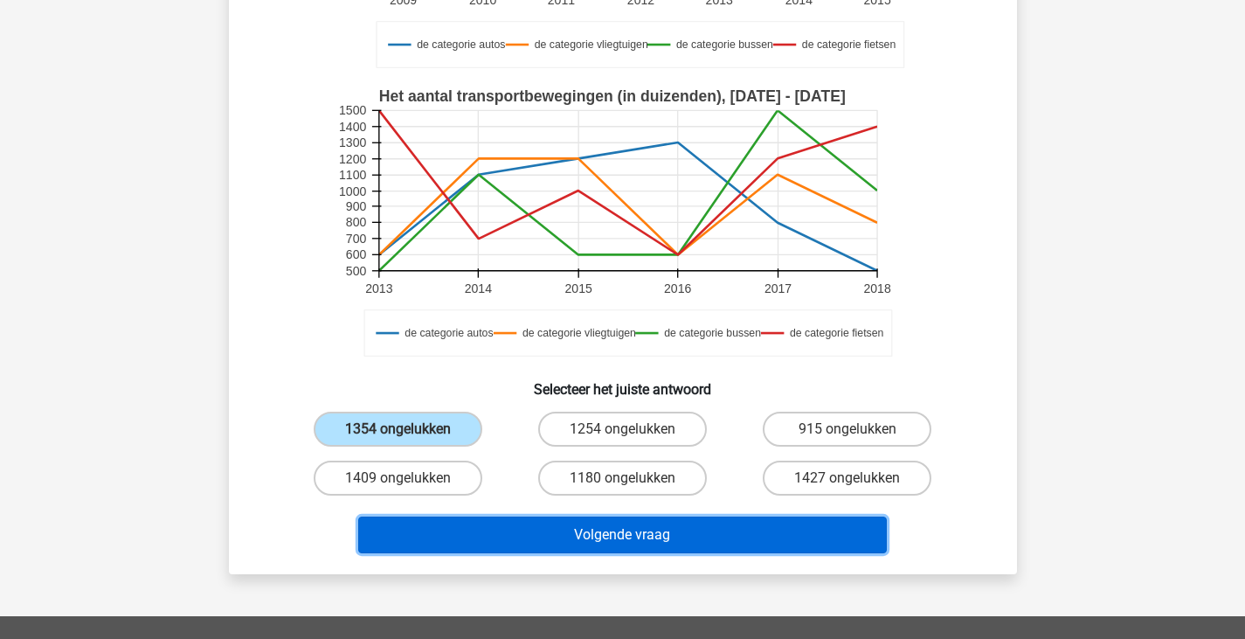
click at [546, 534] on button "Volgende vraag" at bounding box center [622, 535] width 529 height 37
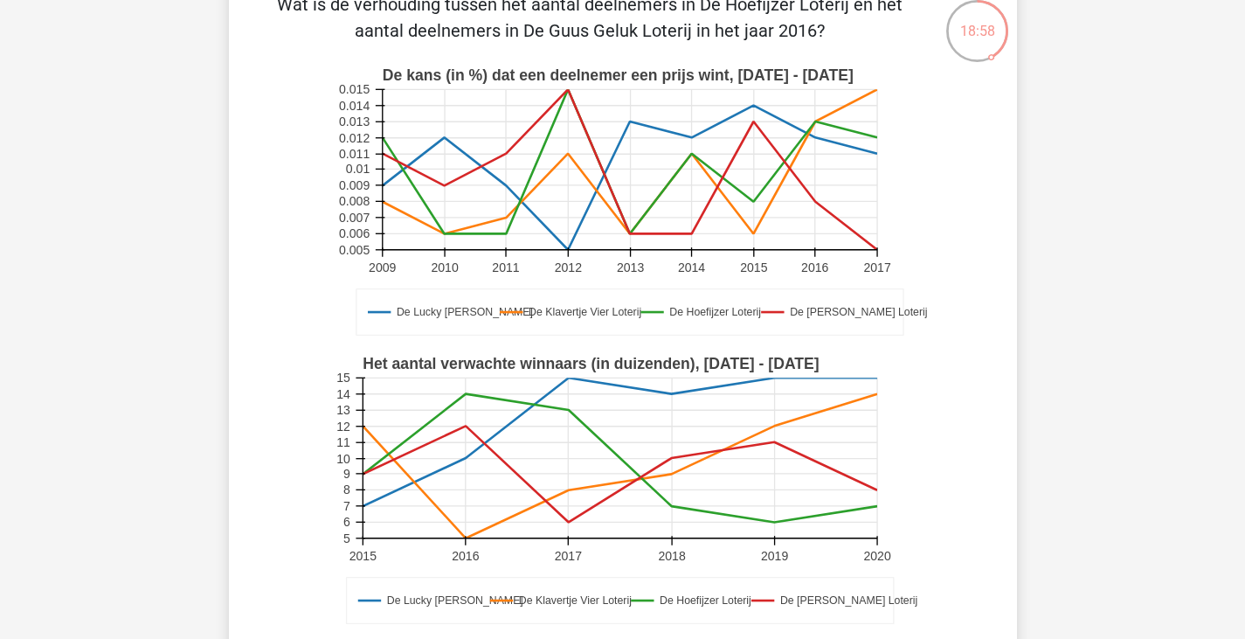
scroll to position [315, 0]
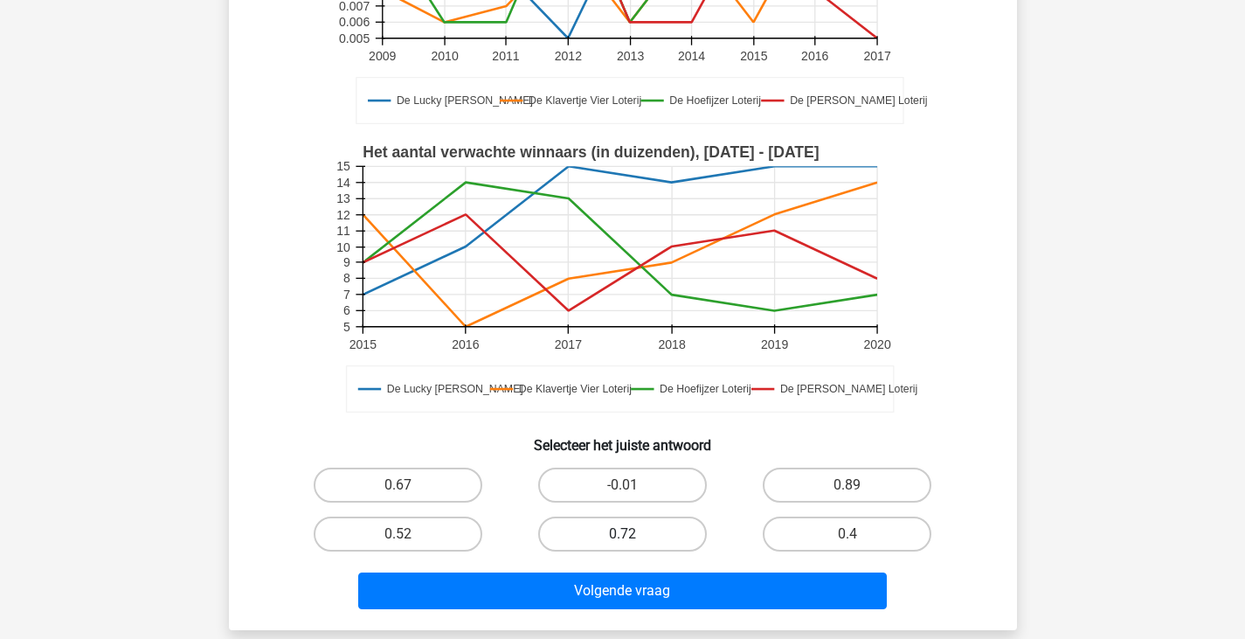
click at [601, 529] on label "0.72" at bounding box center [622, 534] width 169 height 35
click at [622, 534] on input "0.72" at bounding box center [627, 539] width 11 height 11
radio input "true"
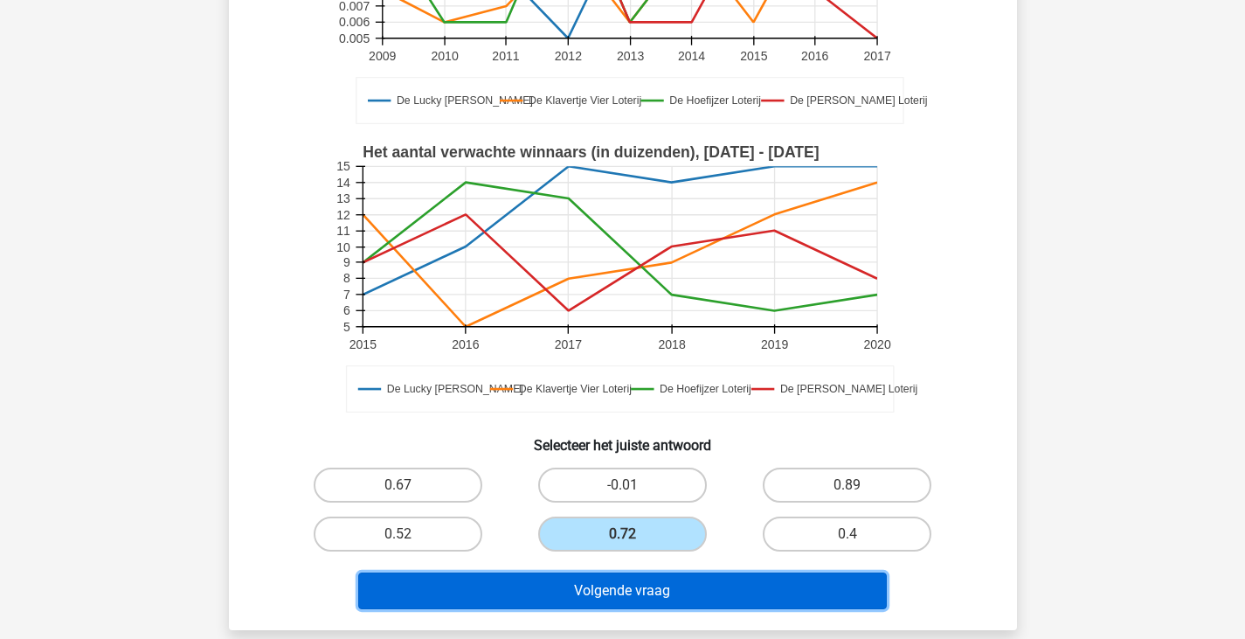
click at [594, 598] on button "Volgende vraag" at bounding box center [622, 590] width 529 height 37
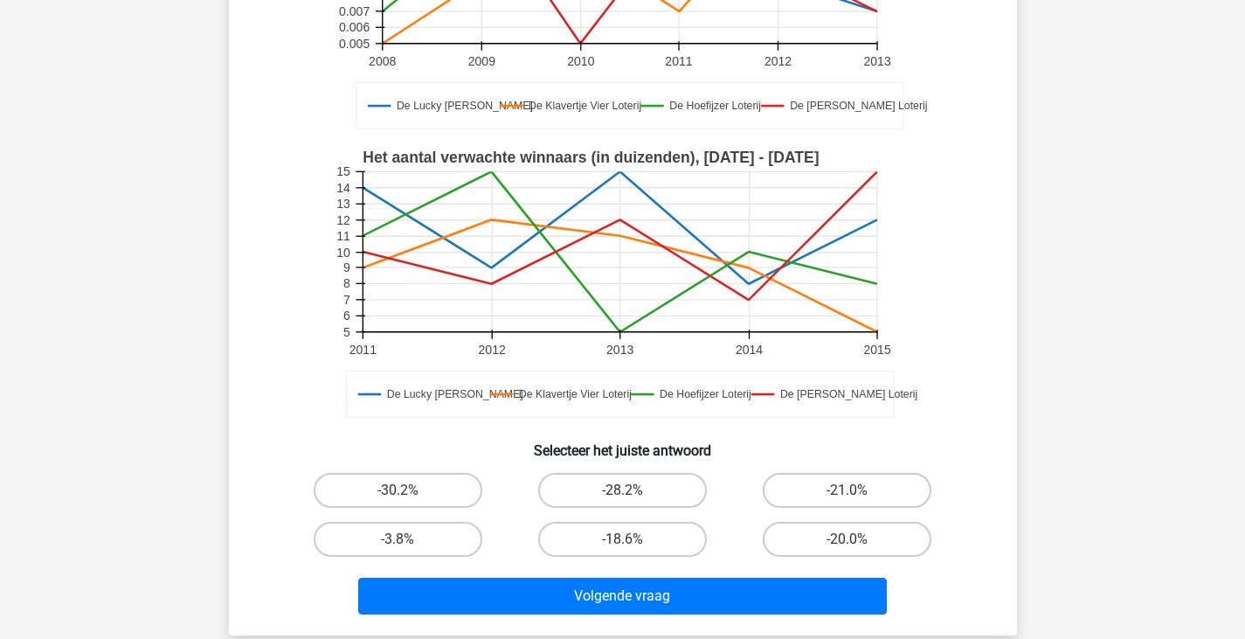
scroll to position [310, 0]
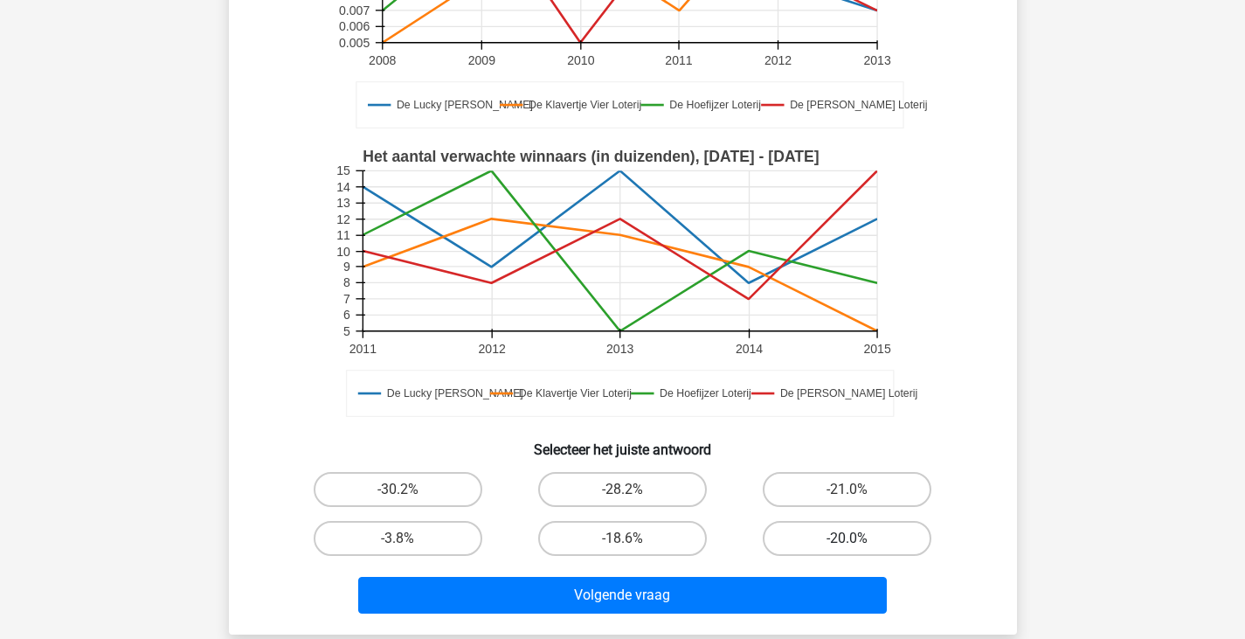
click at [818, 528] on label "-20.0%" at bounding box center [847, 538] width 169 height 35
click at [848, 538] on input "-20.0%" at bounding box center [853, 543] width 11 height 11
radio input "true"
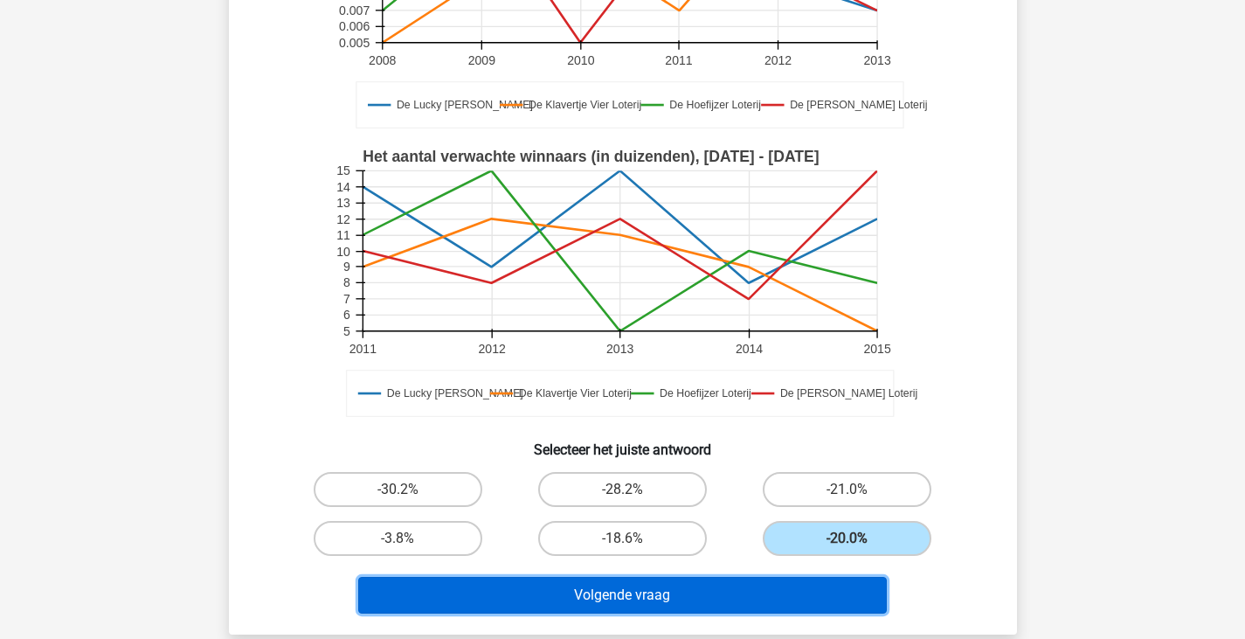
click at [780, 591] on button "Volgende vraag" at bounding box center [622, 595] width 529 height 37
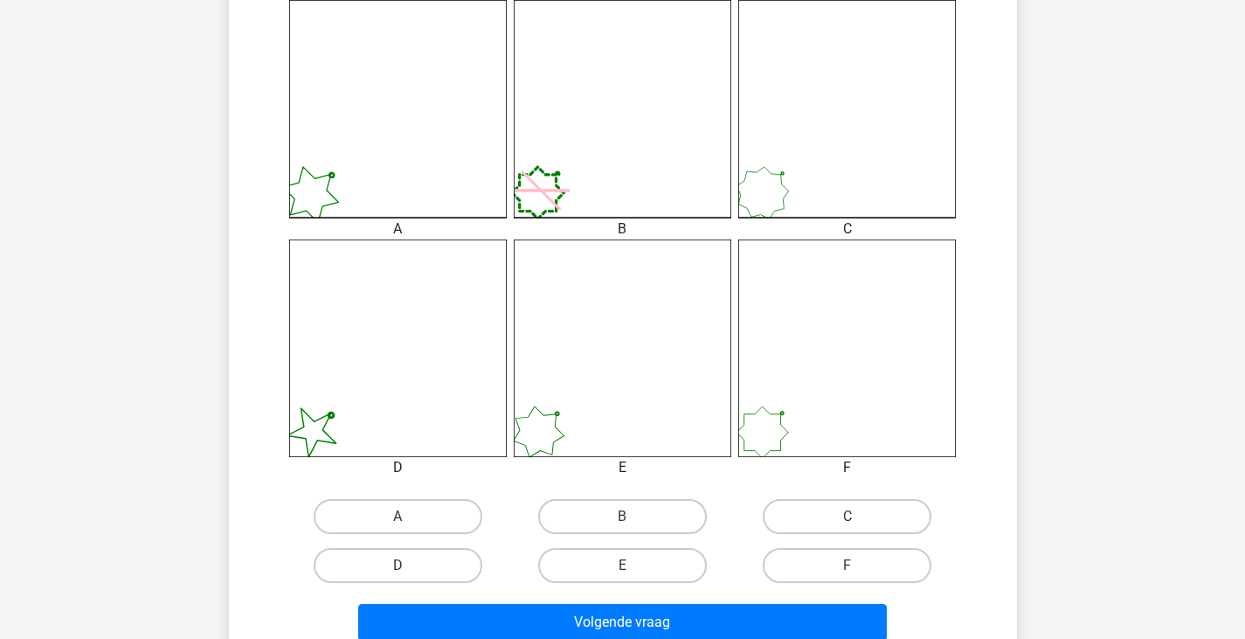
scroll to position [495, 0]
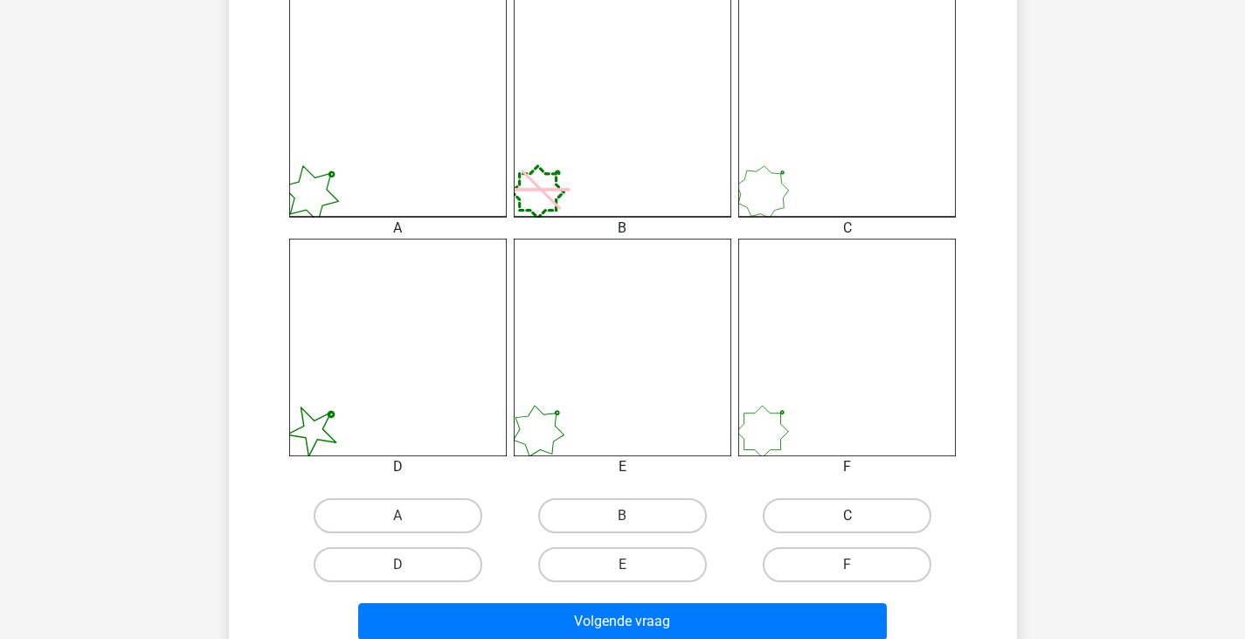
click at [817, 510] on label "C" at bounding box center [847, 515] width 169 height 35
click at [848, 516] on input "C" at bounding box center [853, 521] width 11 height 11
radio input "true"
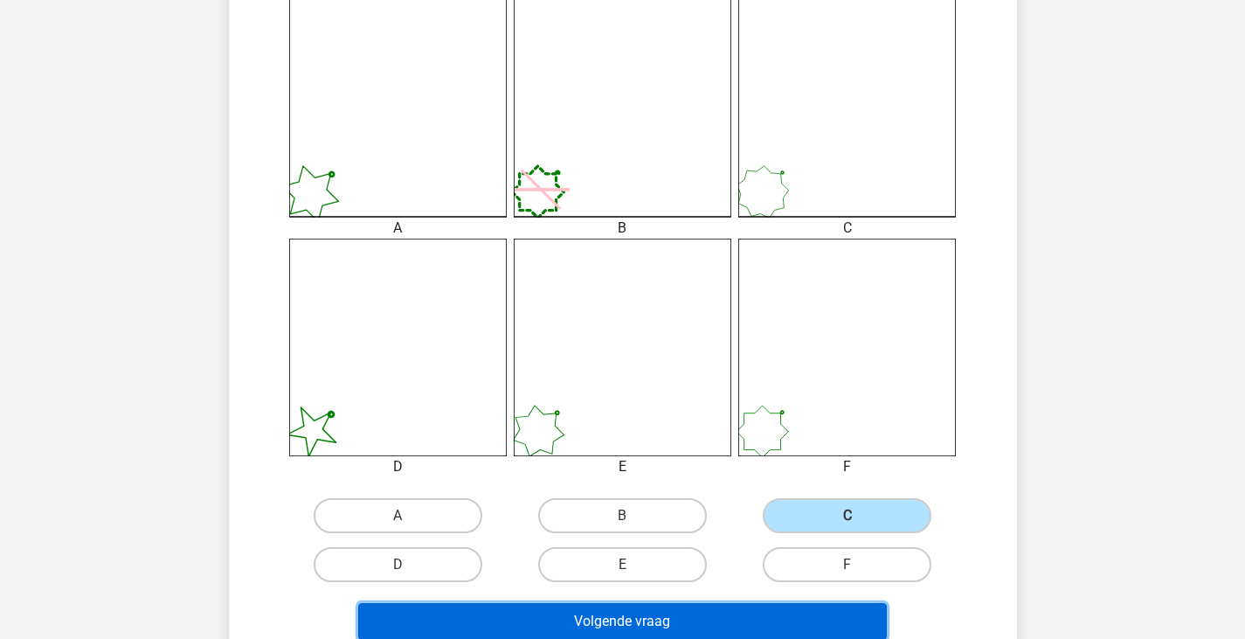
click at [750, 620] on button "Volgende vraag" at bounding box center [622, 621] width 529 height 37
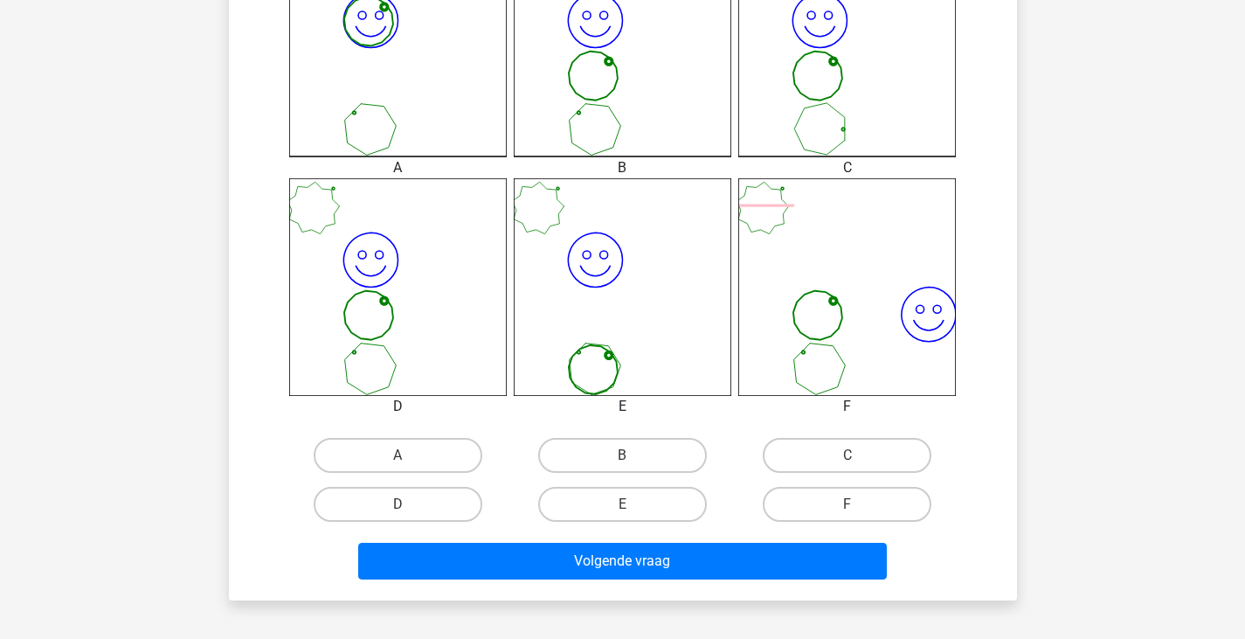
scroll to position [560, 0]
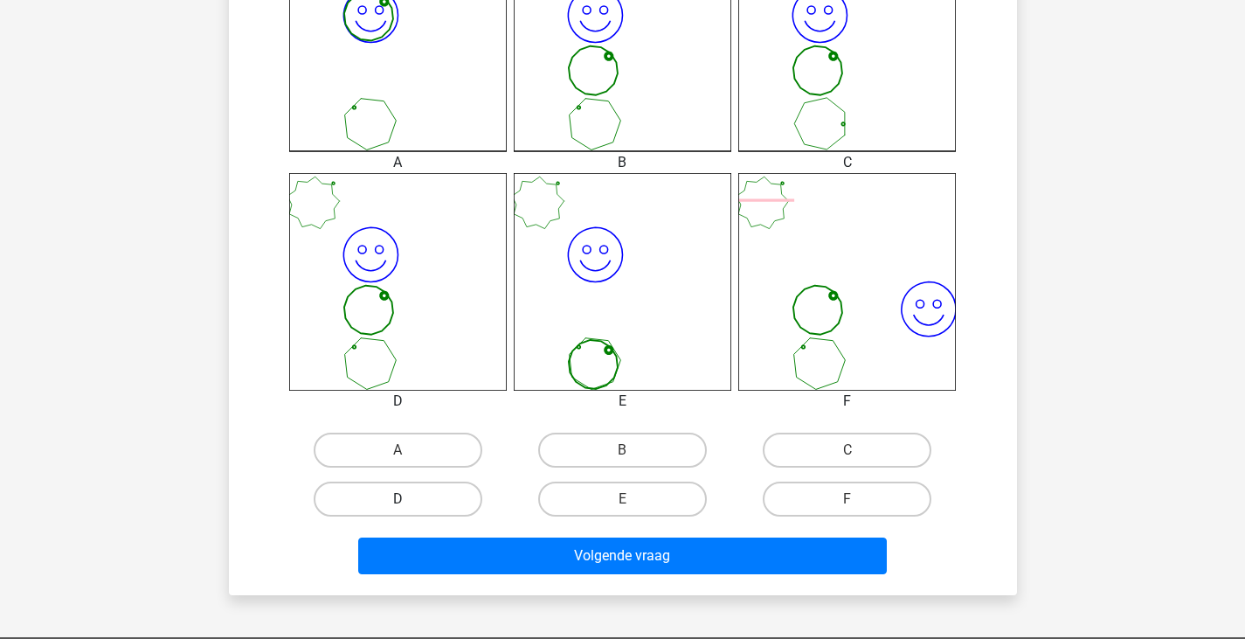
click at [431, 510] on label "D" at bounding box center [398, 499] width 169 height 35
click at [409, 510] on input "D" at bounding box center [403, 504] width 11 height 11
radio input "true"
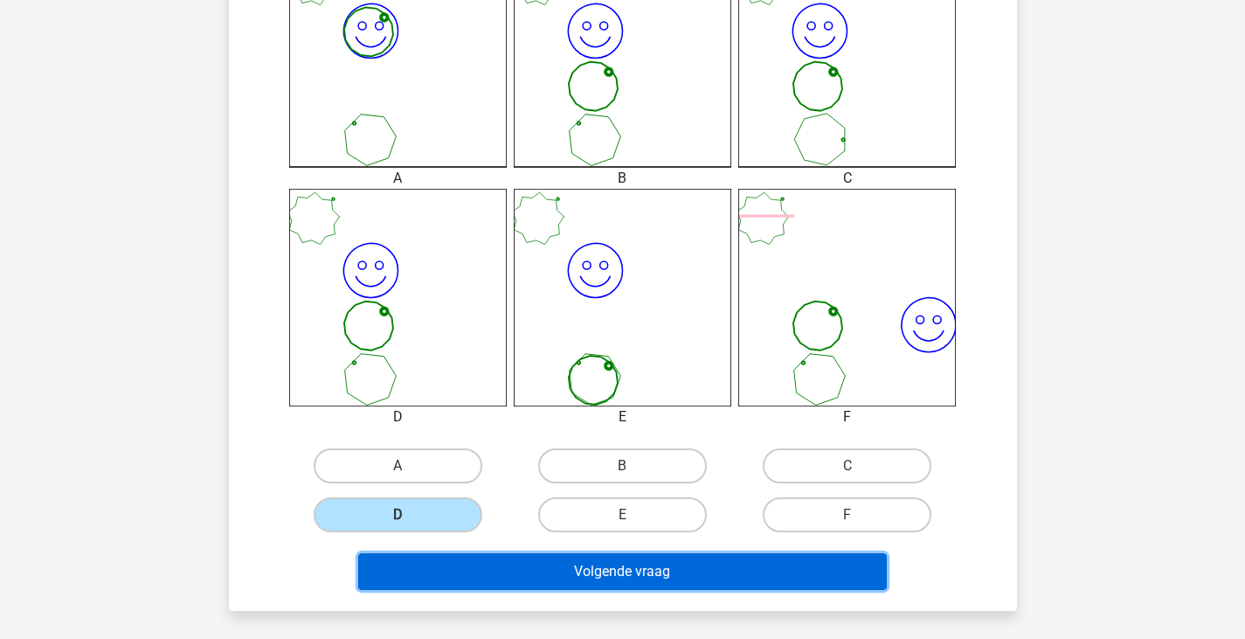
click at [529, 566] on button "Volgende vraag" at bounding box center [622, 571] width 529 height 37
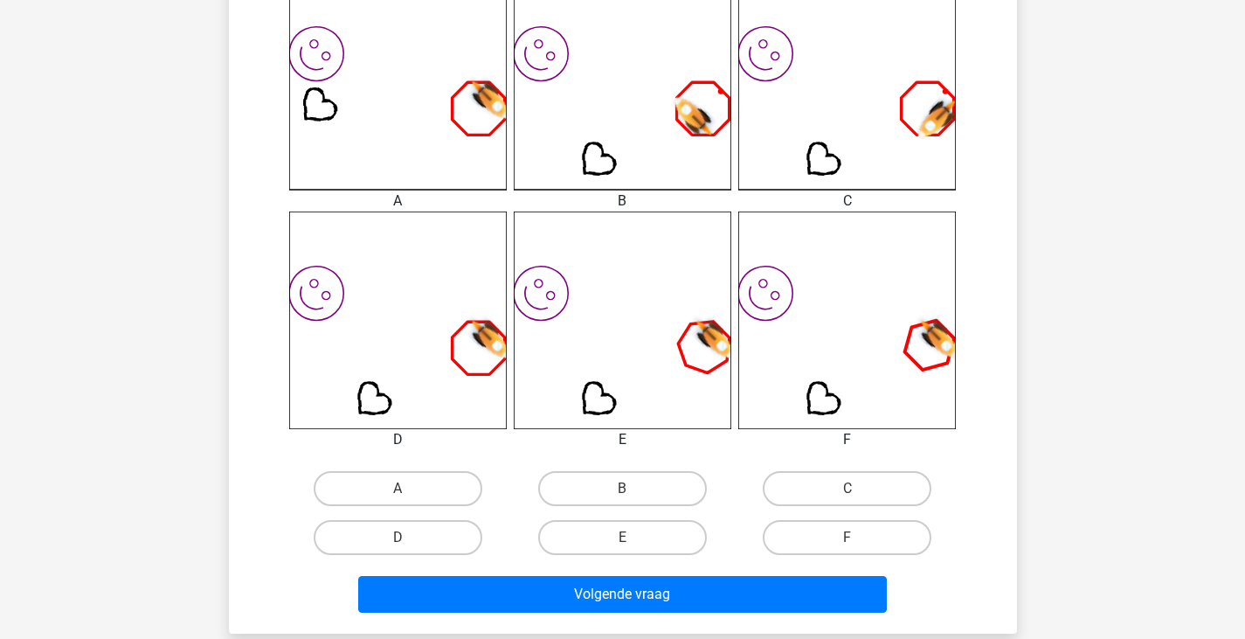
scroll to position [523, 0]
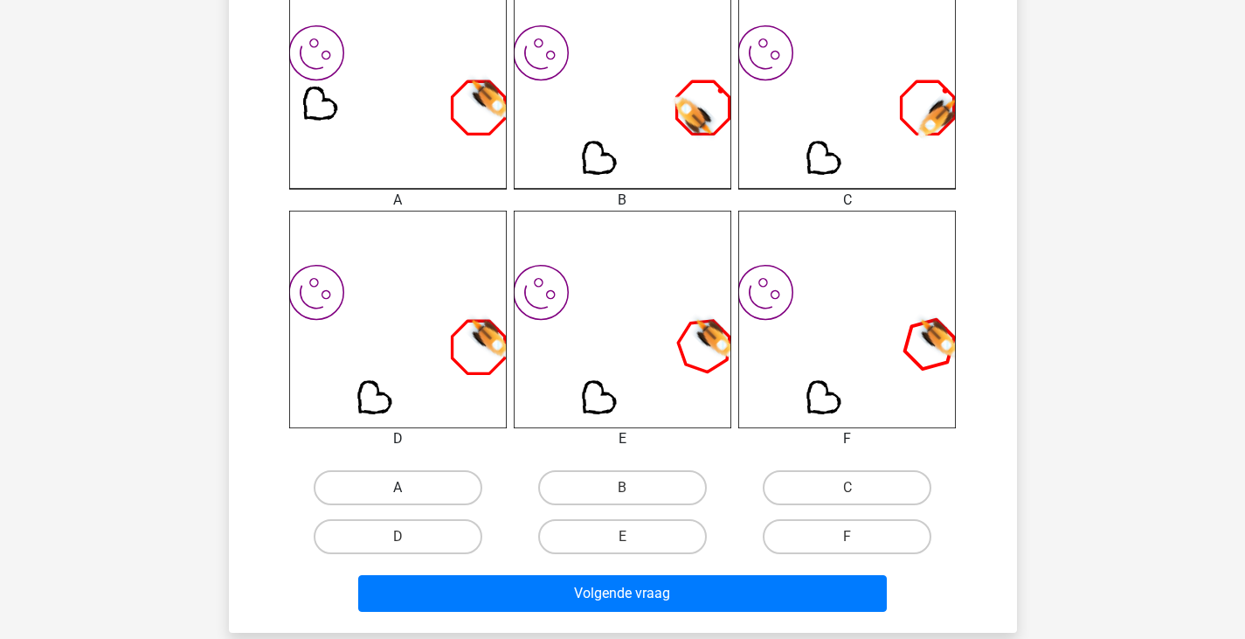
click at [362, 492] on label "A" at bounding box center [398, 487] width 169 height 35
click at [398, 492] on input "A" at bounding box center [403, 493] width 11 height 11
radio input "true"
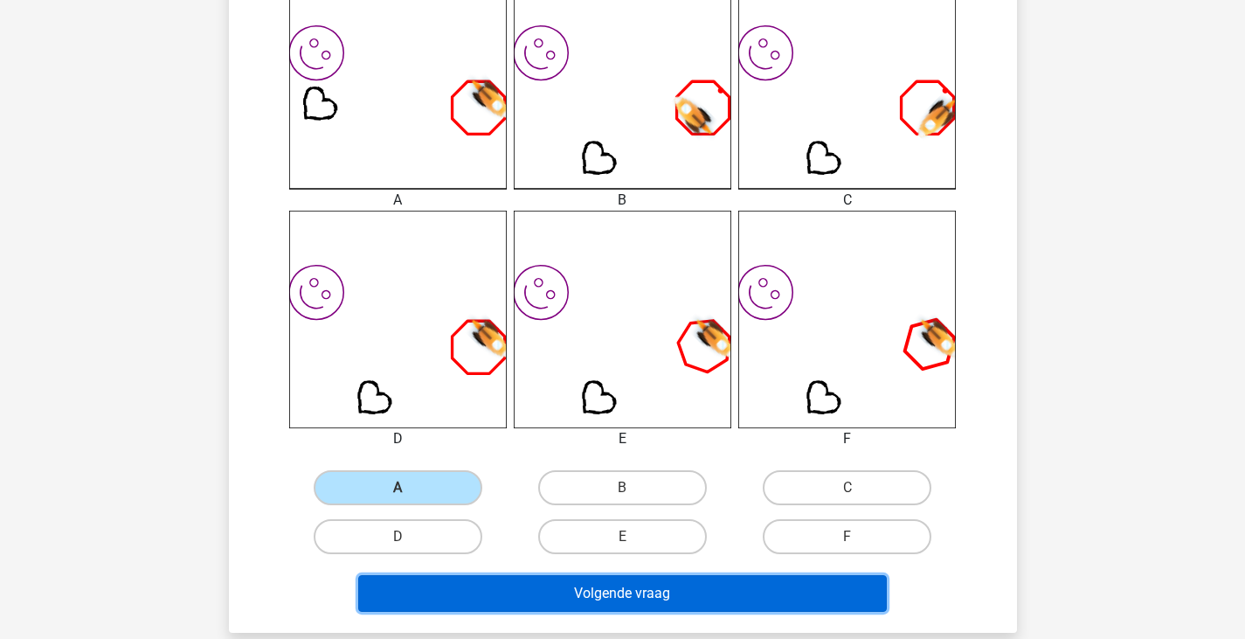
click at [533, 603] on button "Volgende vraag" at bounding box center [622, 593] width 529 height 37
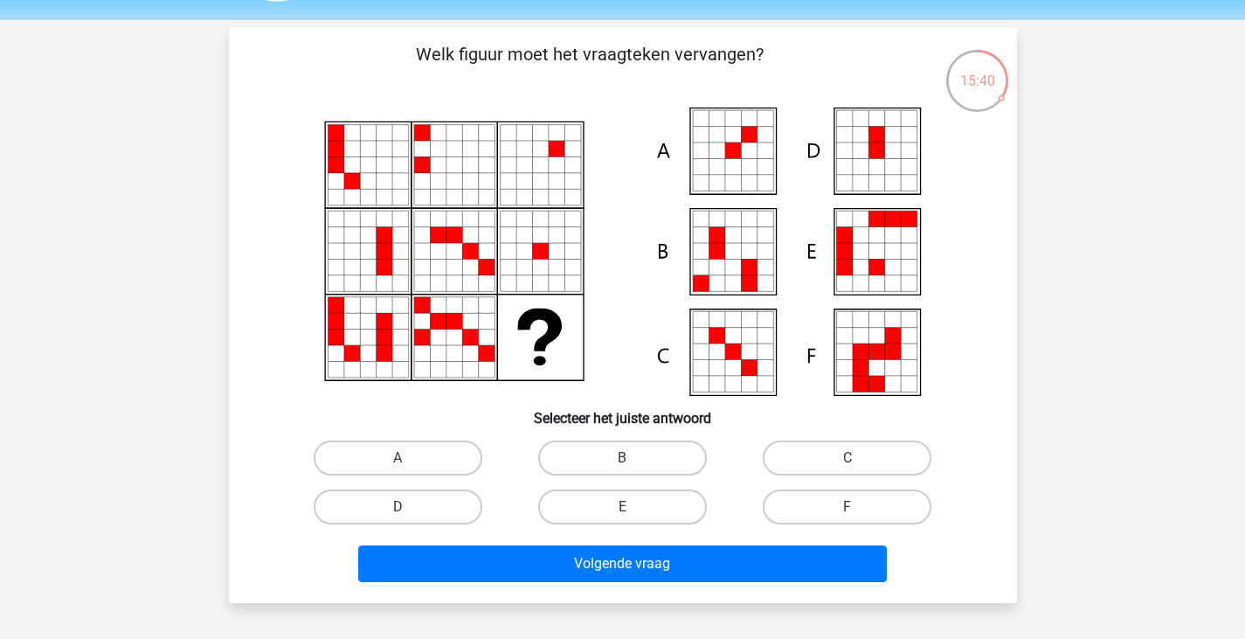
scroll to position [101, 0]
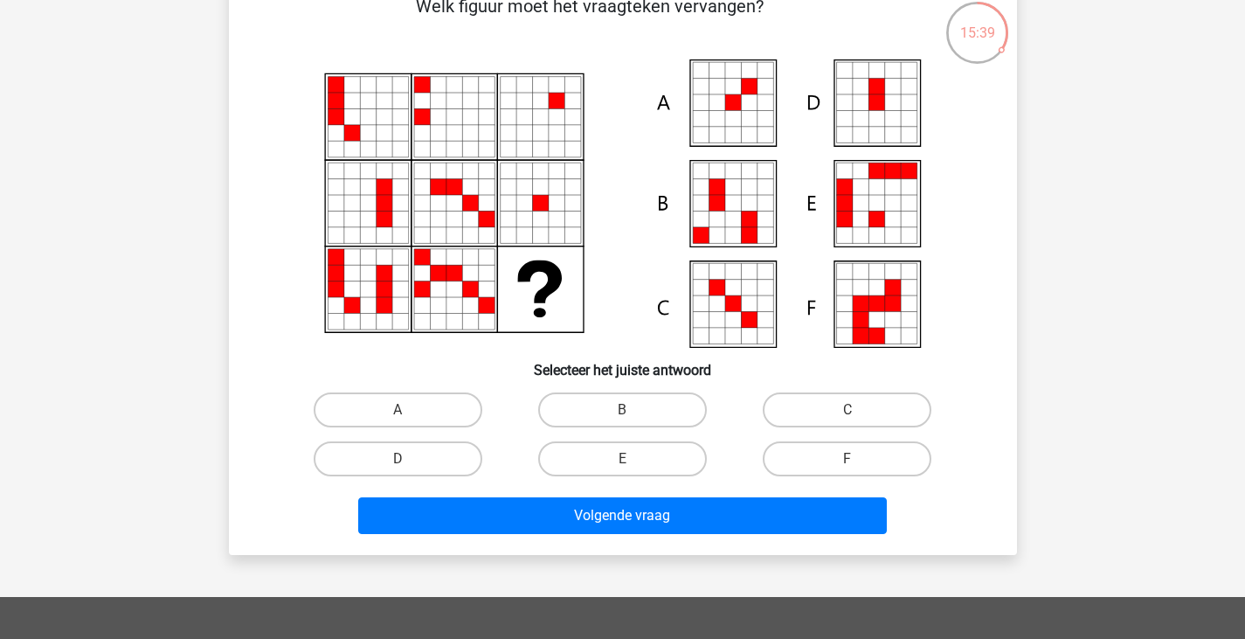
click at [440, 388] on div "A" at bounding box center [398, 409] width 225 height 49
click at [446, 398] on label "A" at bounding box center [398, 409] width 169 height 35
click at [409, 410] on input "A" at bounding box center [403, 415] width 11 height 11
radio input "true"
click at [501, 536] on div "Volgende vraag" at bounding box center [623, 519] width 675 height 44
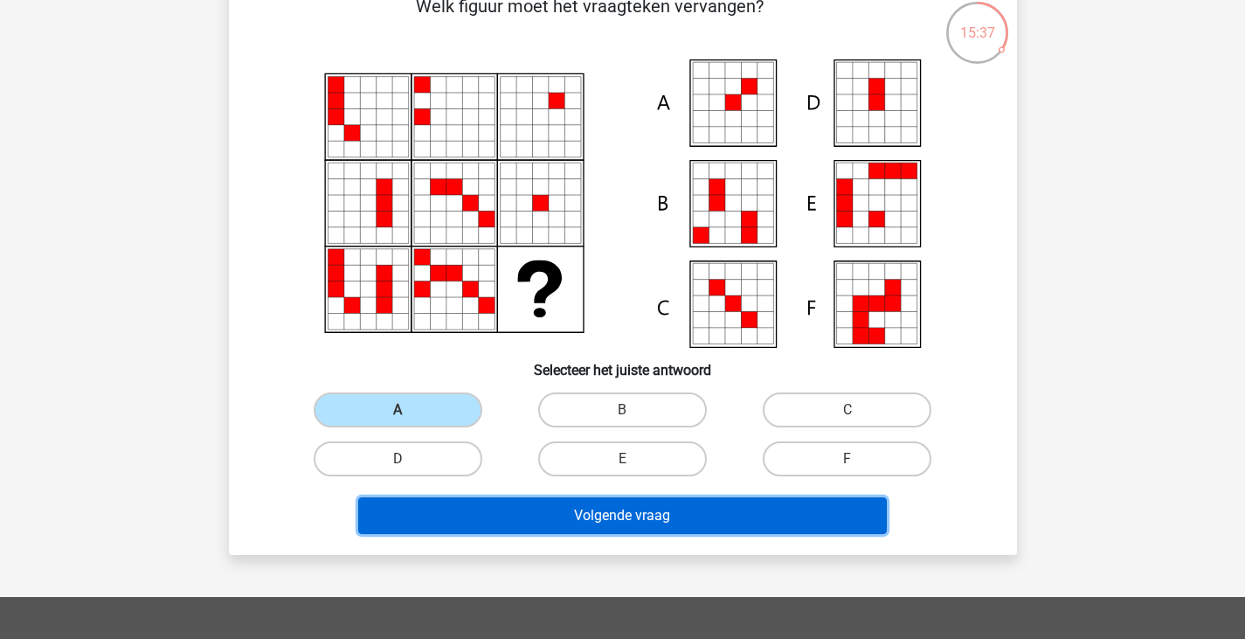
click at [536, 516] on button "Volgende vraag" at bounding box center [622, 515] width 529 height 37
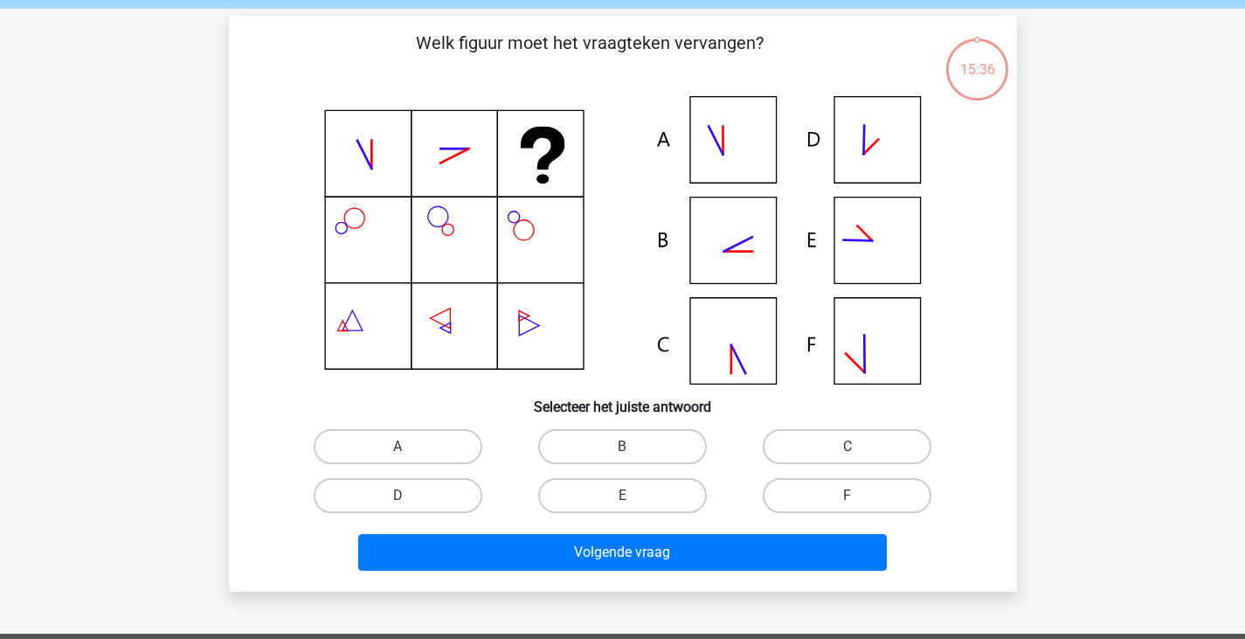
scroll to position [64, 0]
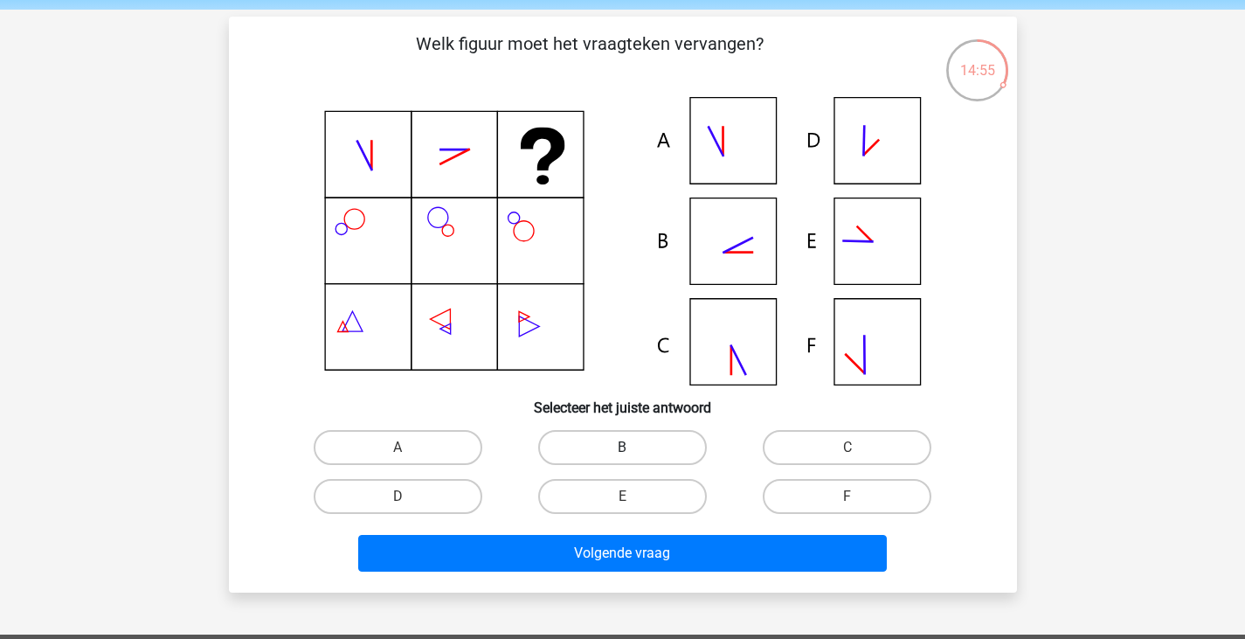
click at [656, 454] on label "B" at bounding box center [622, 447] width 169 height 35
click at [634, 454] on input "B" at bounding box center [627, 452] width 11 height 11
radio input "true"
click at [602, 500] on label "E" at bounding box center [622, 496] width 169 height 35
click at [622, 500] on input "E" at bounding box center [627, 501] width 11 height 11
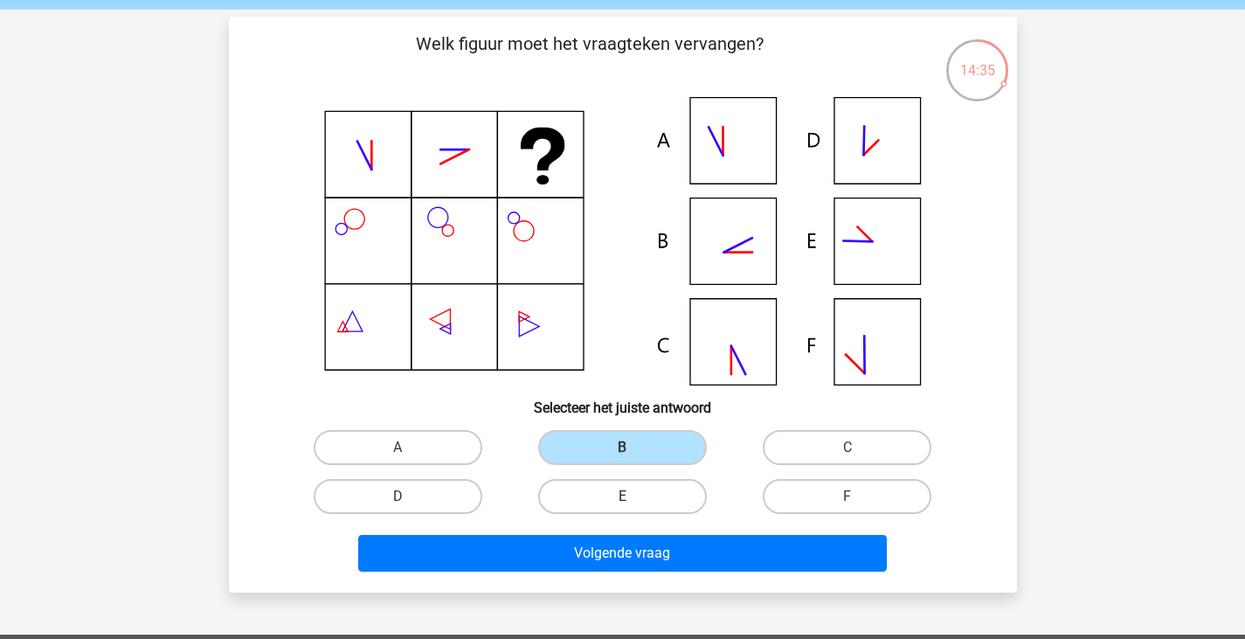
radio input "true"
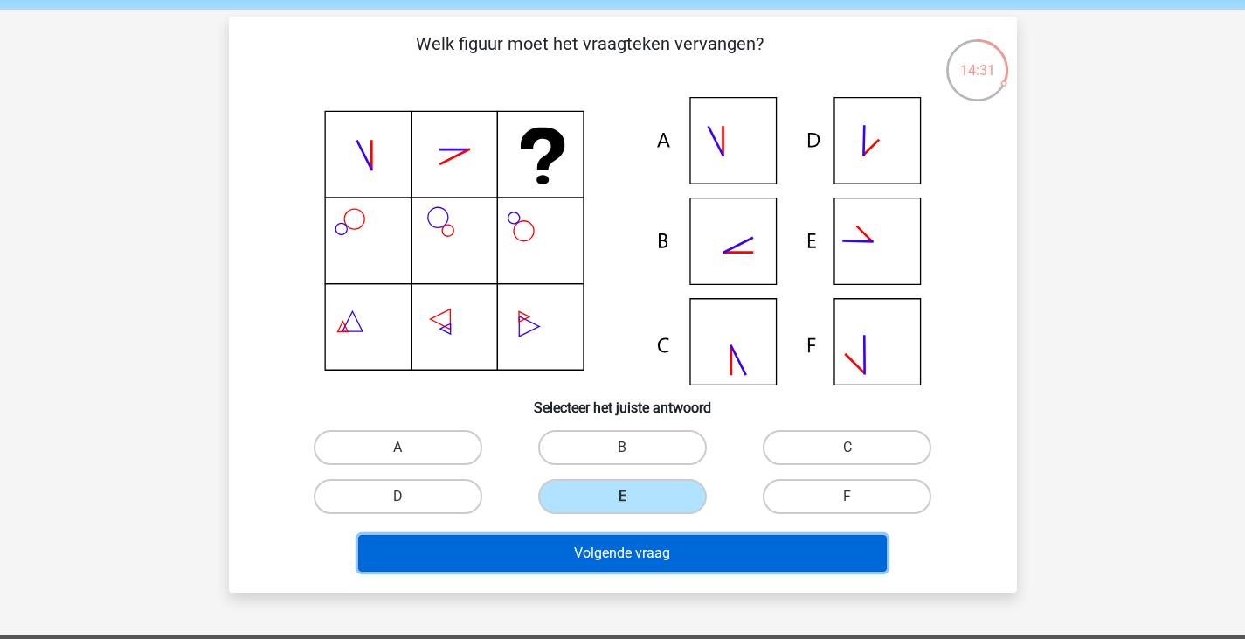
click at [636, 555] on button "Volgende vraag" at bounding box center [622, 553] width 529 height 37
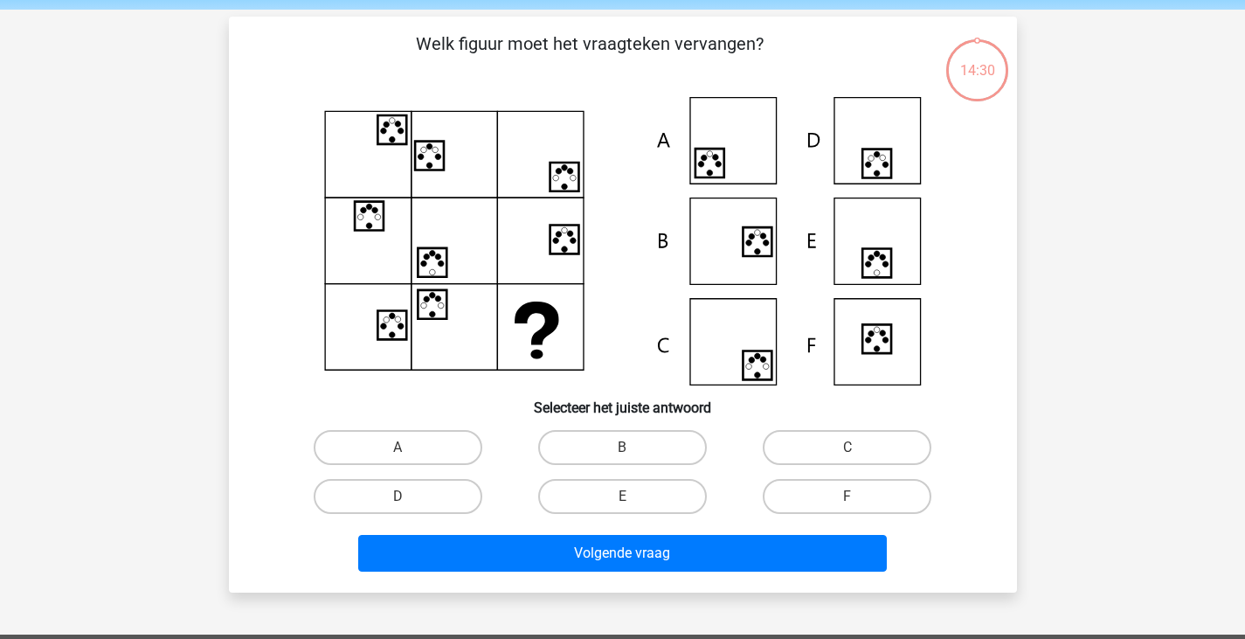
scroll to position [80, 0]
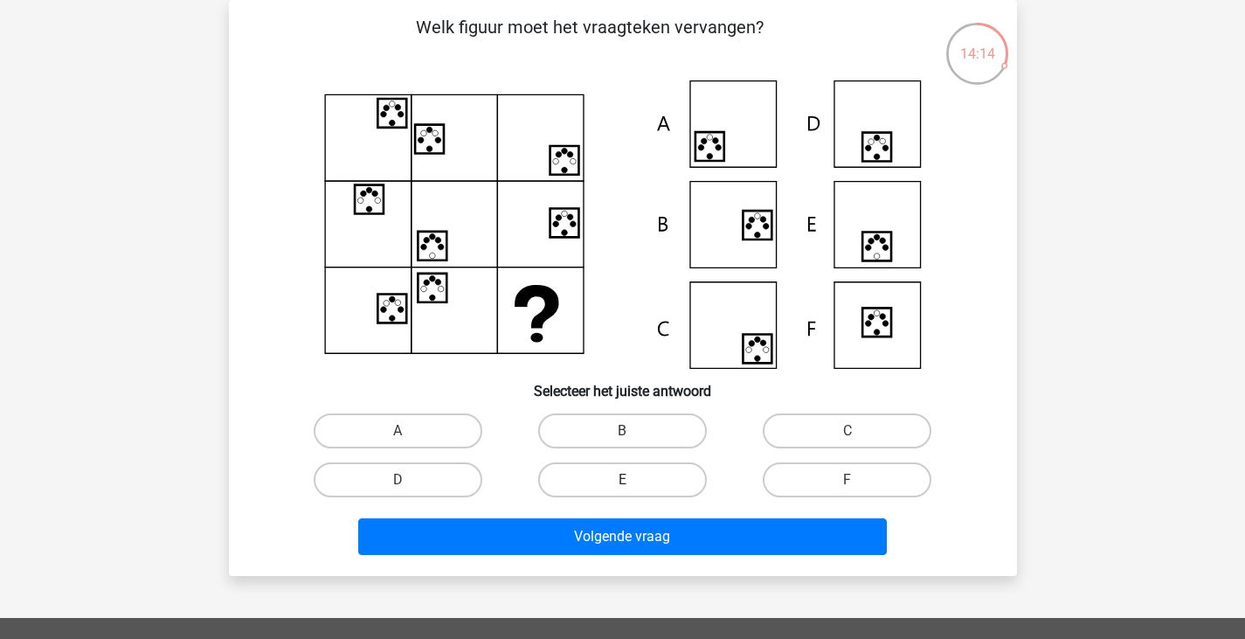
click at [659, 487] on label "E" at bounding box center [622, 479] width 169 height 35
click at [634, 487] on input "E" at bounding box center [627, 485] width 11 height 11
radio input "true"
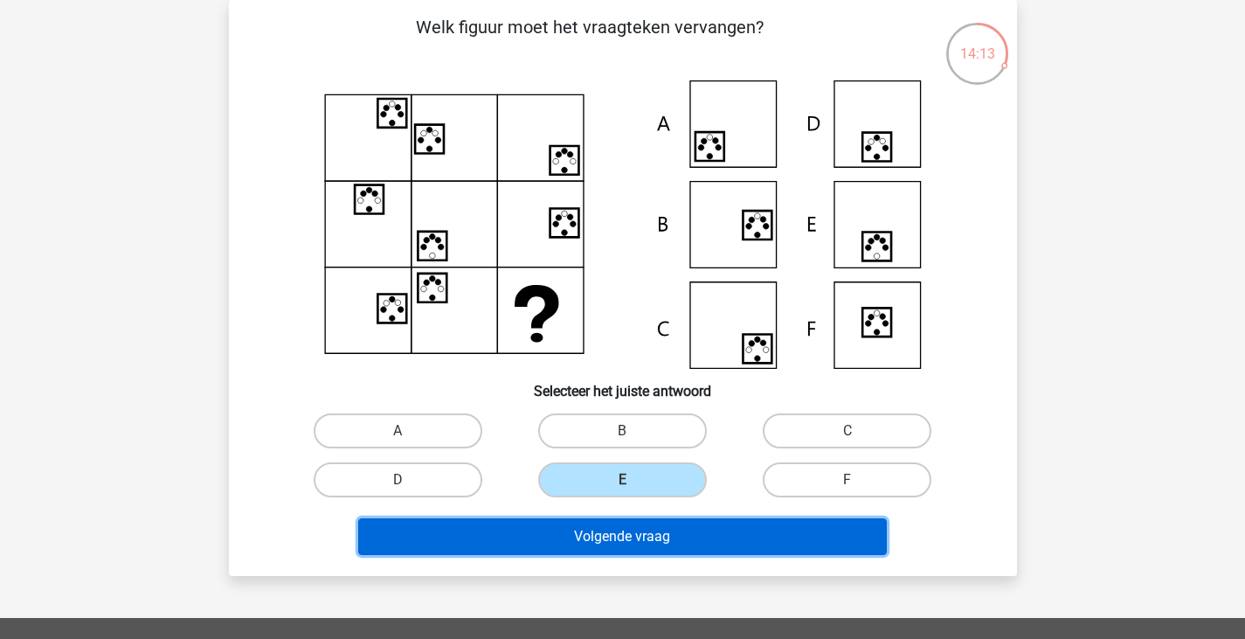
click at [637, 531] on button "Volgende vraag" at bounding box center [622, 536] width 529 height 37
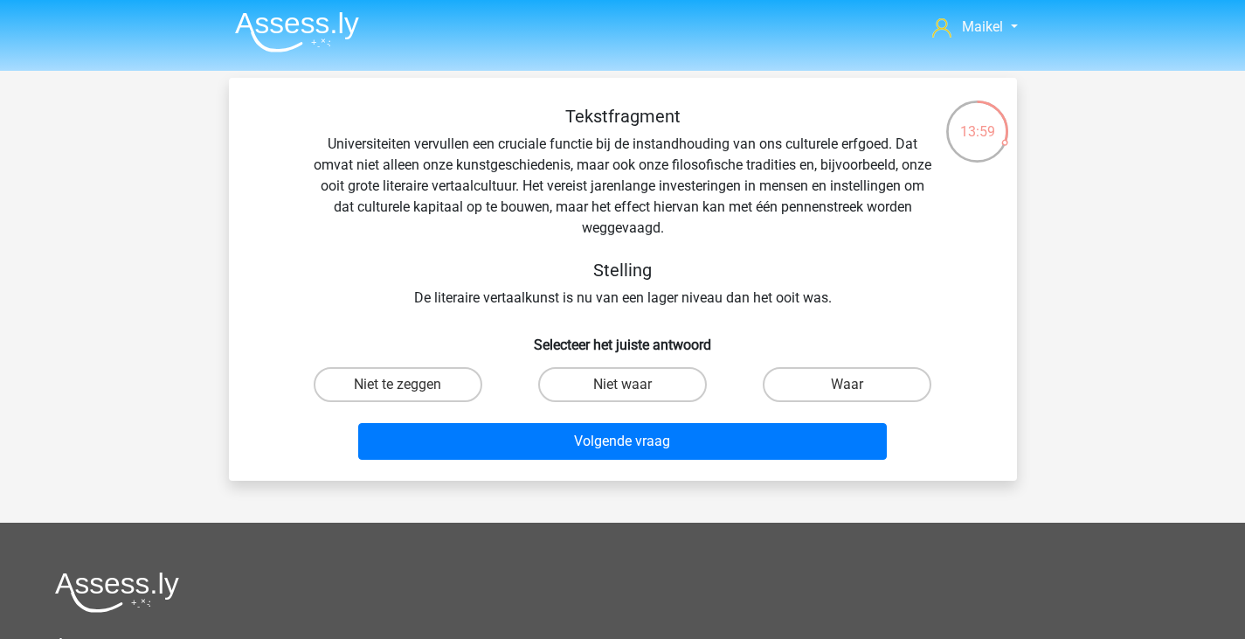
scroll to position [2, 0]
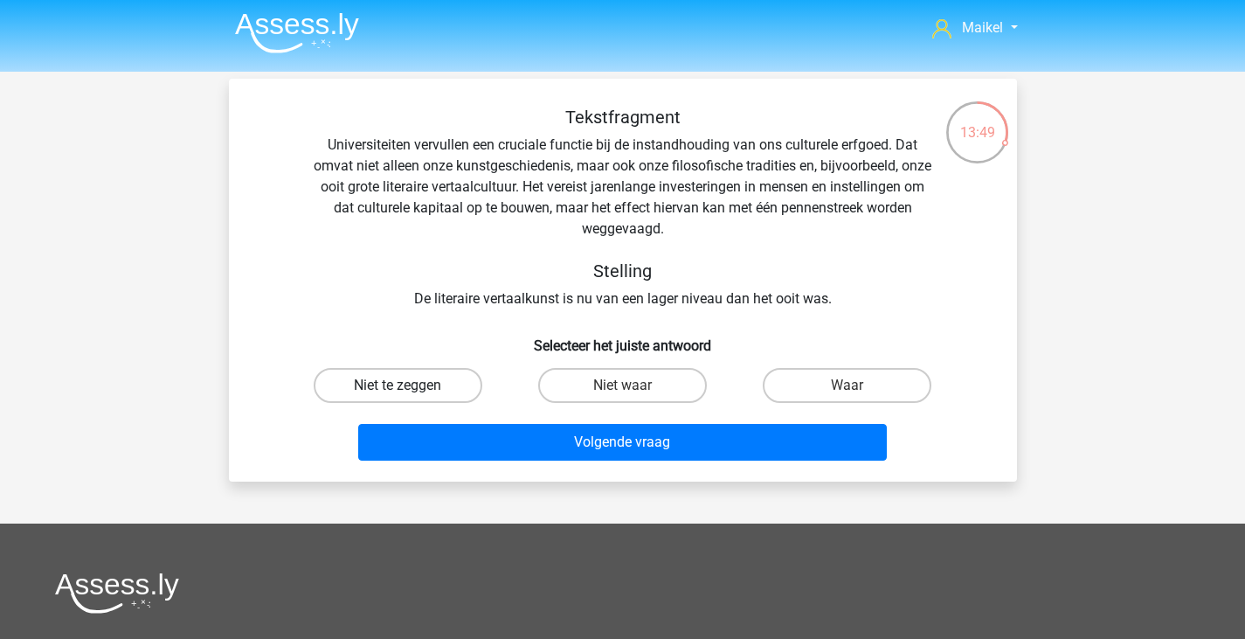
click at [428, 388] on label "Niet te zeggen" at bounding box center [398, 385] width 169 height 35
click at [409, 388] on input "Niet te zeggen" at bounding box center [403, 390] width 11 height 11
radio input "true"
click at [808, 379] on label "Waar" at bounding box center [847, 385] width 169 height 35
click at [848, 385] on input "Waar" at bounding box center [853, 390] width 11 height 11
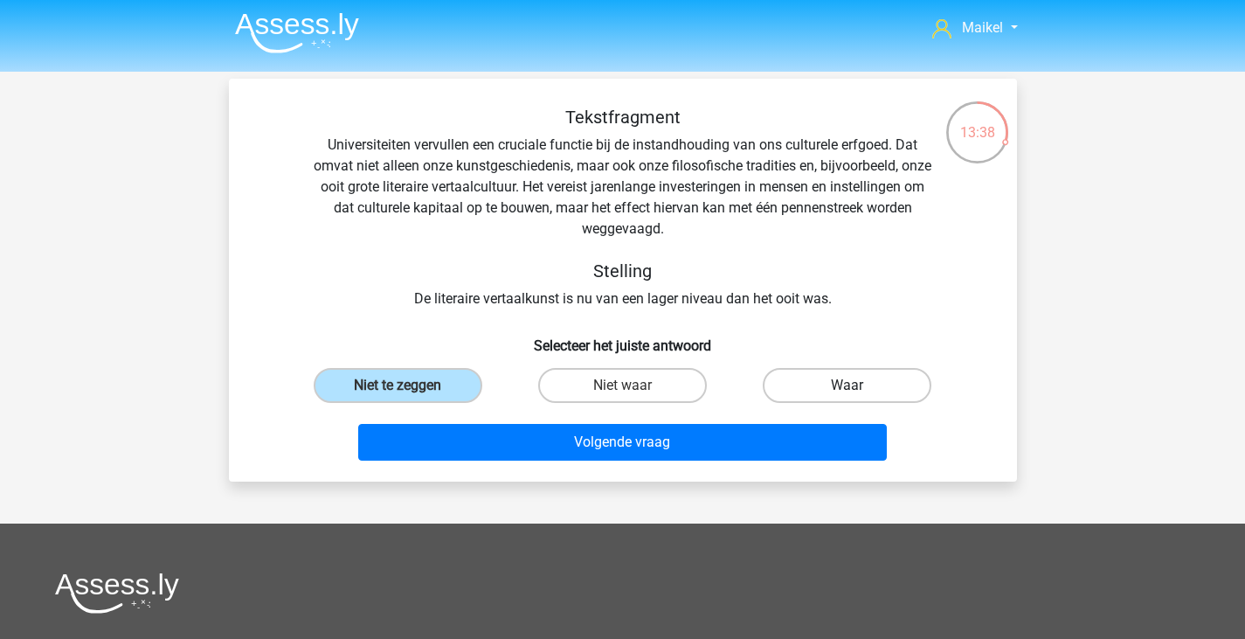
radio input "true"
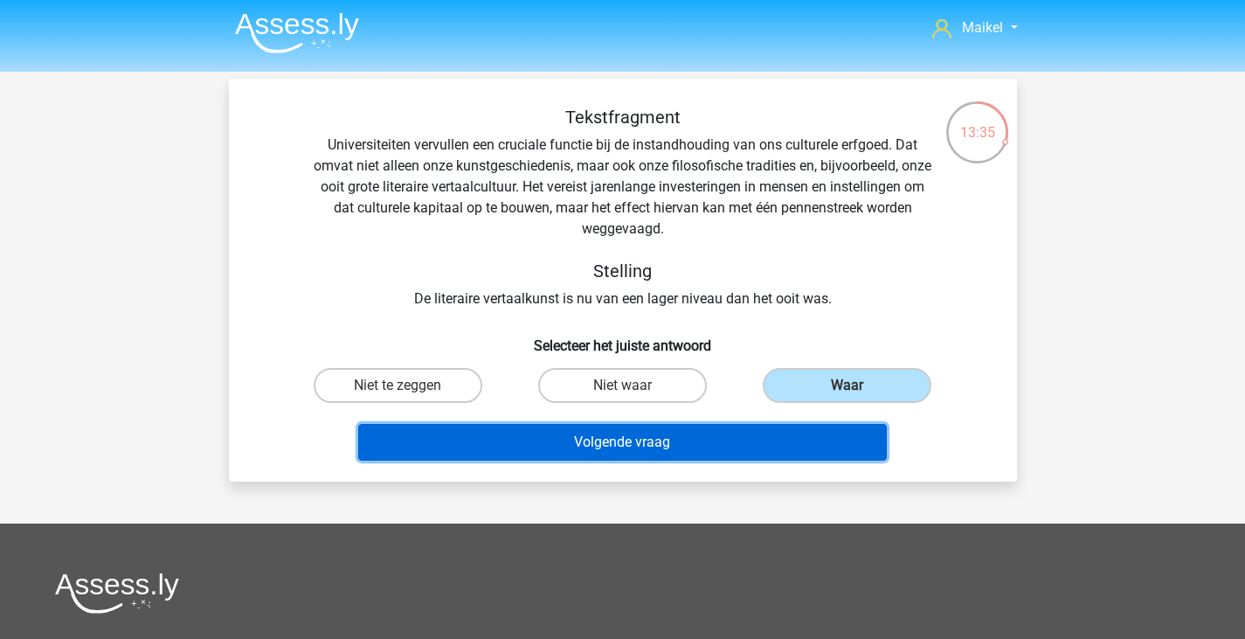
click at [731, 433] on button "Volgende vraag" at bounding box center [622, 442] width 529 height 37
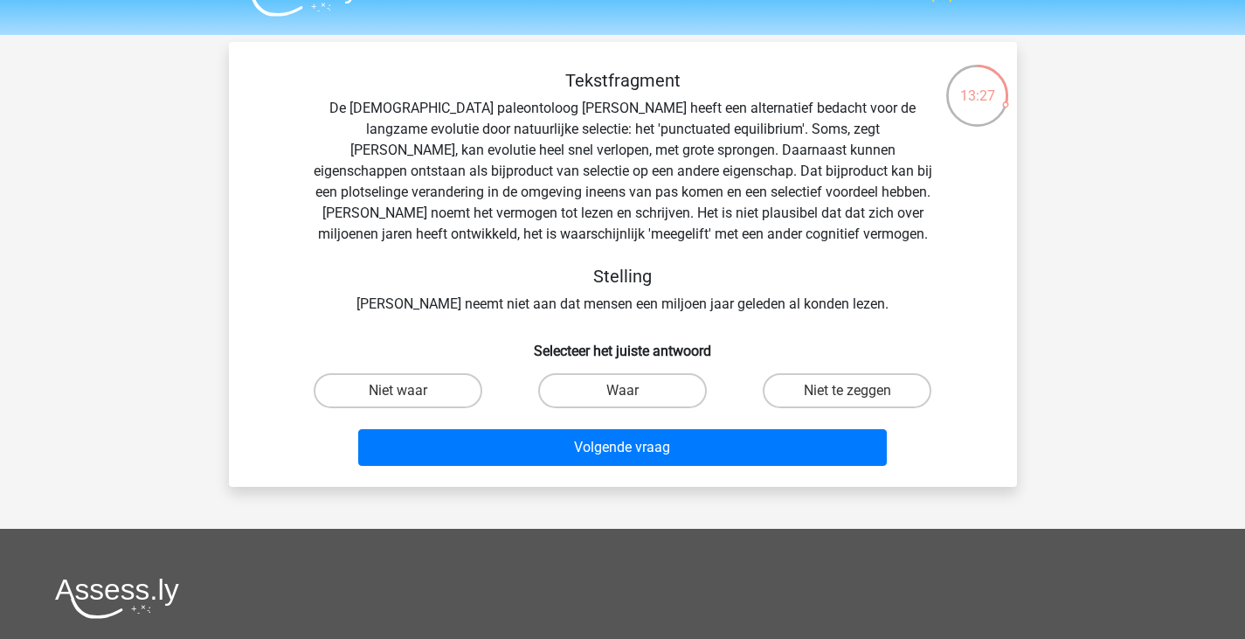
scroll to position [47, 0]
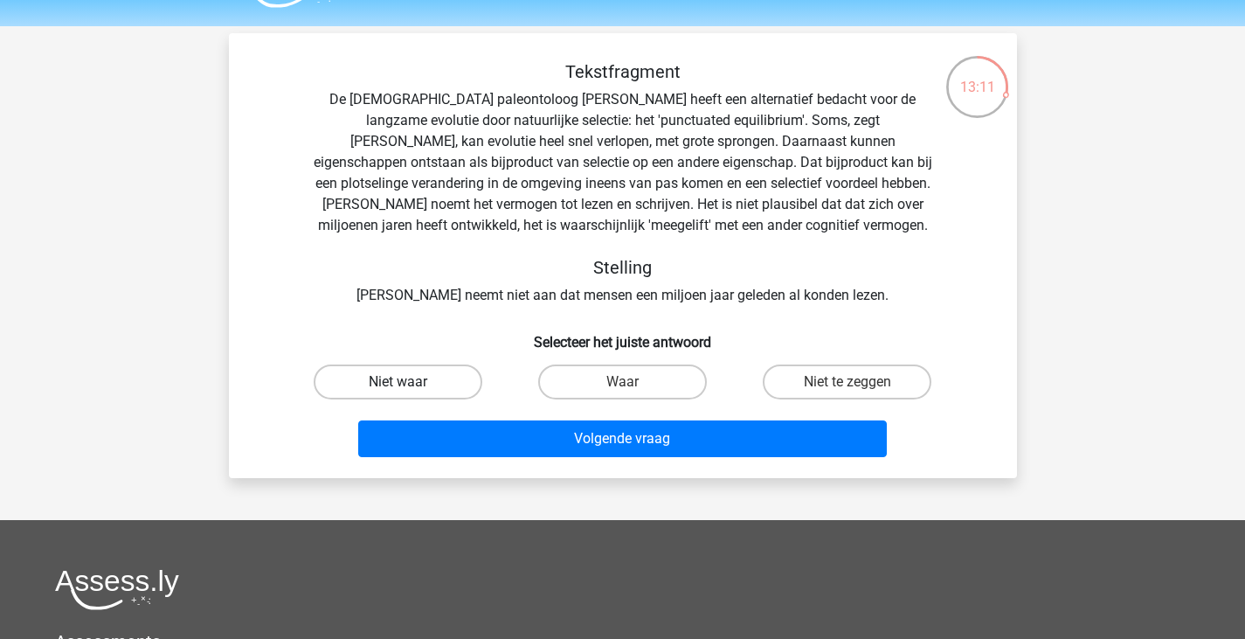
click at [446, 385] on label "Niet waar" at bounding box center [398, 381] width 169 height 35
click at [409, 385] on input "Niet waar" at bounding box center [403, 387] width 11 height 11
radio input "true"
click at [832, 375] on label "Niet te zeggen" at bounding box center [847, 381] width 169 height 35
click at [848, 382] on input "Niet te zeggen" at bounding box center [853, 387] width 11 height 11
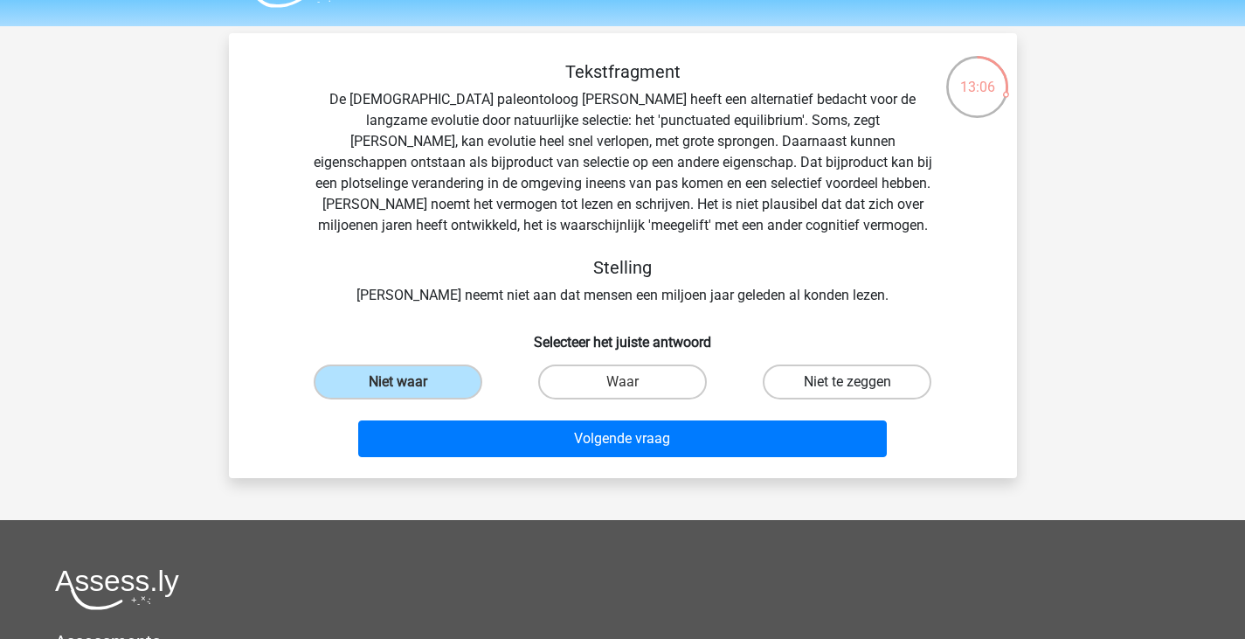
radio input "true"
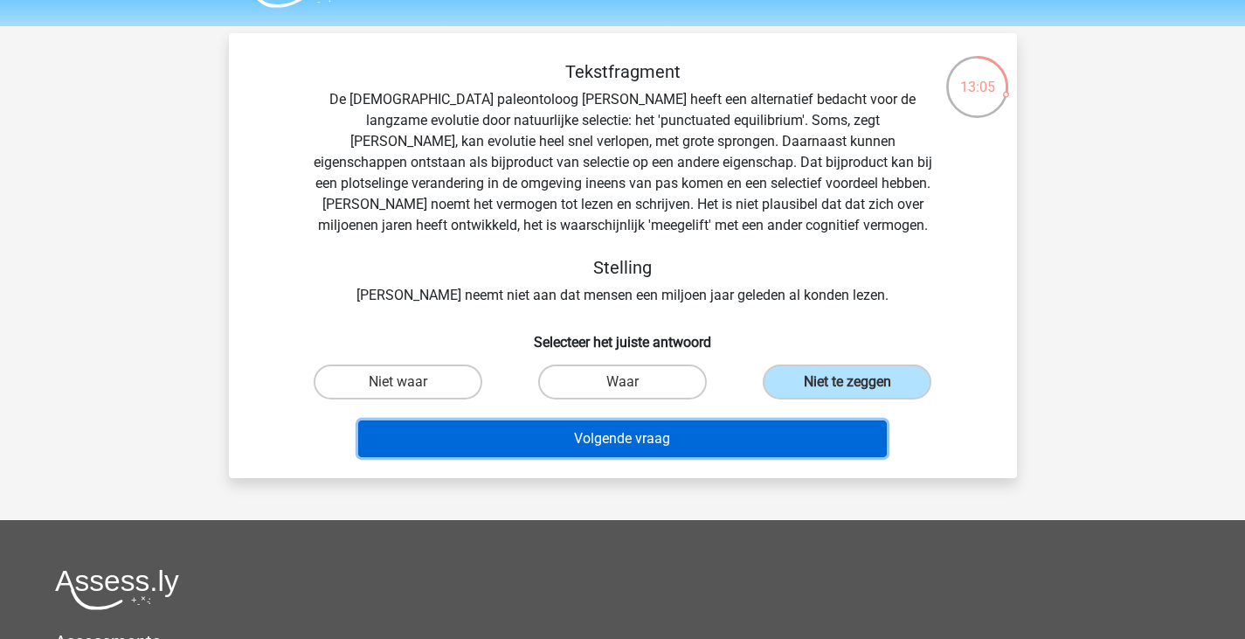
click at [742, 429] on button "Volgende vraag" at bounding box center [622, 438] width 529 height 37
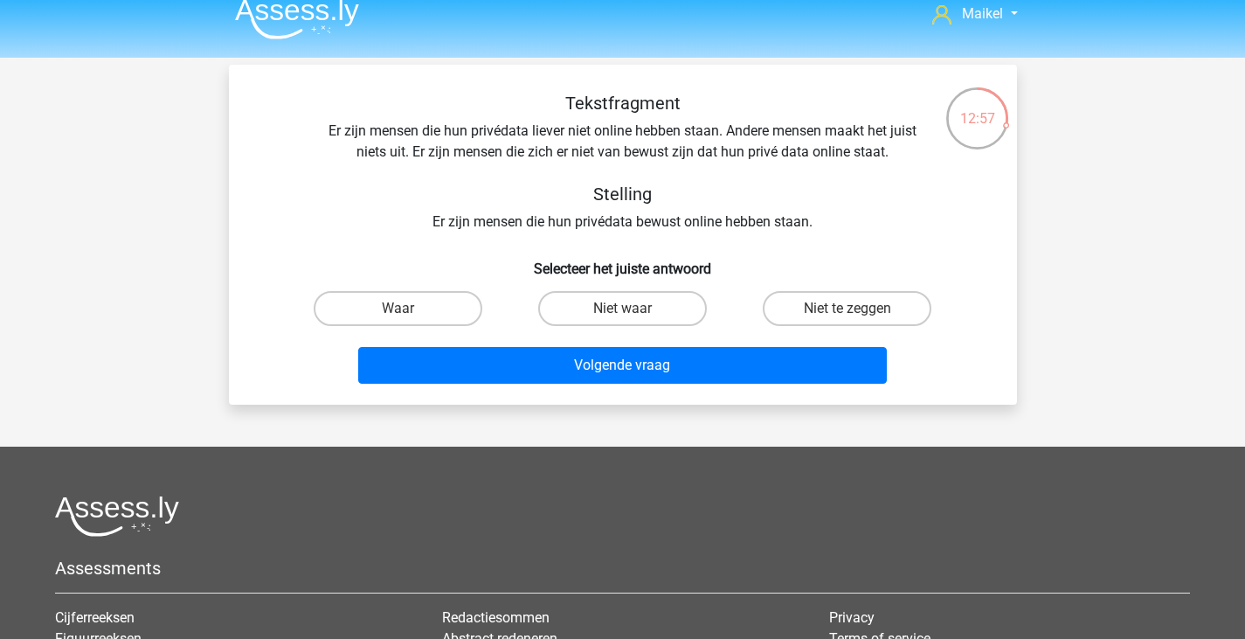
scroll to position [17, 0]
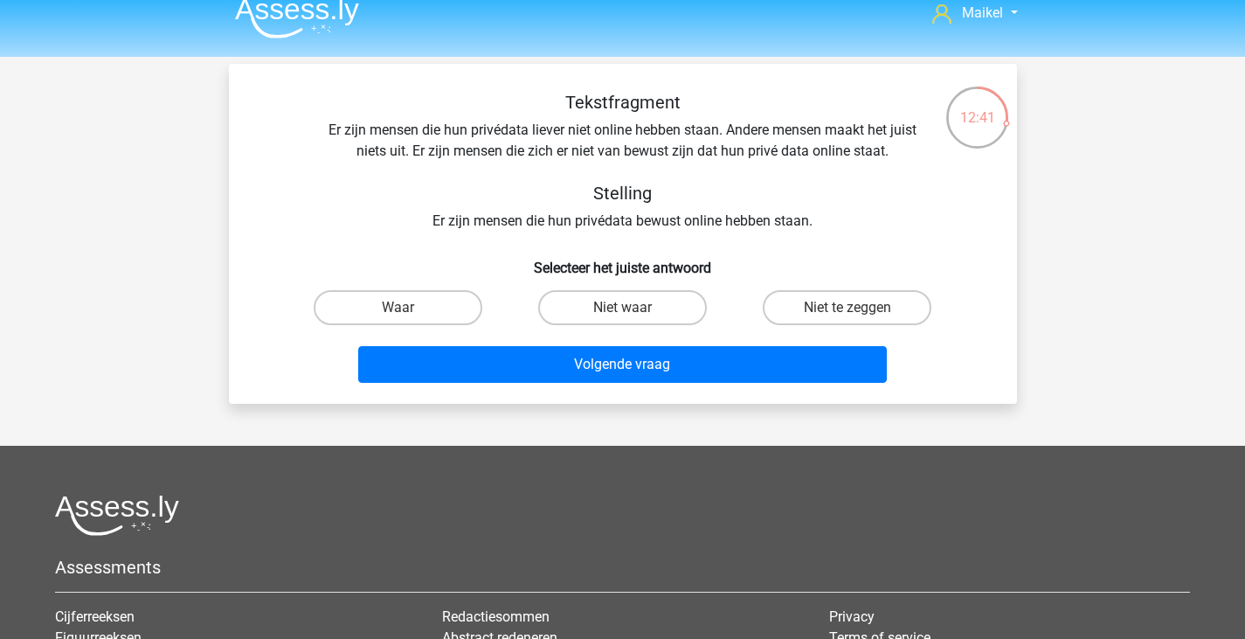
click at [850, 310] on input "Niet te zeggen" at bounding box center [853, 313] width 11 height 11
radio input "true"
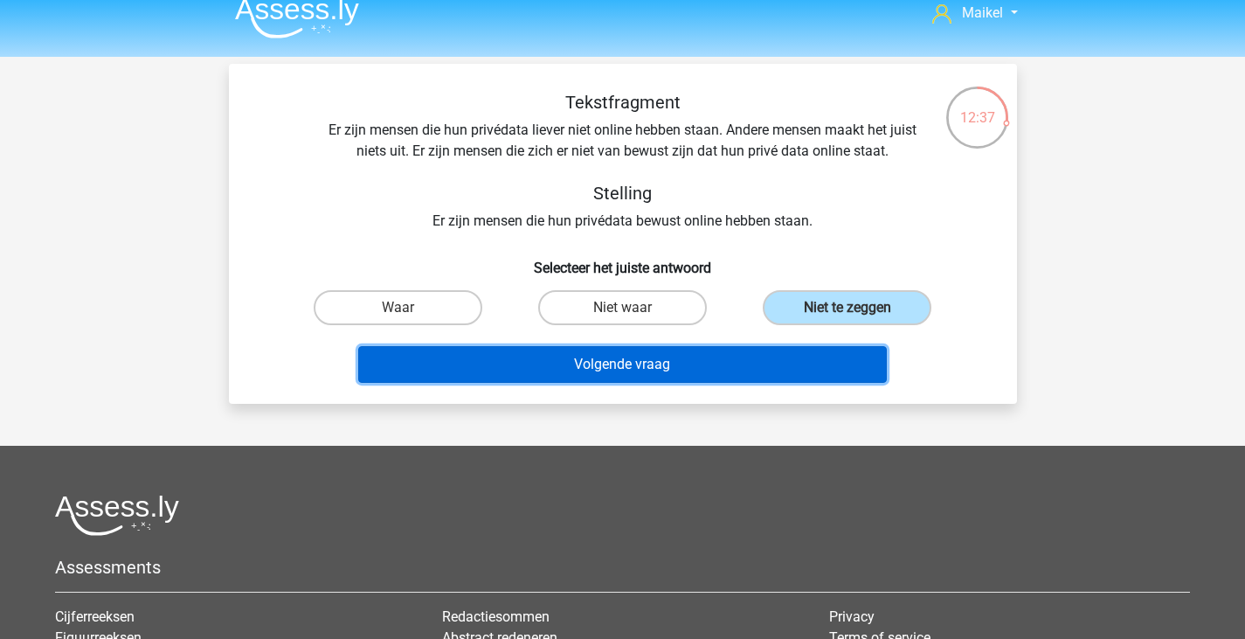
click at [760, 372] on button "Volgende vraag" at bounding box center [622, 364] width 529 height 37
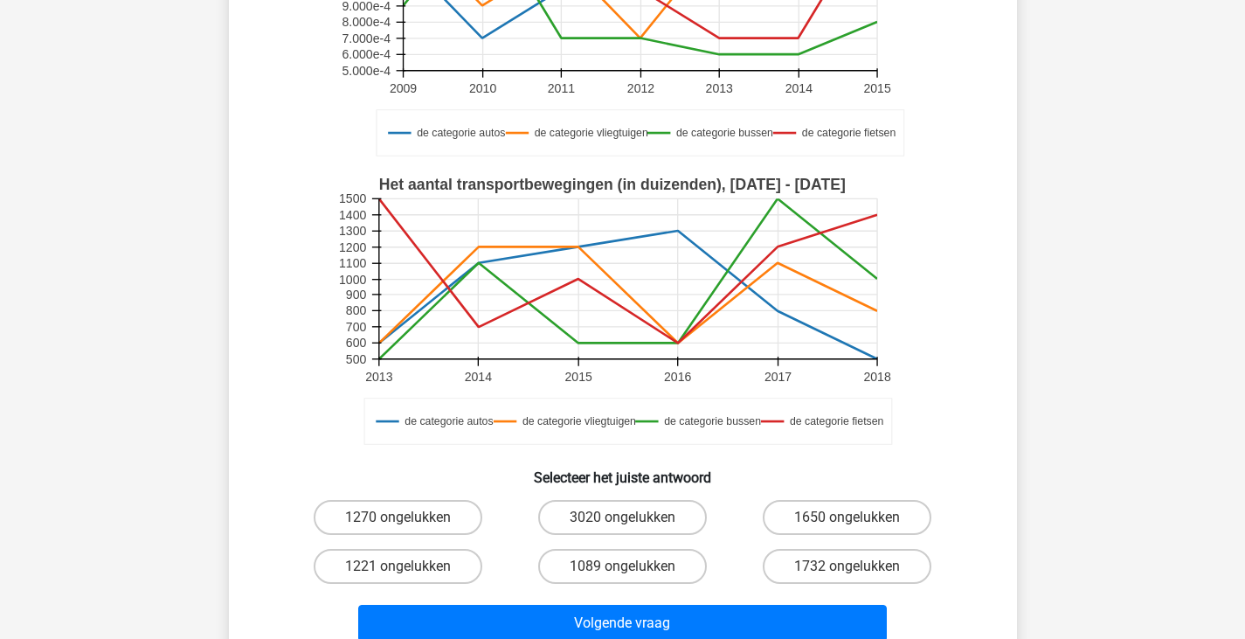
scroll to position [288, 0]
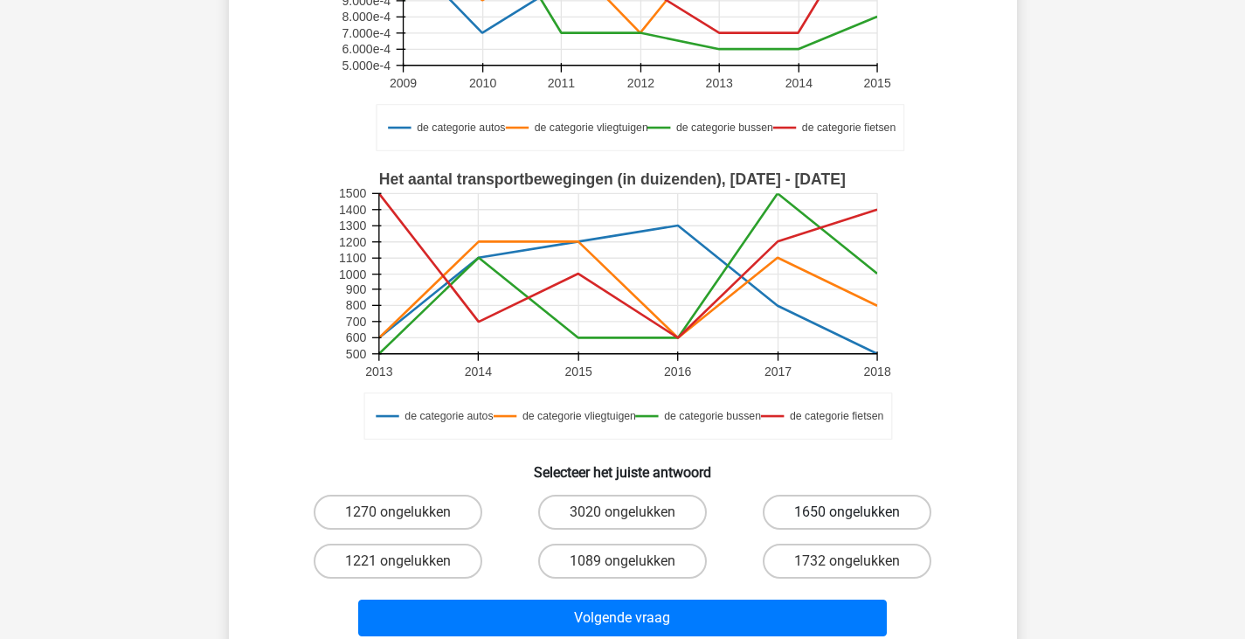
click at [891, 511] on label "1650 ongelukken" at bounding box center [847, 512] width 169 height 35
click at [859, 512] on input "1650 ongelukken" at bounding box center [853, 517] width 11 height 11
radio input "true"
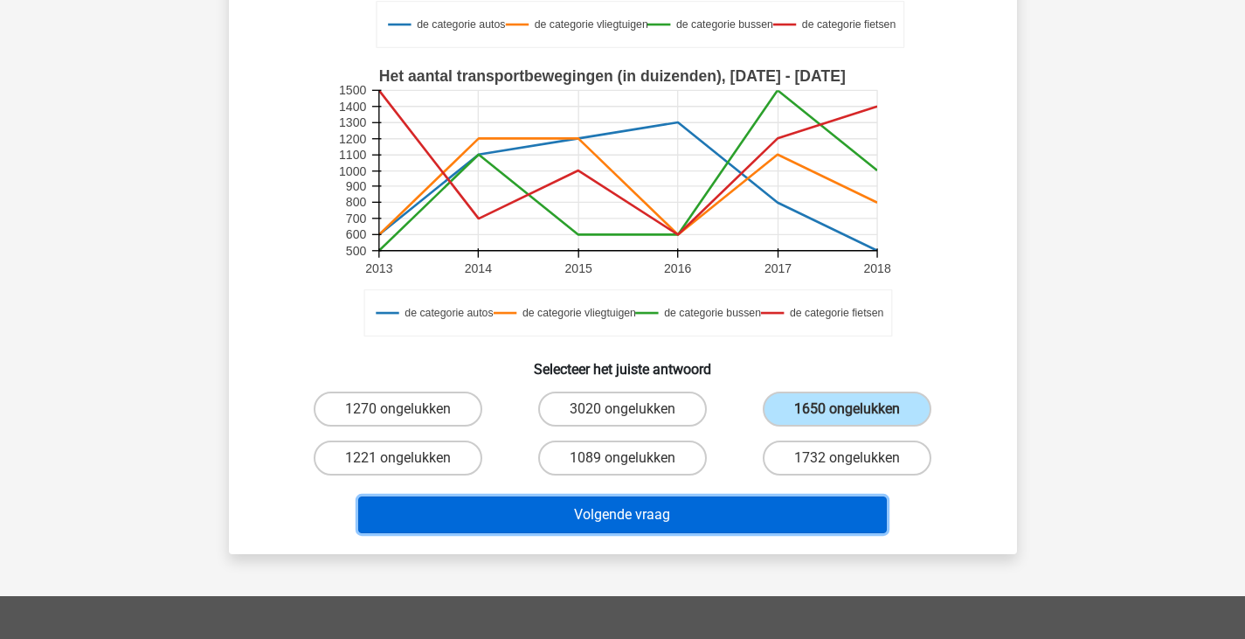
click at [822, 512] on button "Volgende vraag" at bounding box center [622, 514] width 529 height 37
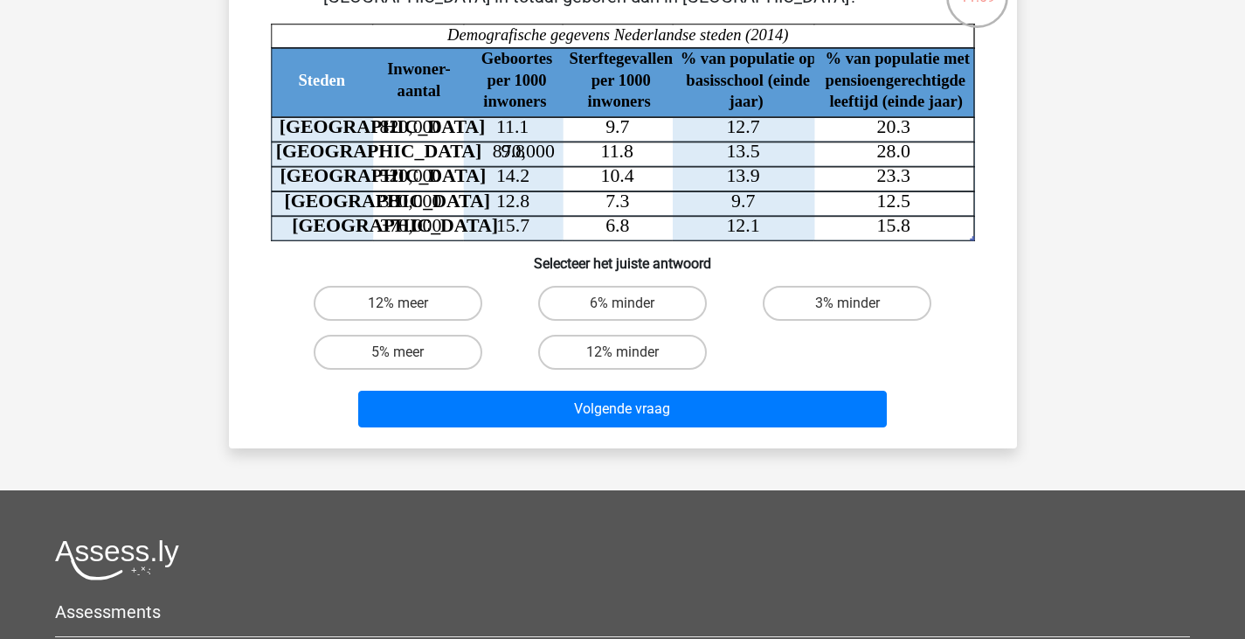
scroll to position [136, 0]
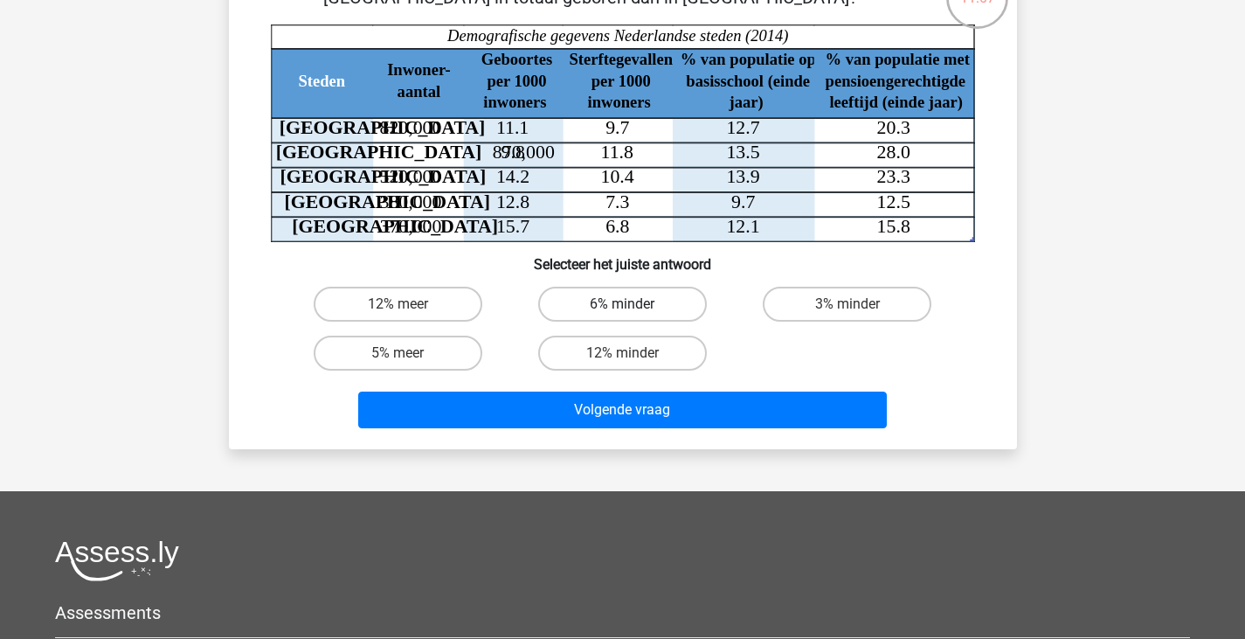
click at [608, 295] on label "6% minder" at bounding box center [622, 304] width 169 height 35
click at [622, 304] on input "6% minder" at bounding box center [627, 309] width 11 height 11
radio input "true"
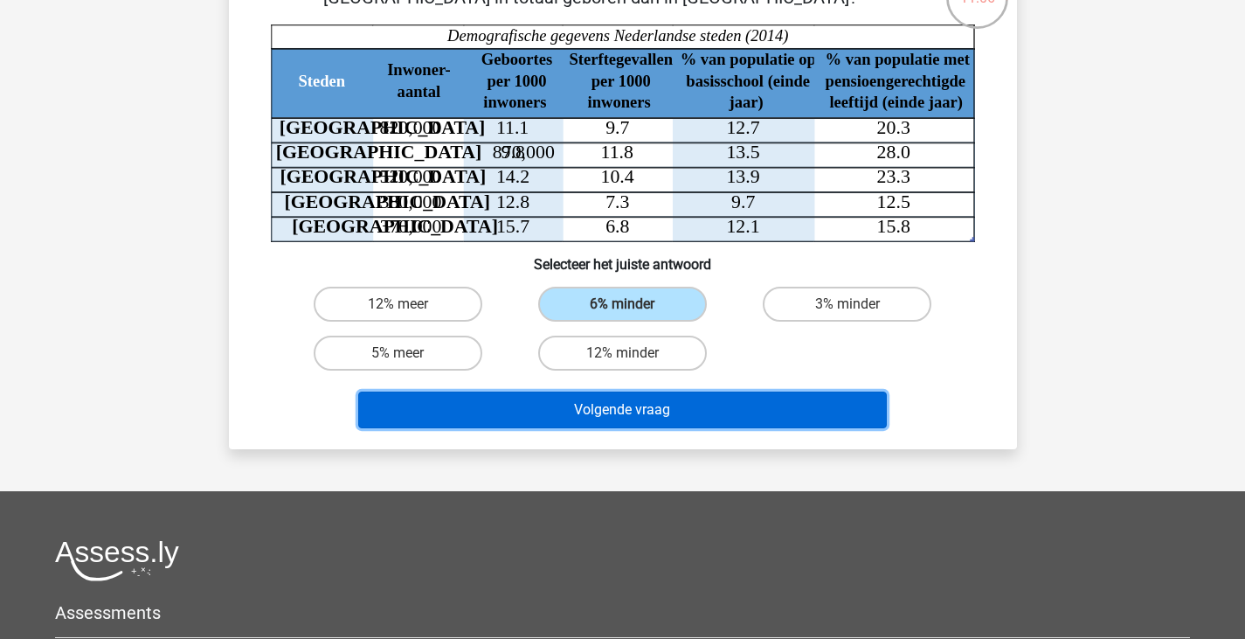
click at [569, 397] on button "Volgende vraag" at bounding box center [622, 410] width 529 height 37
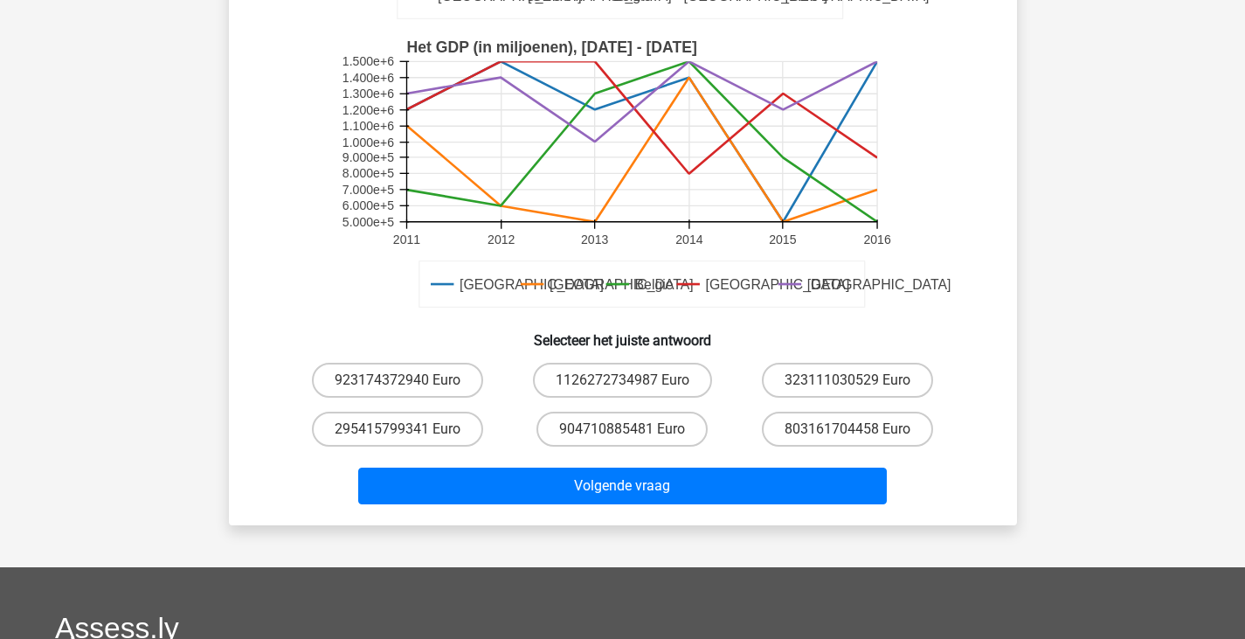
scroll to position [420, 0]
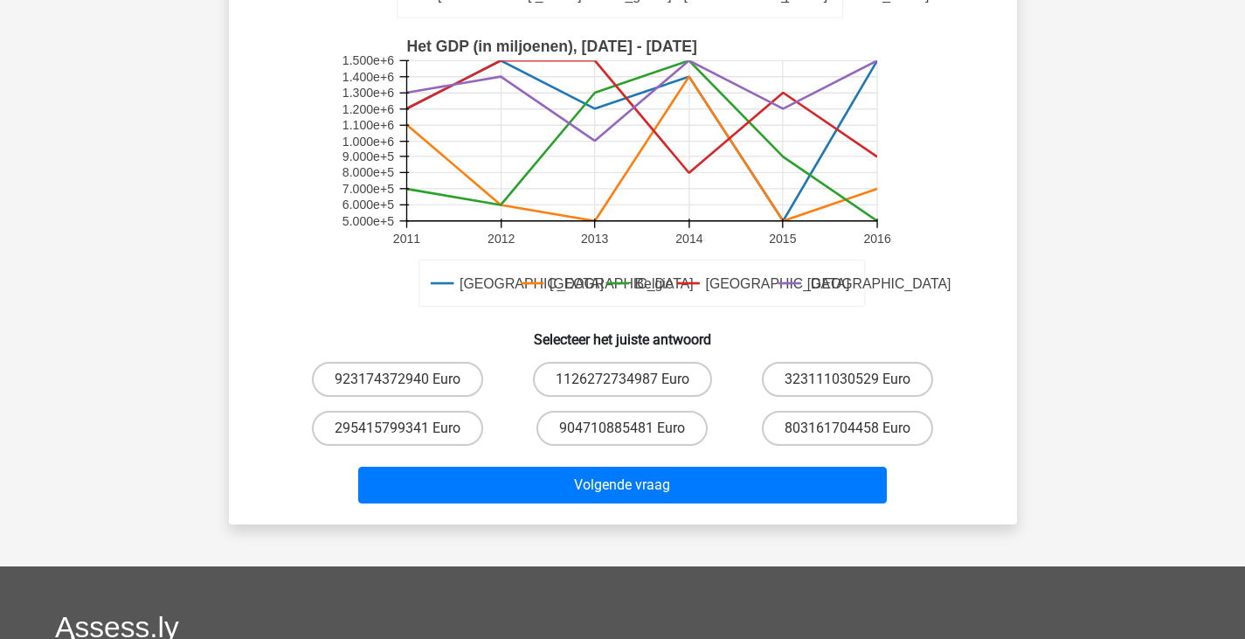
click at [398, 361] on div "923174372940 Euro" at bounding box center [398, 379] width 225 height 49
click at [398, 371] on label "923174372940 Euro" at bounding box center [397, 379] width 171 height 35
click at [398, 379] on input "923174372940 Euro" at bounding box center [403, 384] width 11 height 11
radio input "true"
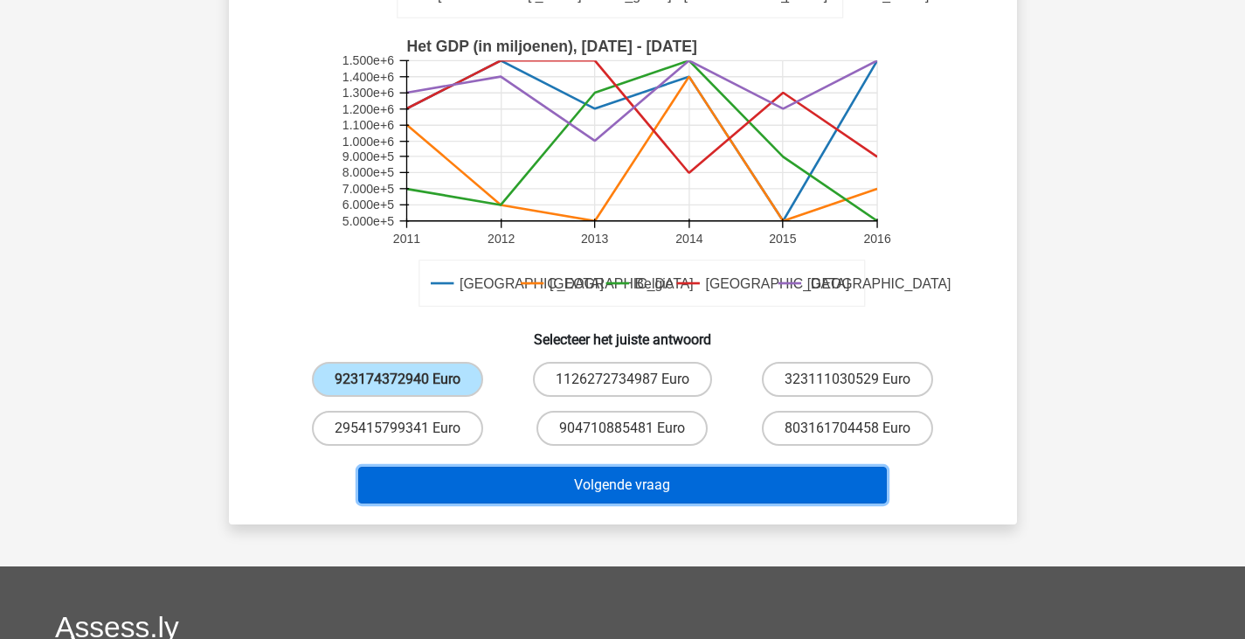
click at [459, 473] on button "Volgende vraag" at bounding box center [622, 485] width 529 height 37
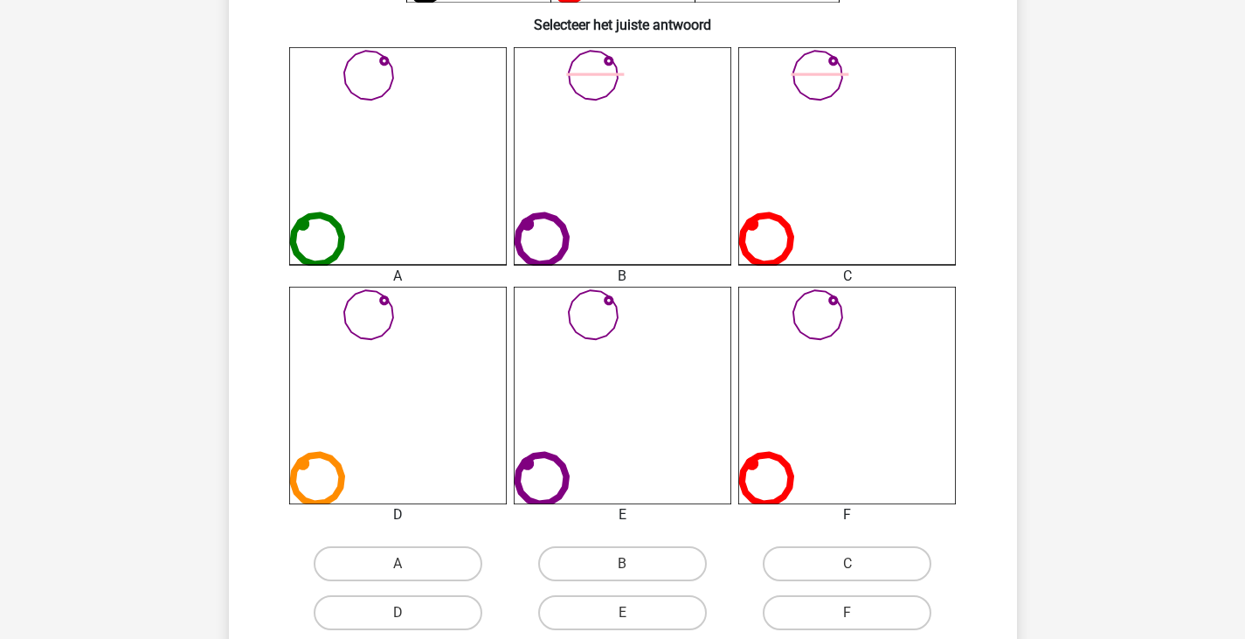
scroll to position [444, 0]
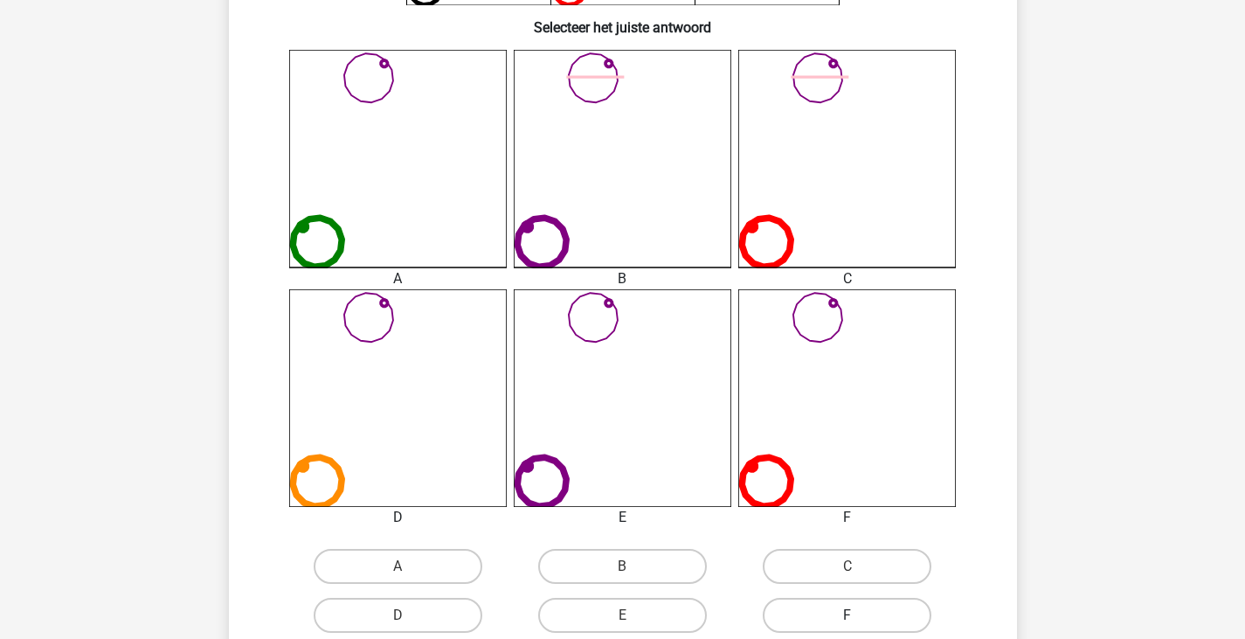
click at [785, 601] on label "F" at bounding box center [847, 615] width 169 height 35
click at [848, 615] on input "F" at bounding box center [853, 620] width 11 height 11
radio input "true"
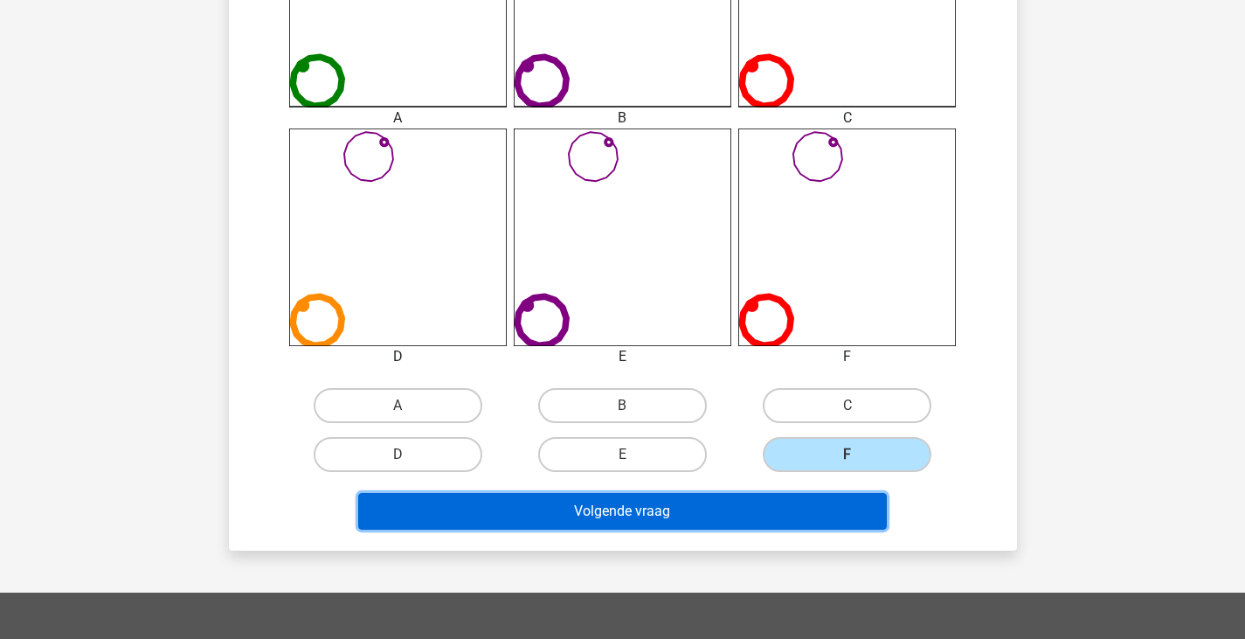
click at [740, 515] on button "Volgende vraag" at bounding box center [622, 511] width 529 height 37
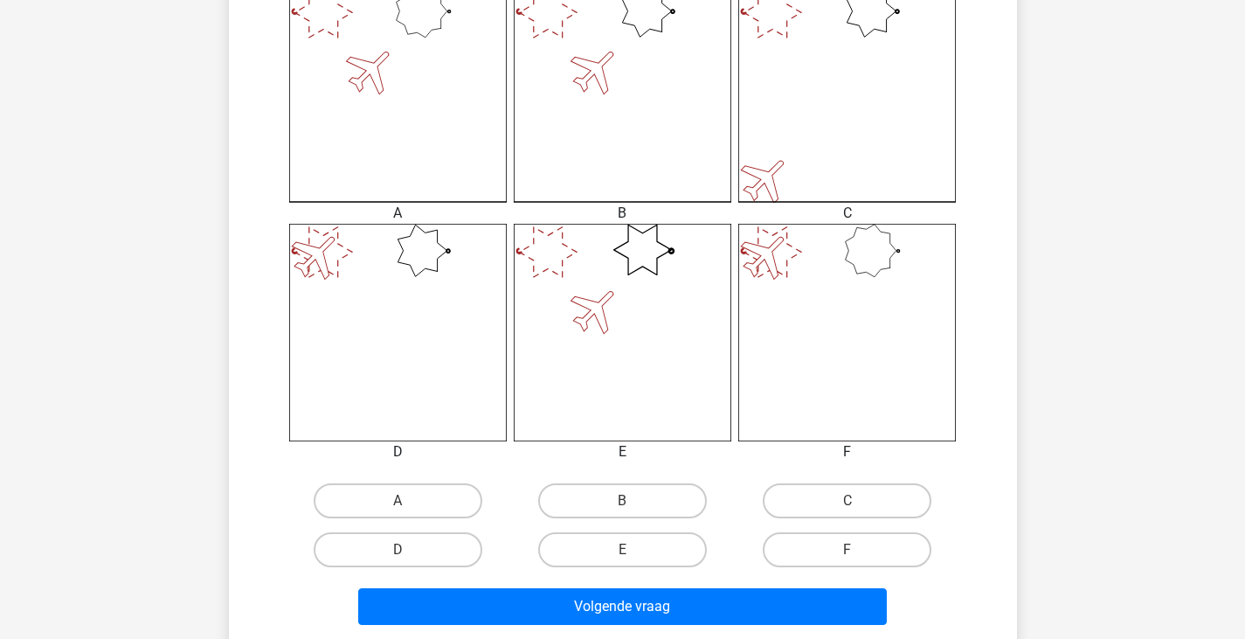
scroll to position [510, 0]
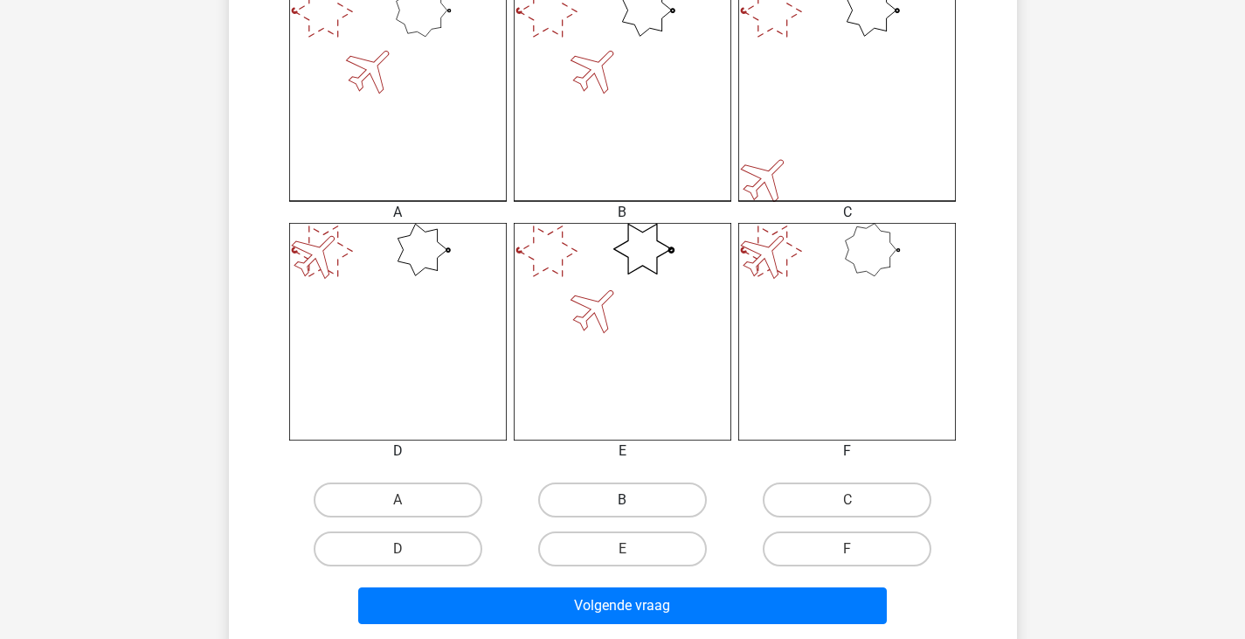
click at [599, 497] on label "B" at bounding box center [622, 499] width 169 height 35
click at [622, 500] on input "B" at bounding box center [627, 505] width 11 height 11
radio input "true"
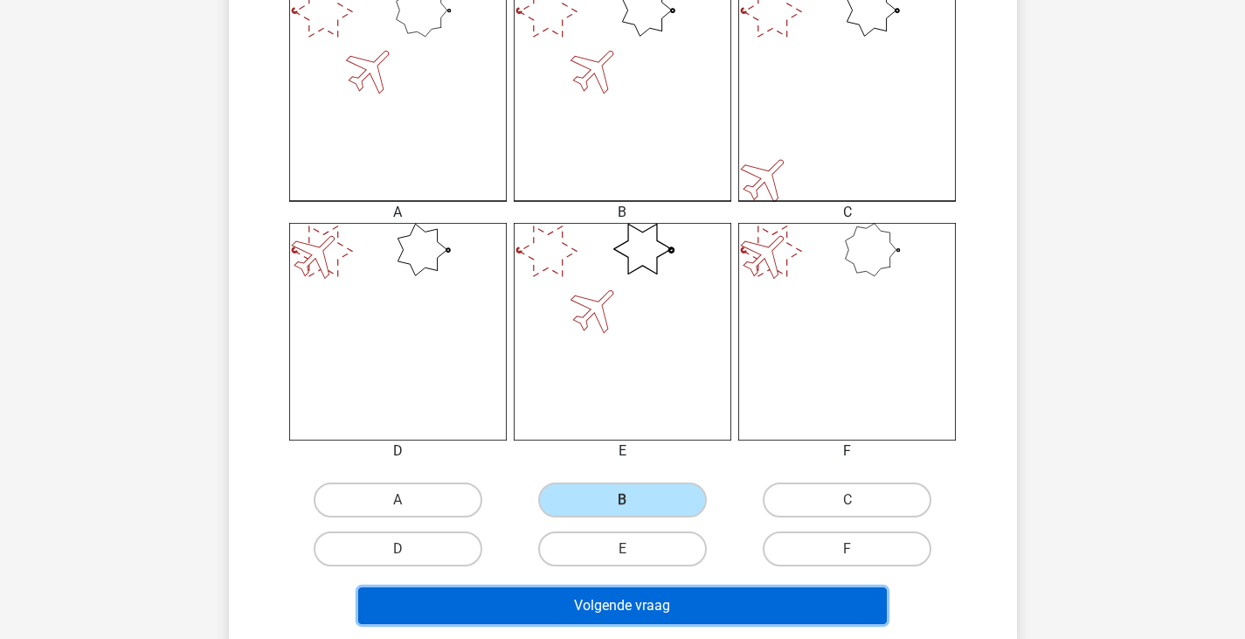
click at [576, 604] on button "Volgende vraag" at bounding box center [622, 605] width 529 height 37
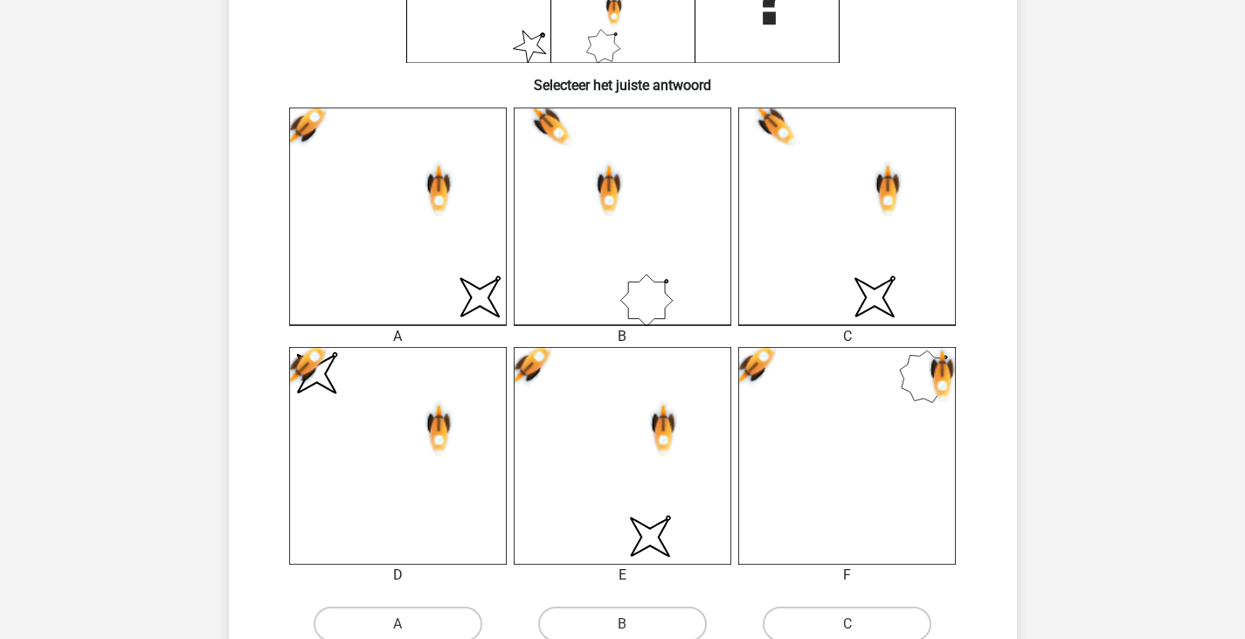
scroll to position [444, 0]
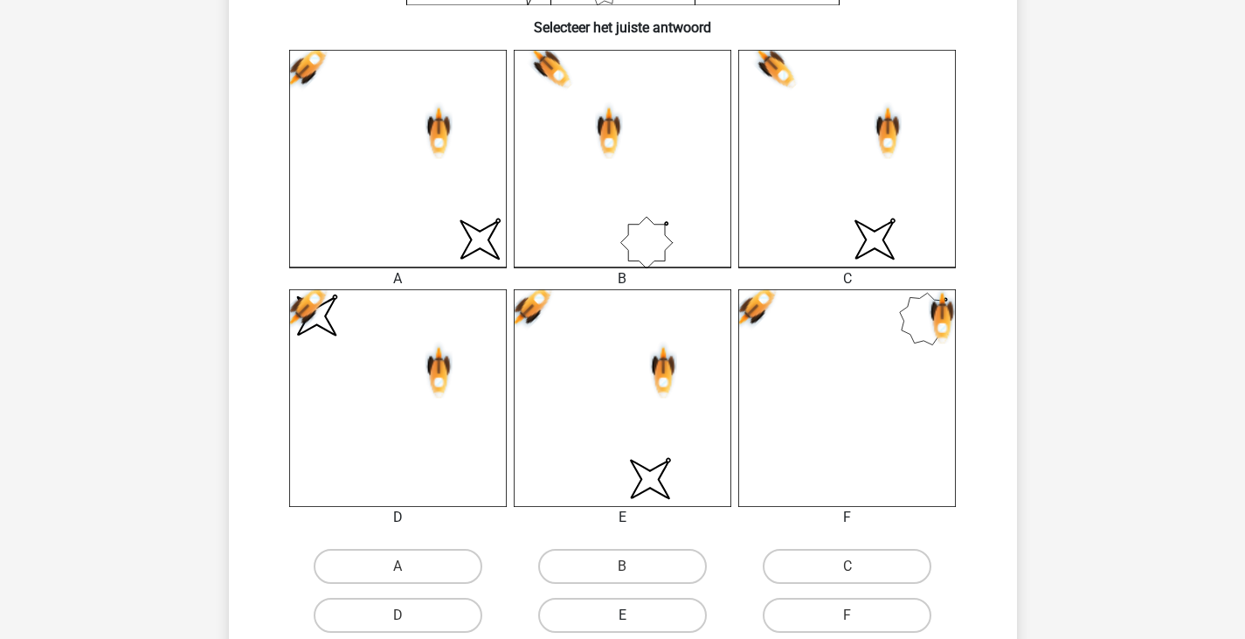
click at [574, 616] on label "E" at bounding box center [622, 615] width 169 height 35
click at [622, 616] on input "E" at bounding box center [627, 620] width 11 height 11
radio input "true"
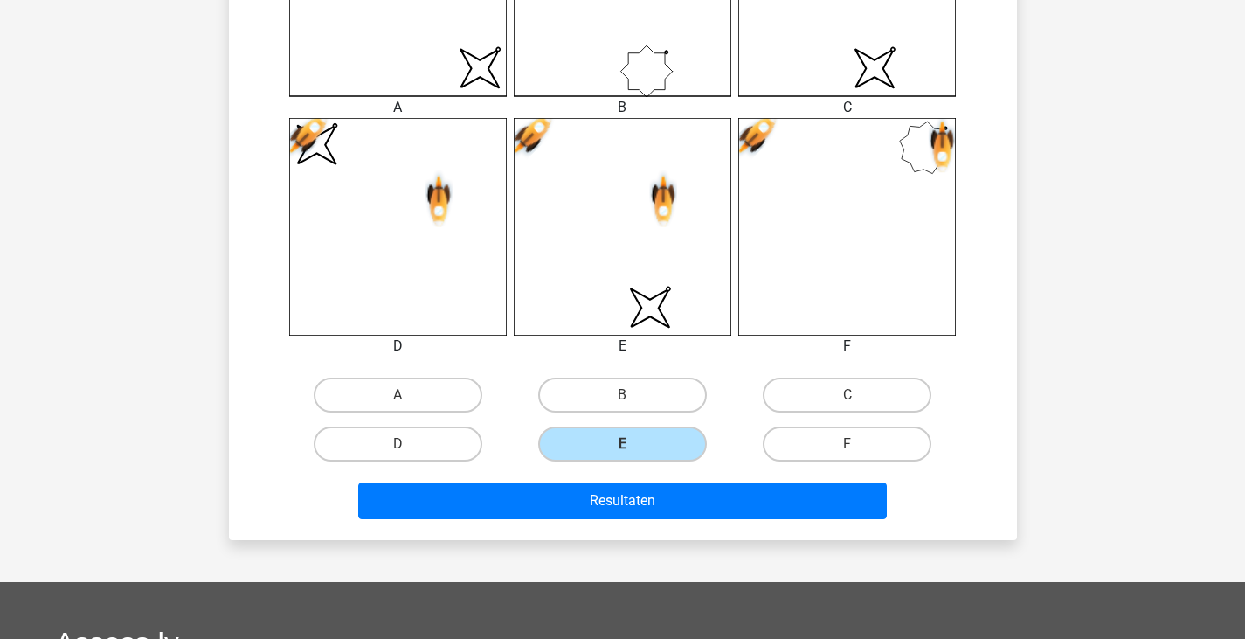
scroll to position [616, 0]
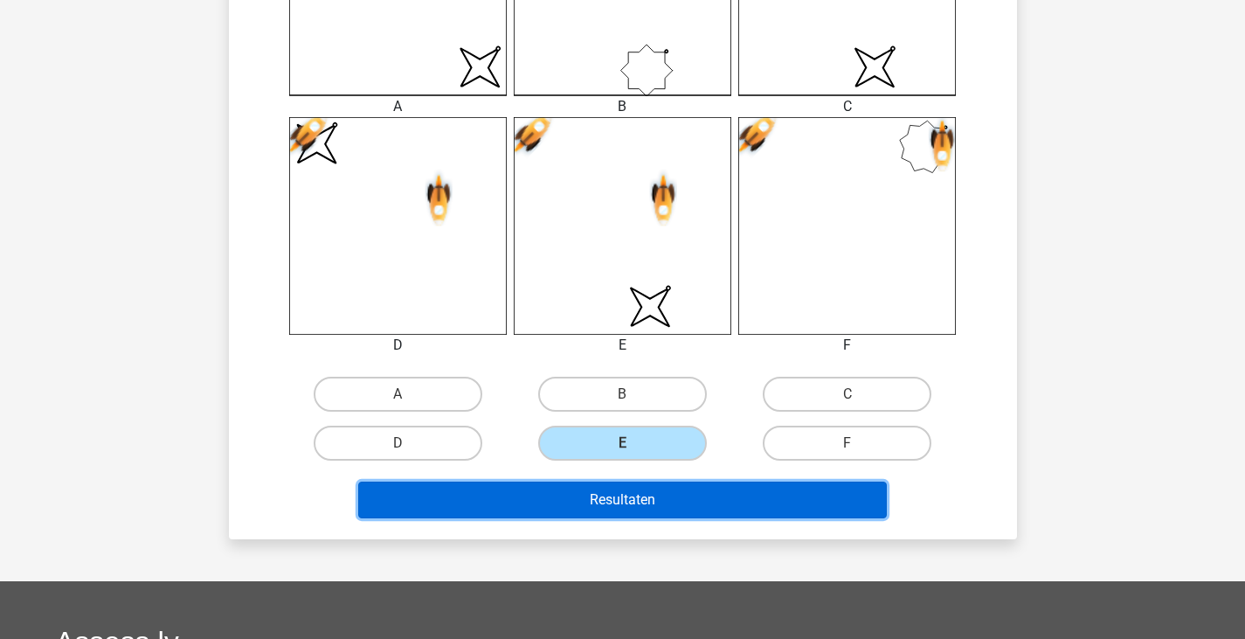
click at [621, 495] on button "Resultaten" at bounding box center [622, 500] width 529 height 37
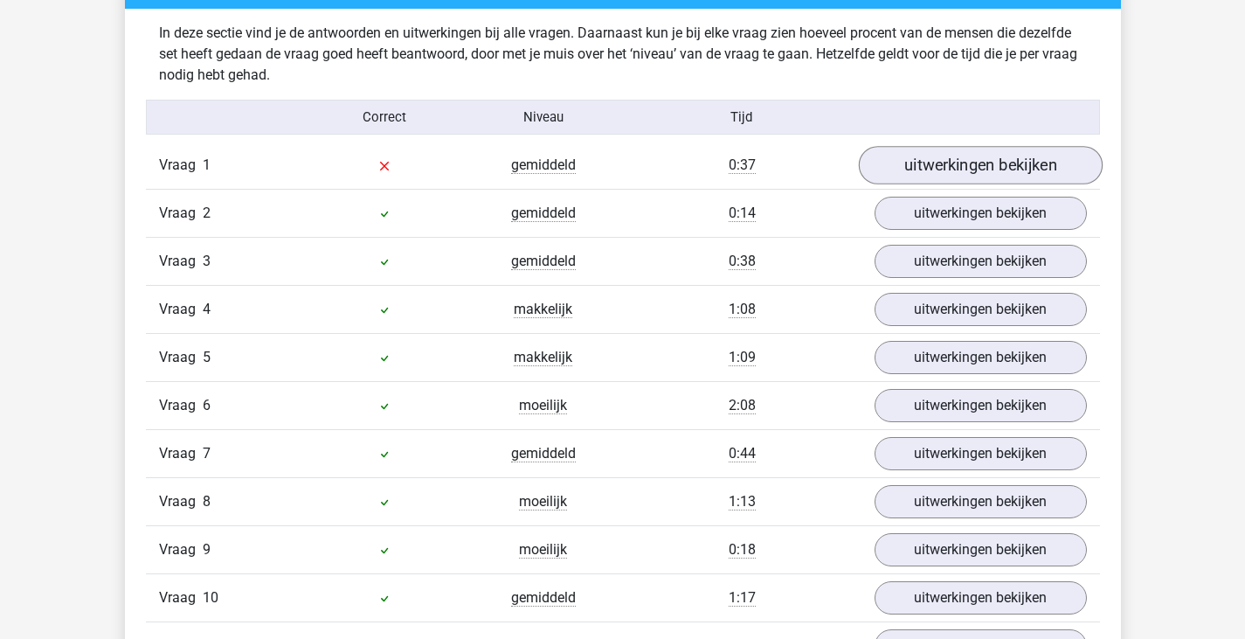
scroll to position [1476, 0]
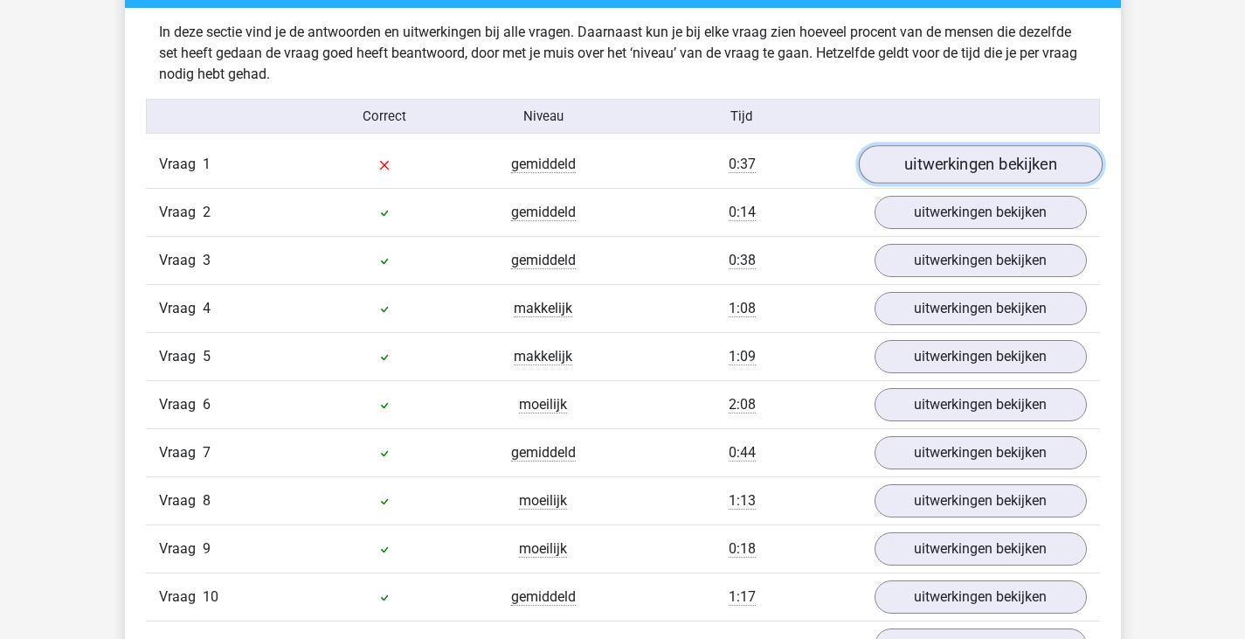
click at [1036, 158] on link "uitwerkingen bekijken" at bounding box center [980, 164] width 244 height 38
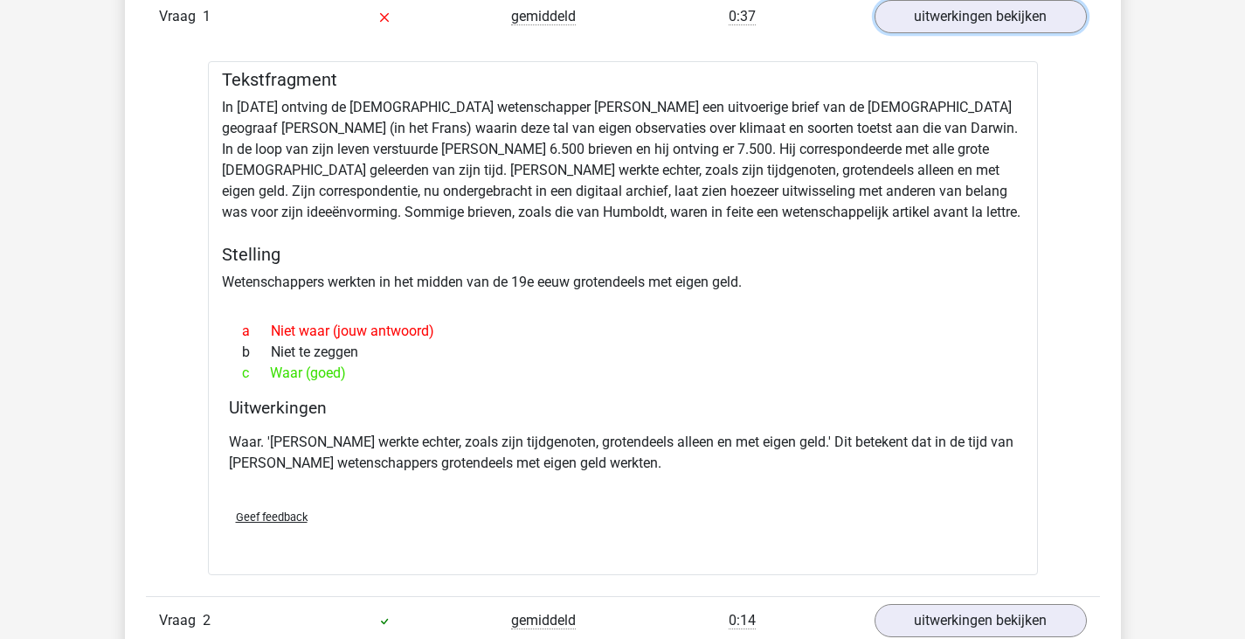
scroll to position [1524, 0]
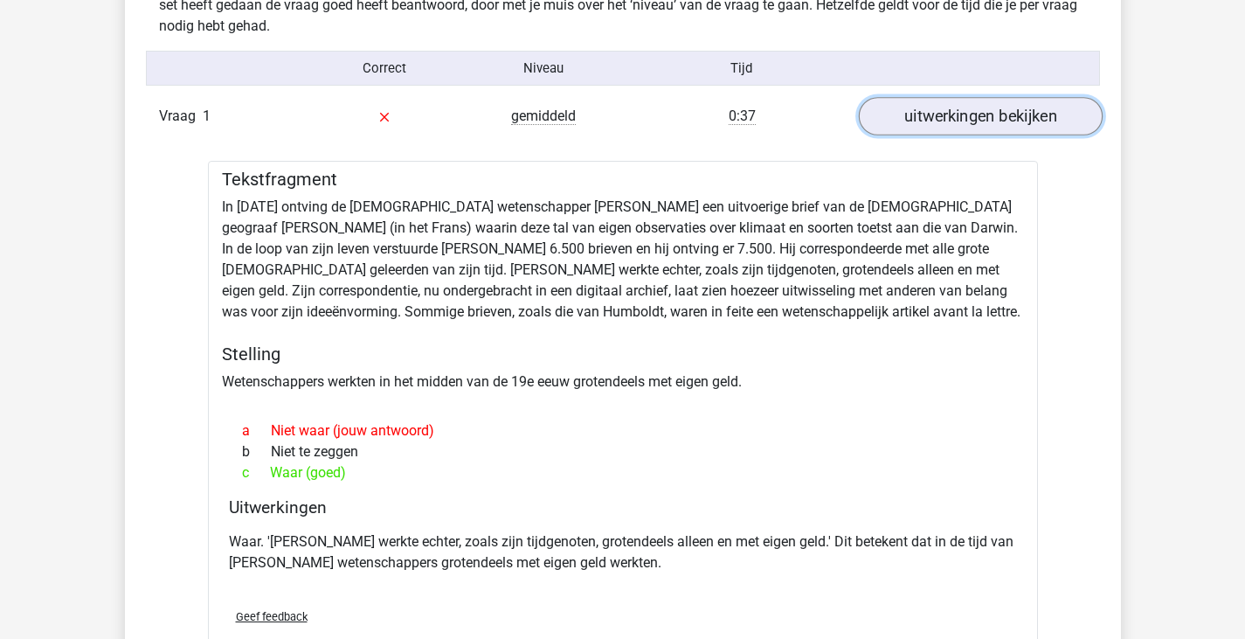
click at [1000, 118] on link "uitwerkingen bekijken" at bounding box center [980, 116] width 244 height 38
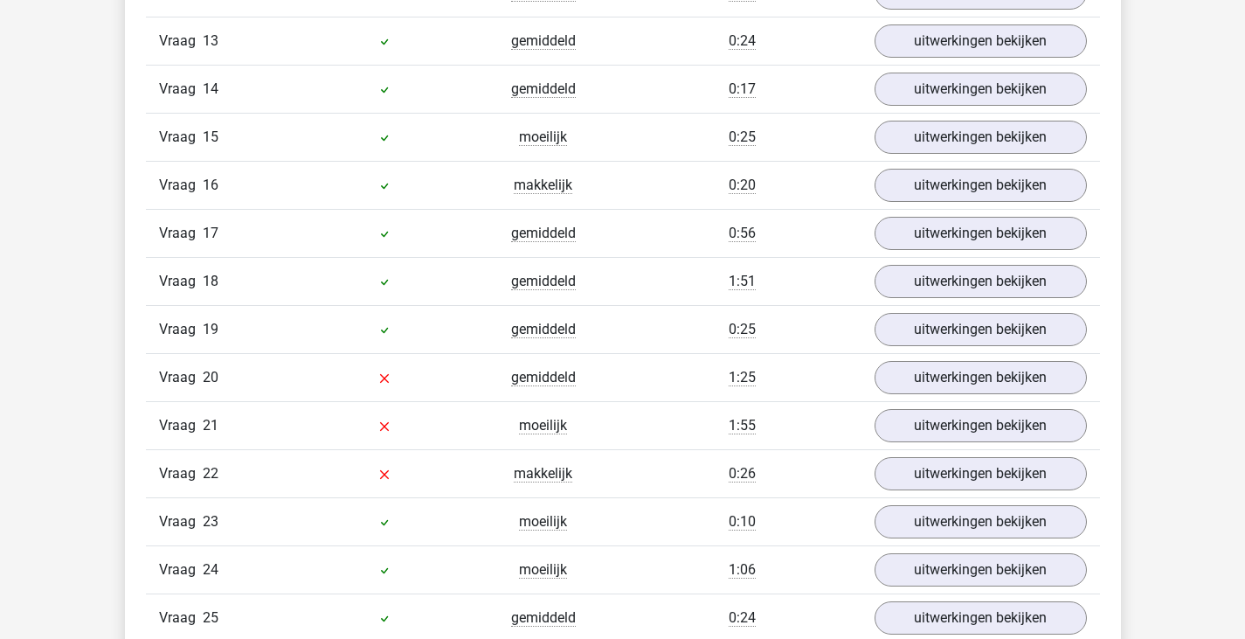
scroll to position [2175, 0]
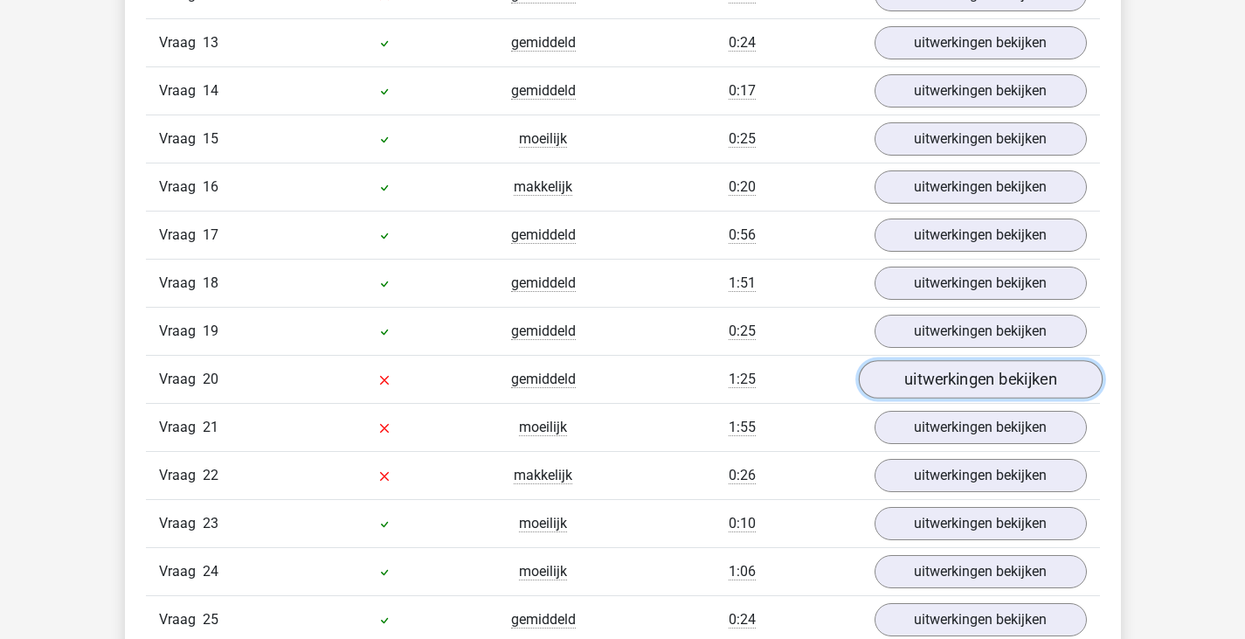
click at [980, 378] on link "uitwerkingen bekijken" at bounding box center [980, 379] width 244 height 38
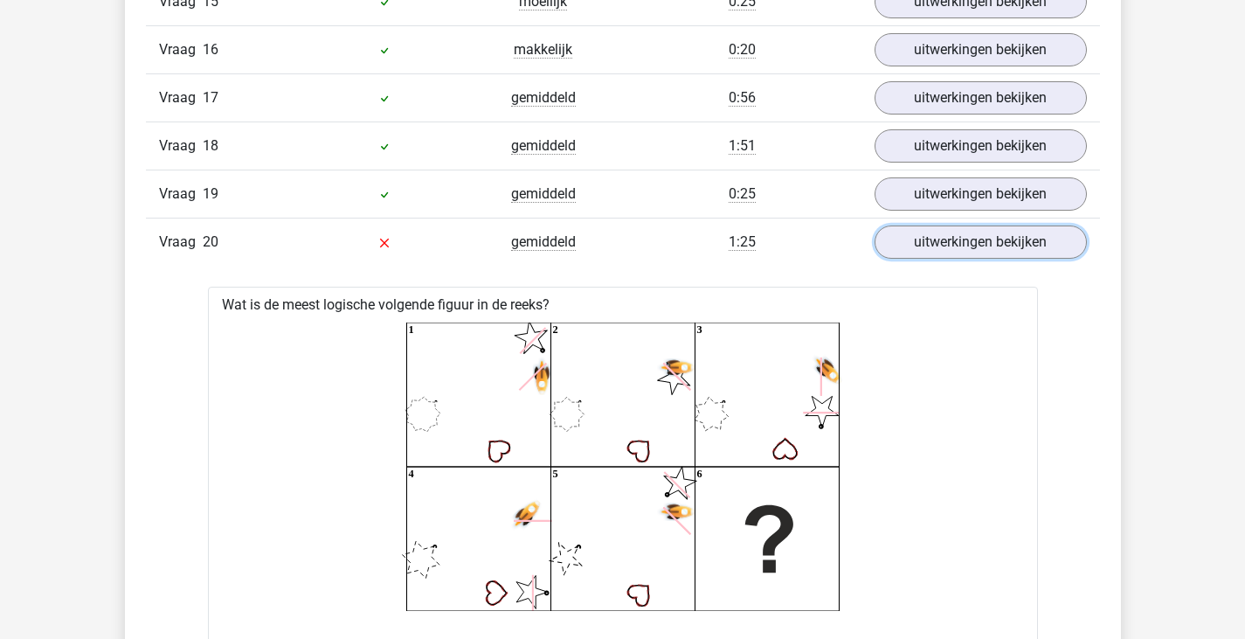
scroll to position [2311, 0]
click at [984, 261] on div "Vraag 20 gemiddeld 1:25 uitwerkingen bekijken" at bounding box center [623, 243] width 954 height 48
click at [985, 249] on link "uitwerkingen bekijken" at bounding box center [980, 243] width 244 height 38
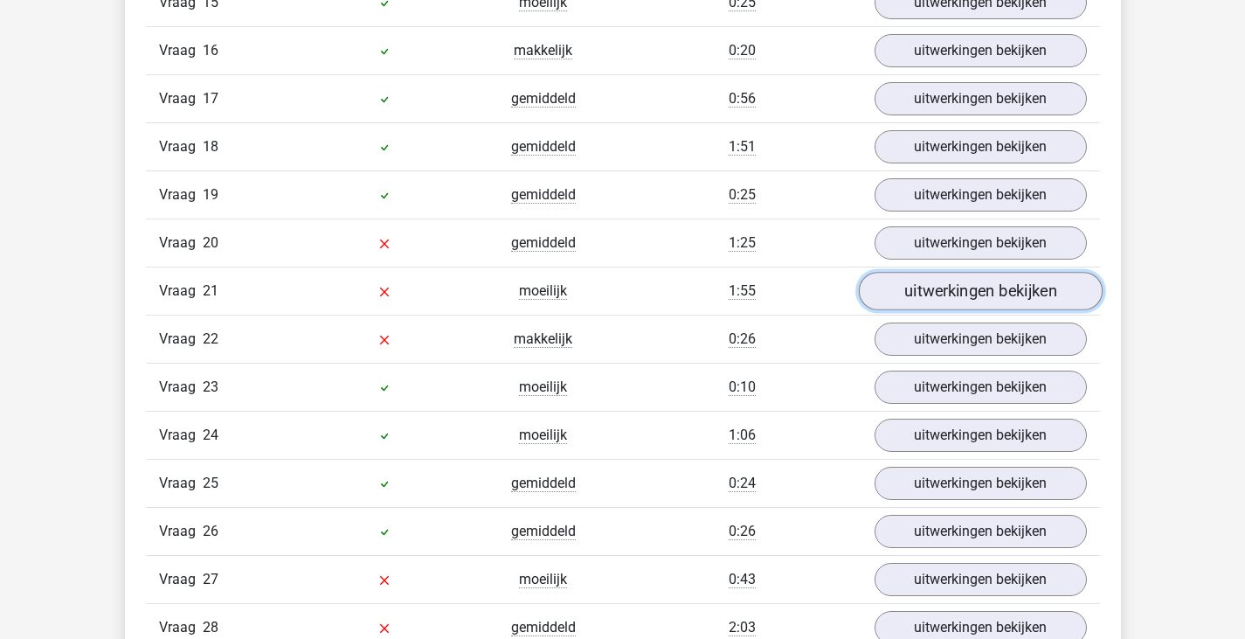
click at [957, 303] on link "uitwerkingen bekijken" at bounding box center [980, 291] width 244 height 38
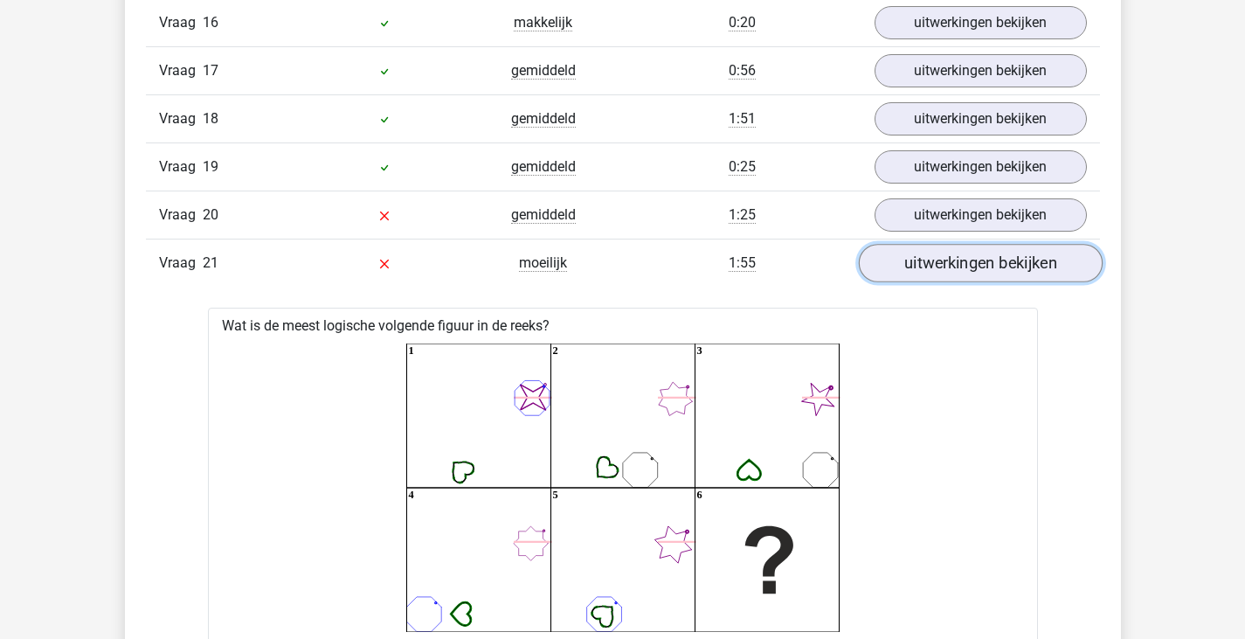
click at [976, 278] on link "uitwerkingen bekijken" at bounding box center [980, 263] width 244 height 38
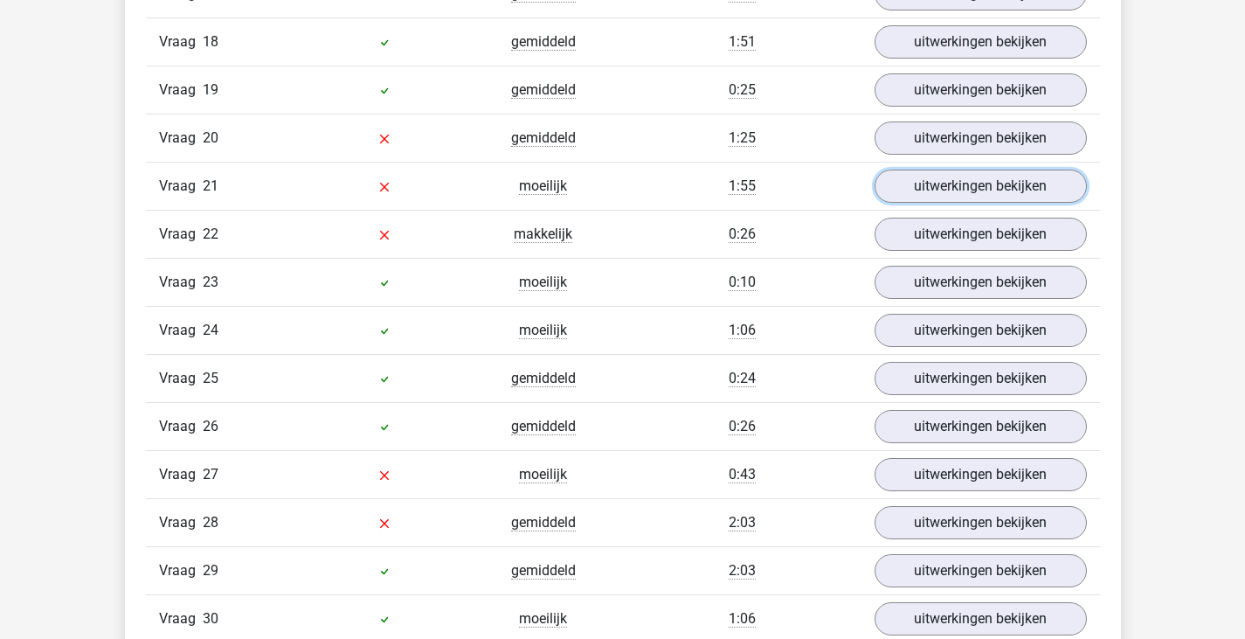
scroll to position [2427, 0]
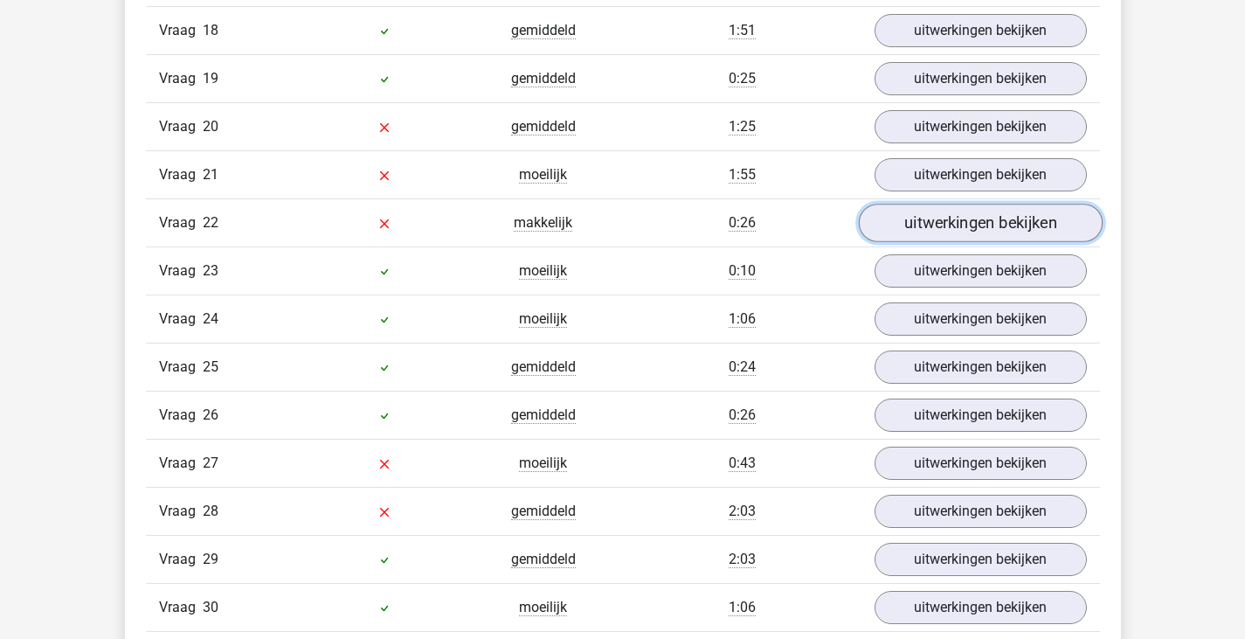
click at [987, 236] on link "uitwerkingen bekijken" at bounding box center [980, 223] width 244 height 38
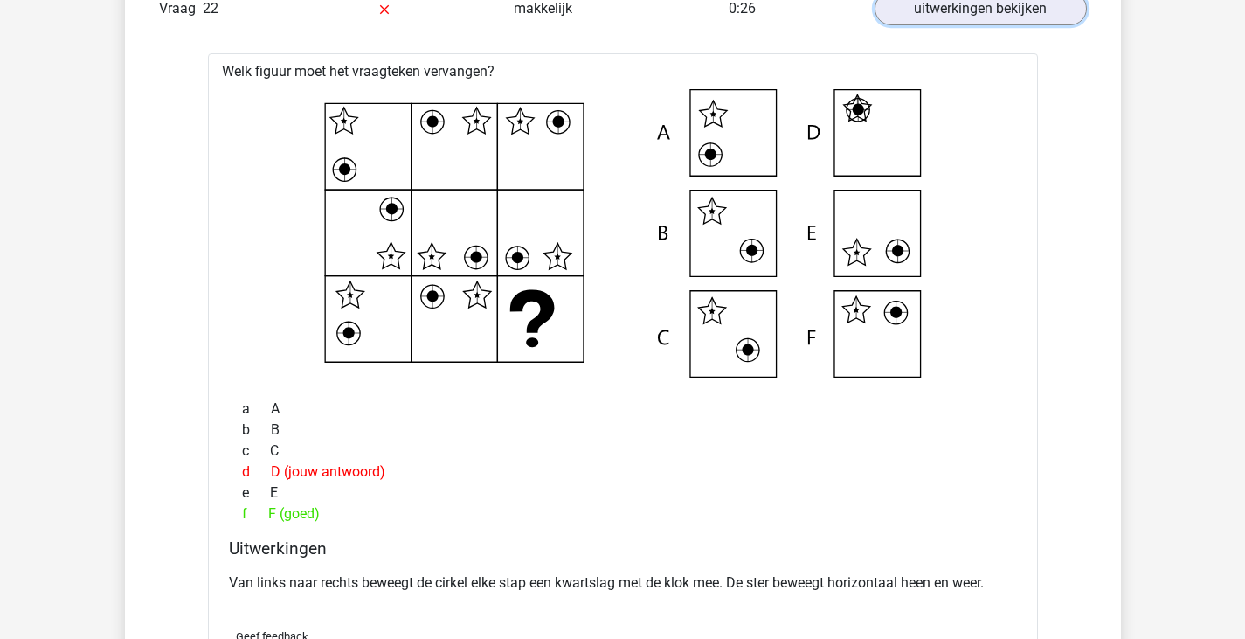
scroll to position [2643, 0]
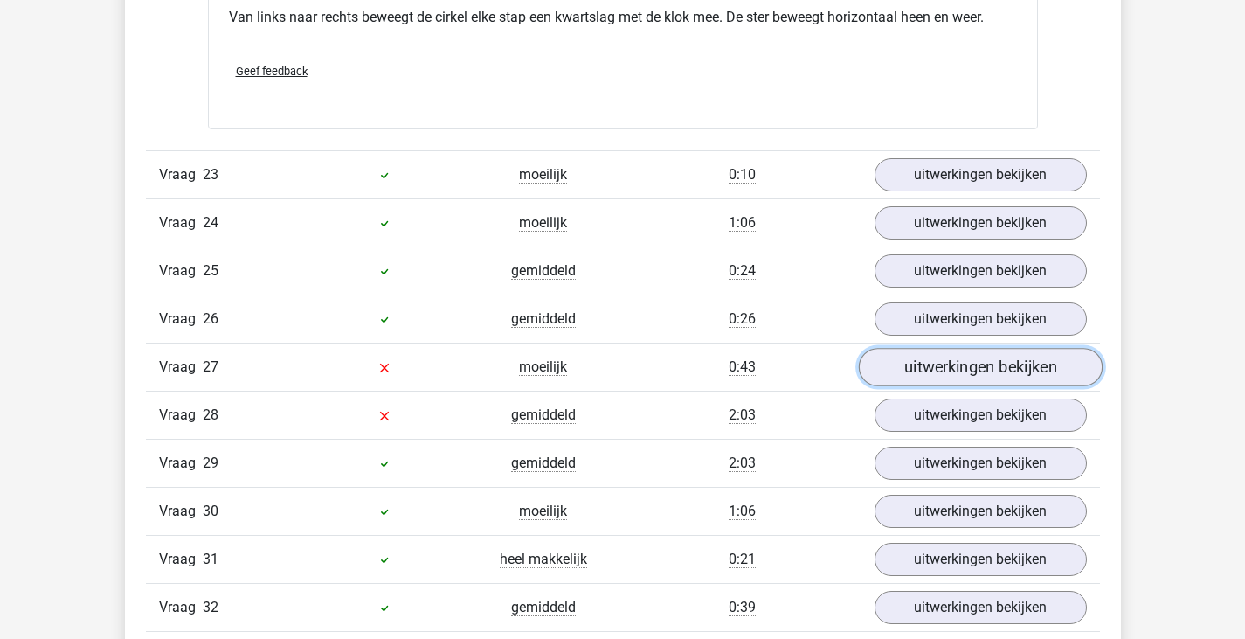
click at [909, 360] on link "uitwerkingen bekijken" at bounding box center [980, 368] width 244 height 38
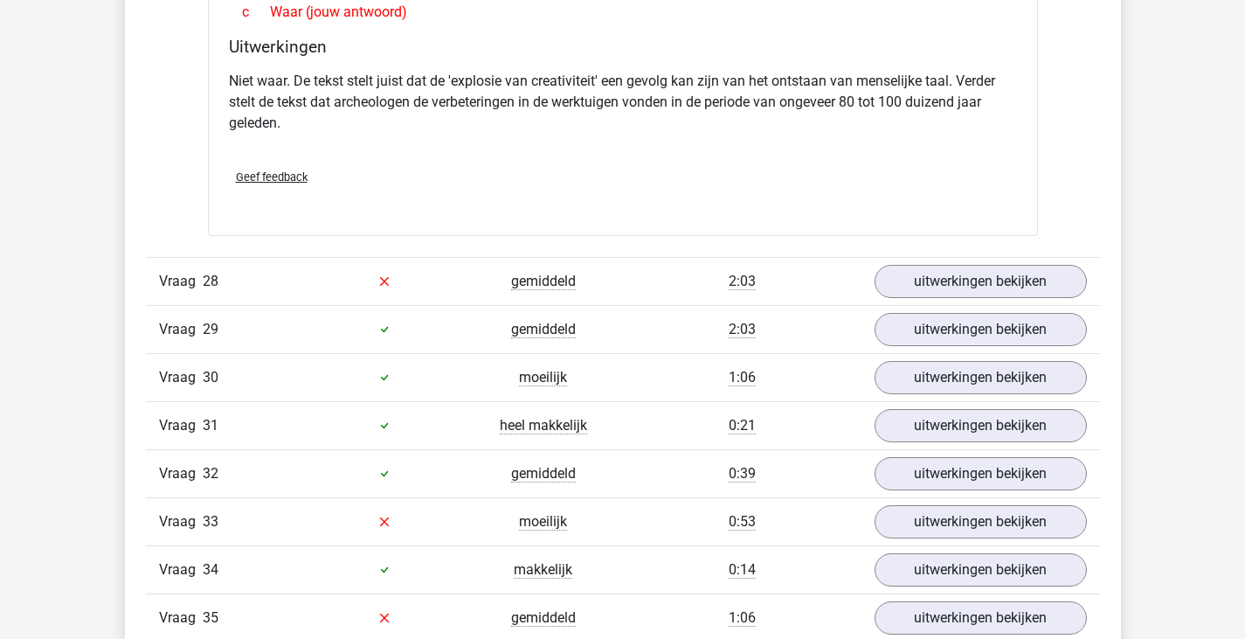
scroll to position [3982, 0]
click at [980, 277] on link "uitwerkingen bekijken" at bounding box center [980, 280] width 244 height 38
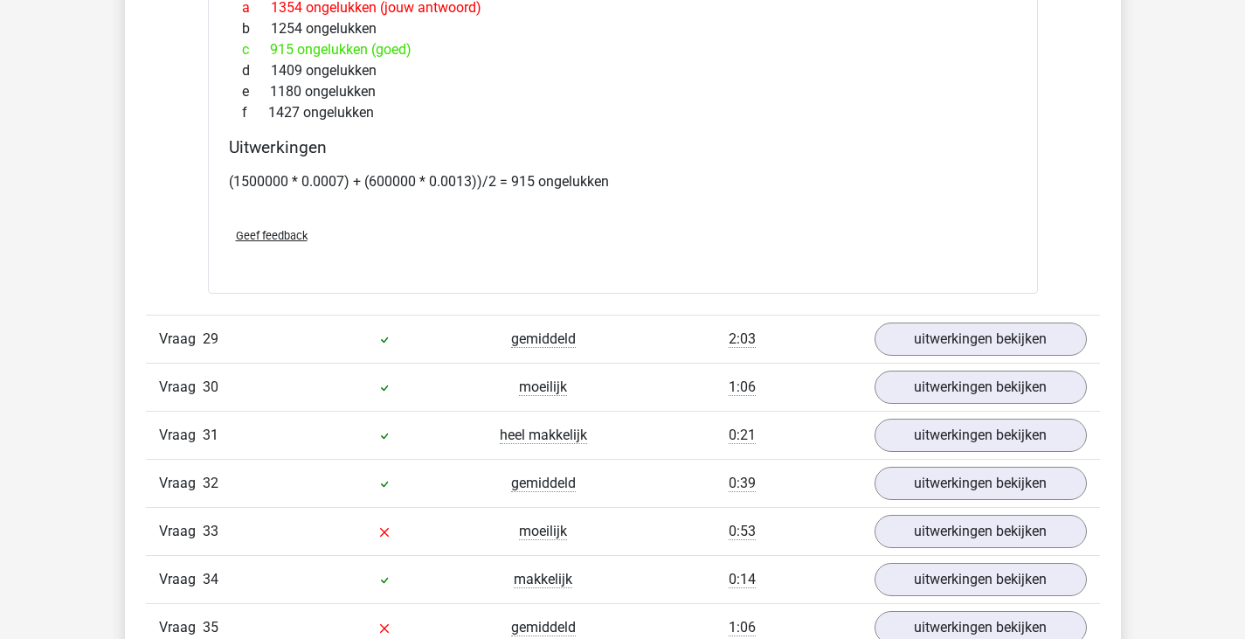
scroll to position [4951, 0]
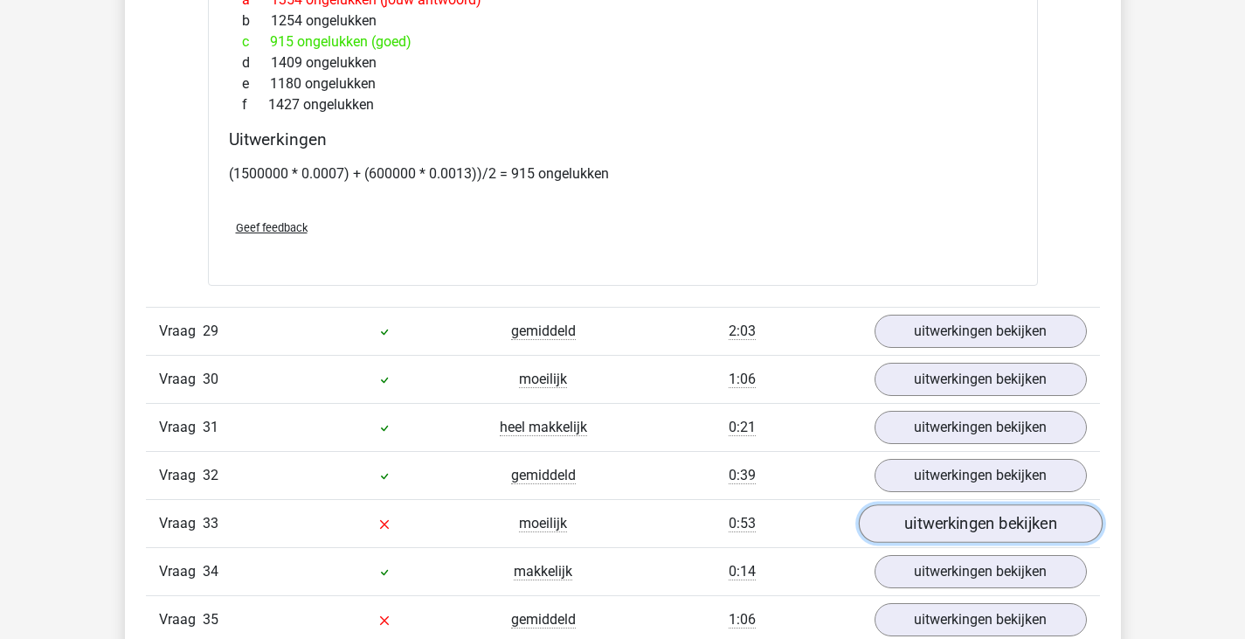
click at [948, 519] on link "uitwerkingen bekijken" at bounding box center [980, 523] width 244 height 38
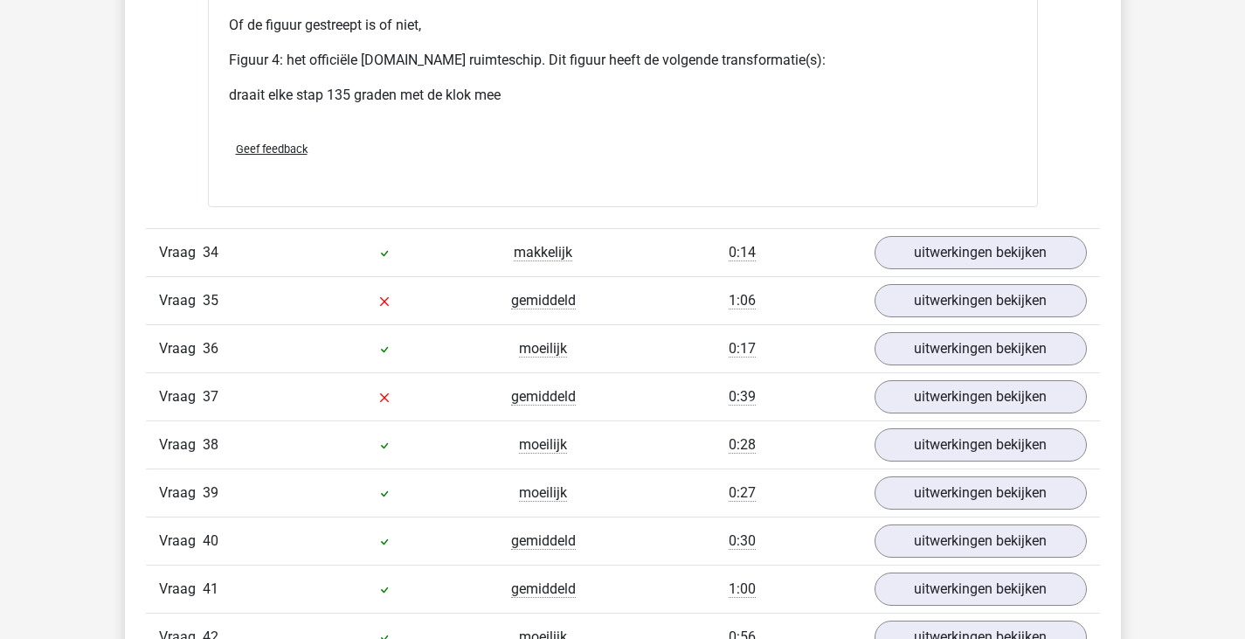
scroll to position [6712, 0]
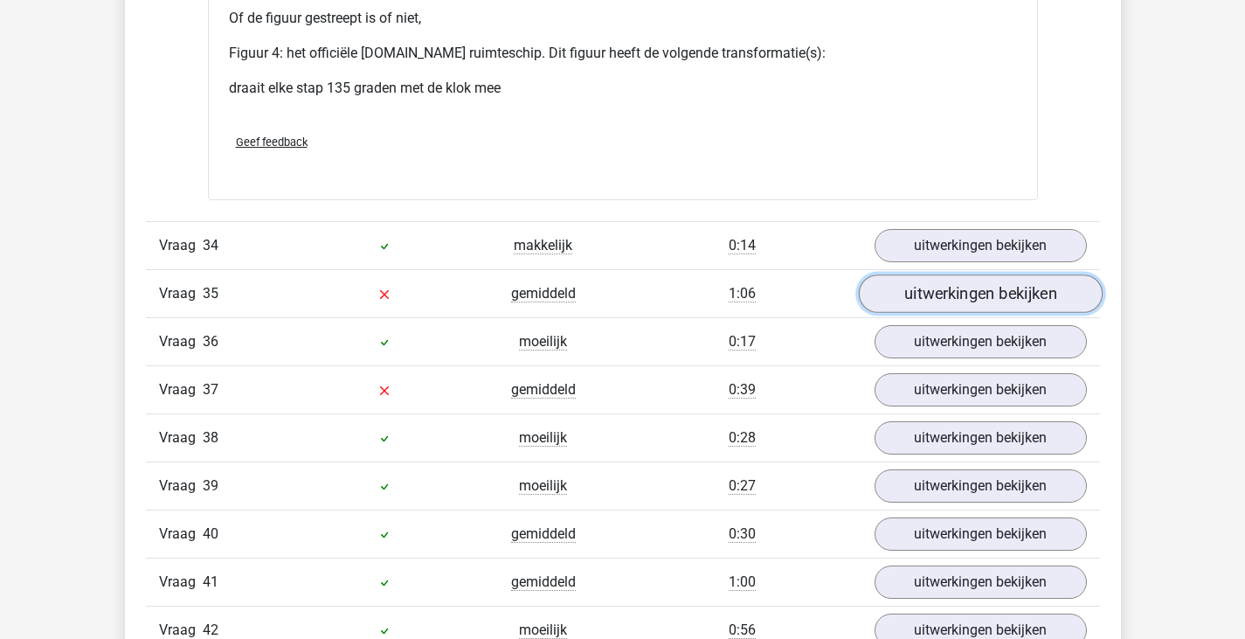
click at [989, 295] on link "uitwerkingen bekijken" at bounding box center [980, 293] width 244 height 38
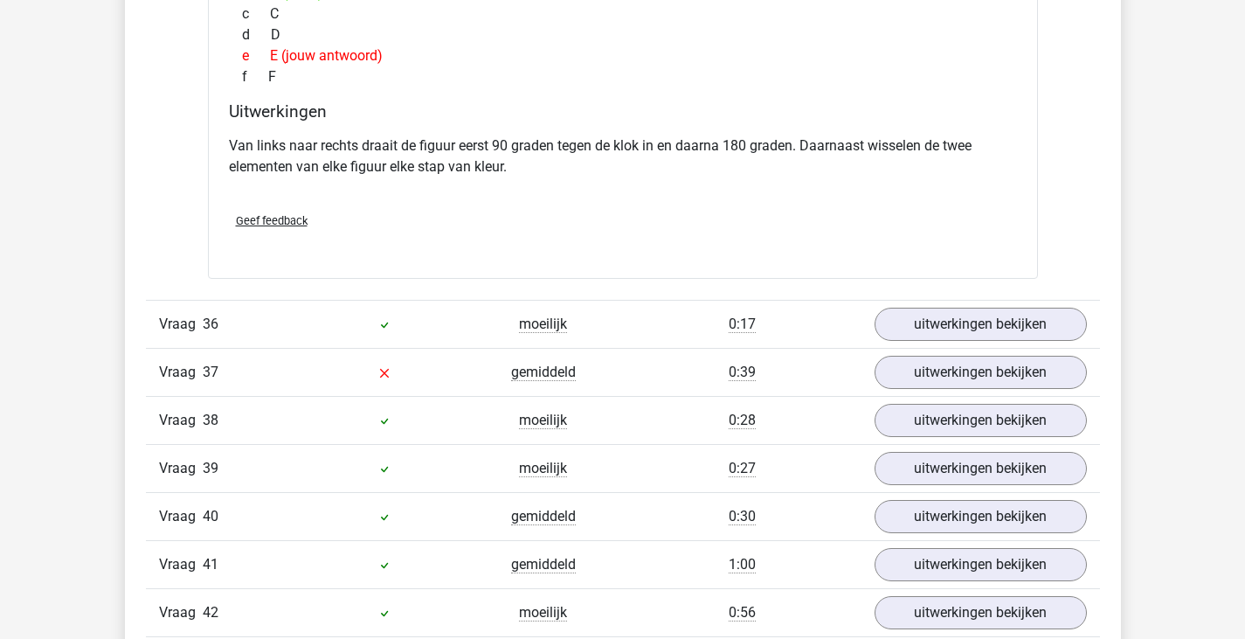
scroll to position [7440, 0]
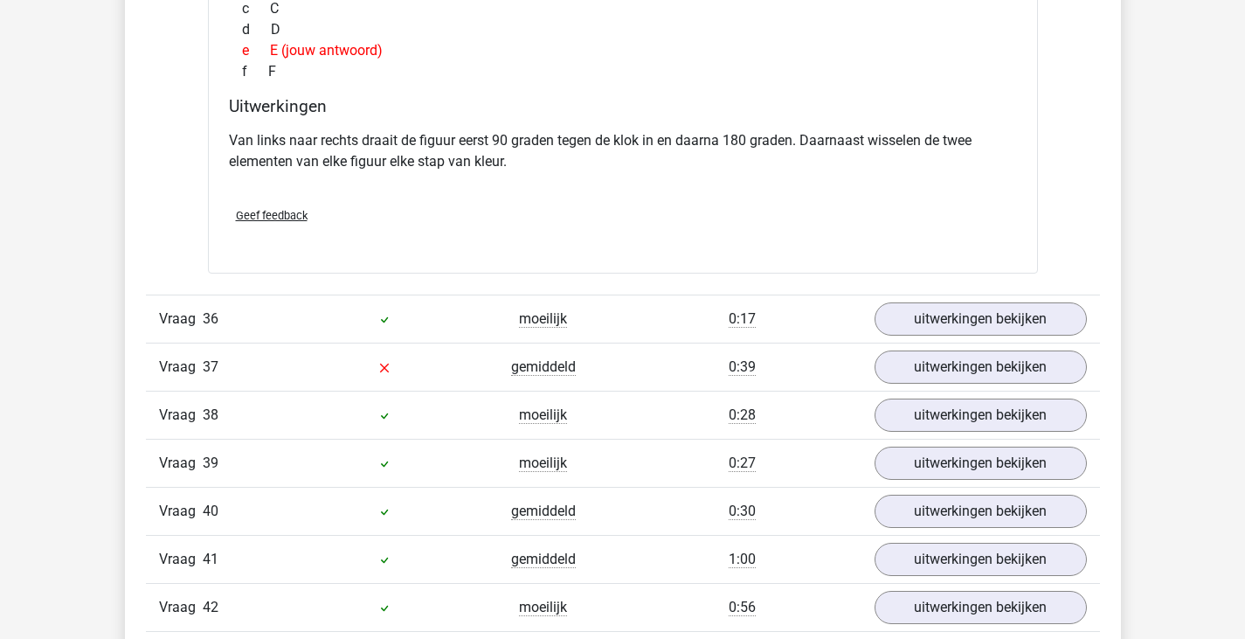
click at [973, 350] on div "Vraag 37 gemiddeld 0:39 uitwerkingen bekijken" at bounding box center [623, 367] width 954 height 48
click at [968, 356] on link "uitwerkingen bekijken" at bounding box center [980, 367] width 244 height 38
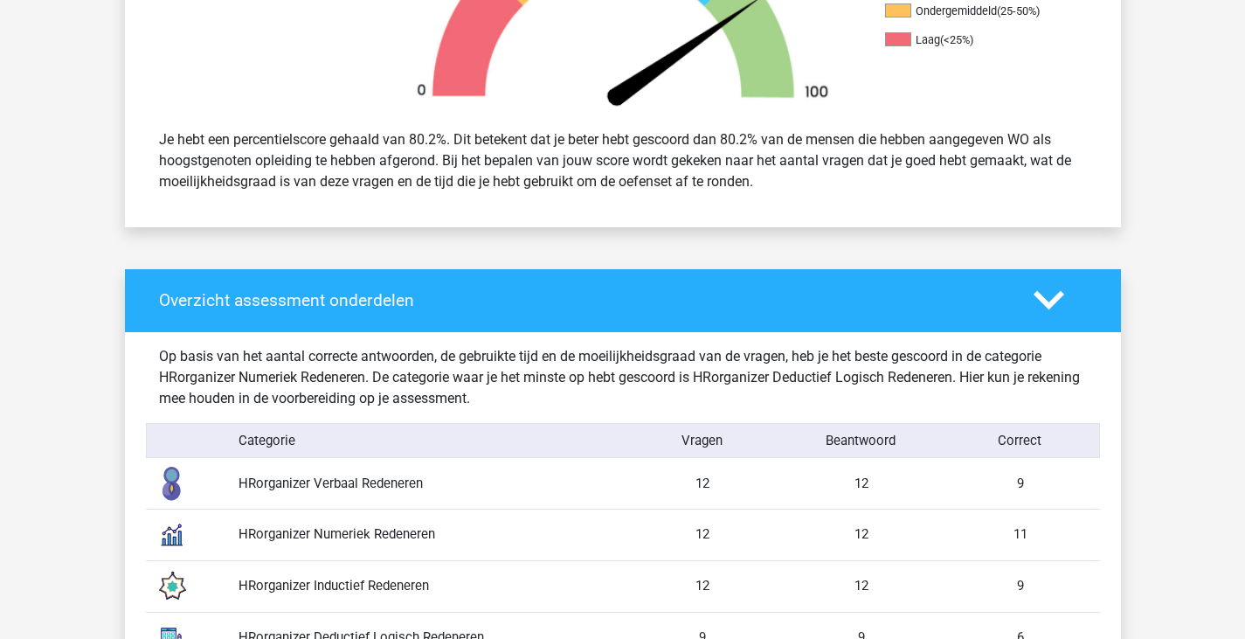
scroll to position [698, 0]
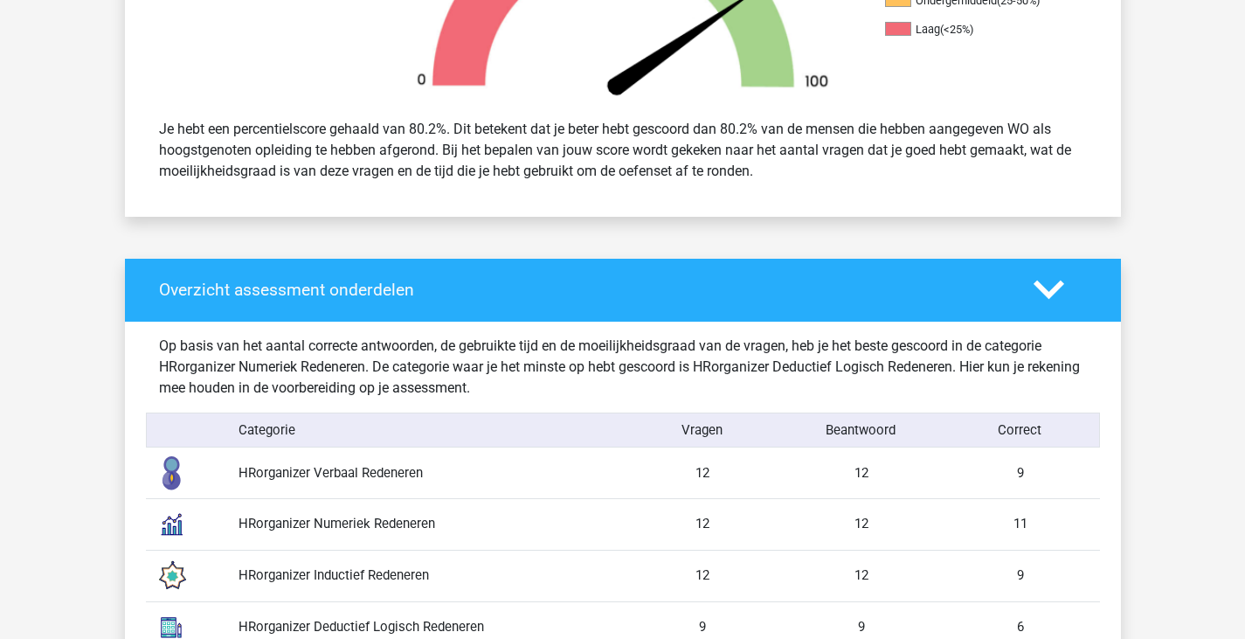
click at [1013, 295] on div "Overzicht assessment onderdelen" at bounding box center [583, 290] width 875 height 20
click at [1049, 288] on icon at bounding box center [1049, 289] width 31 height 31
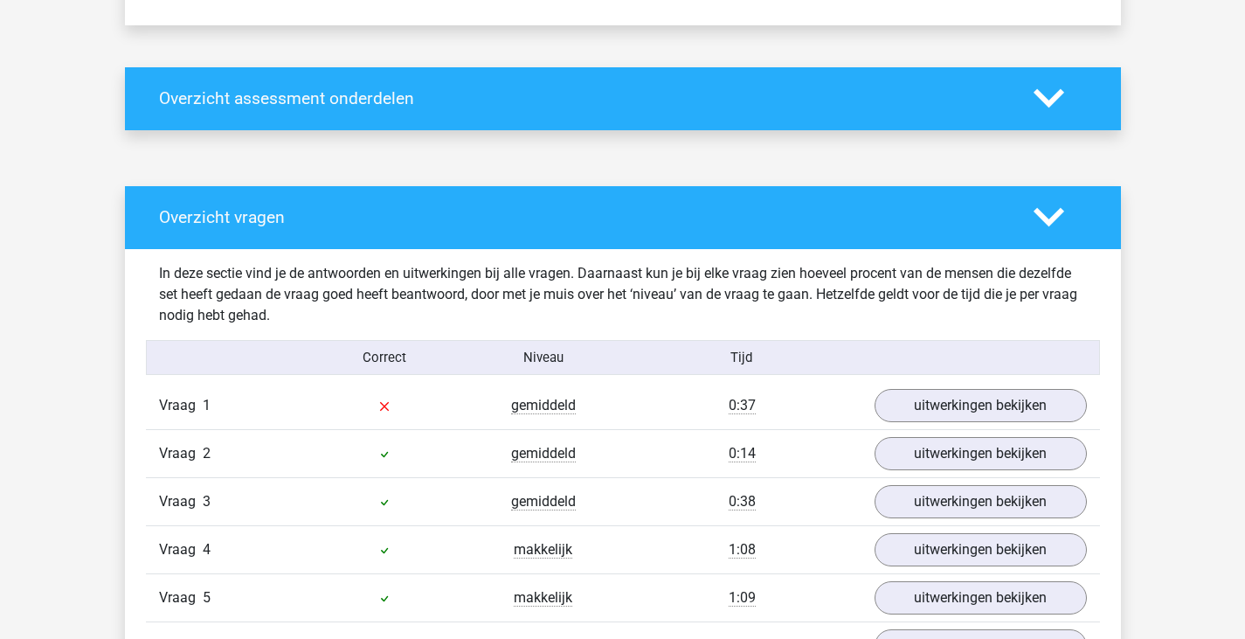
scroll to position [891, 0]
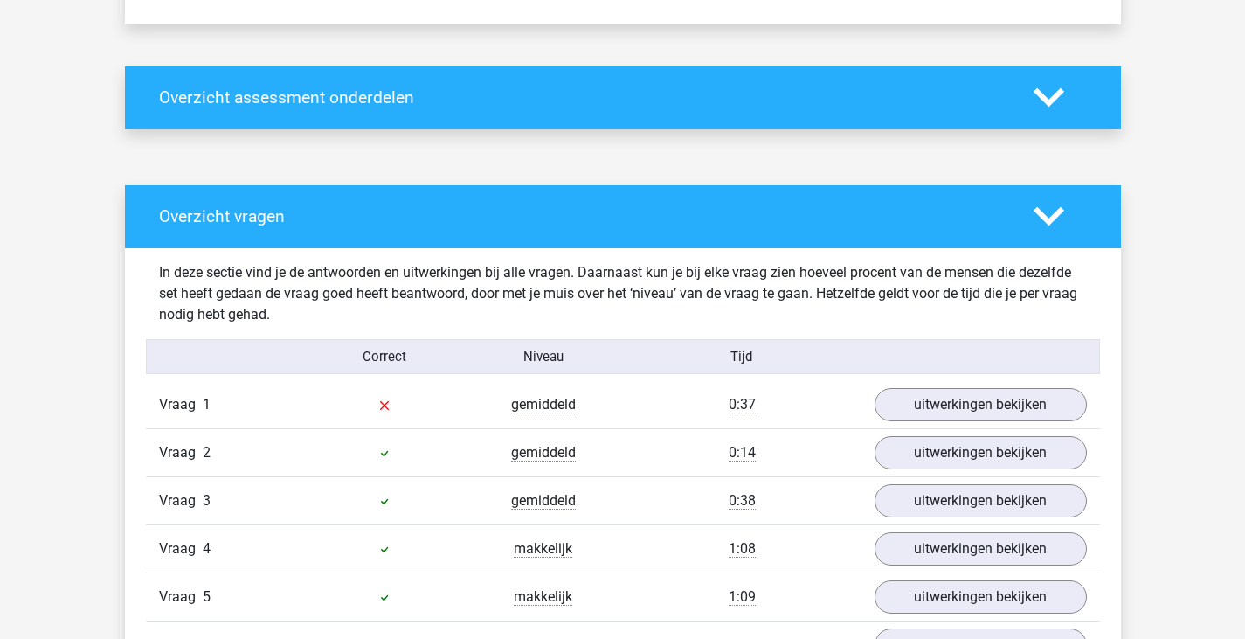
click at [1048, 214] on icon at bounding box center [1049, 216] width 31 height 31
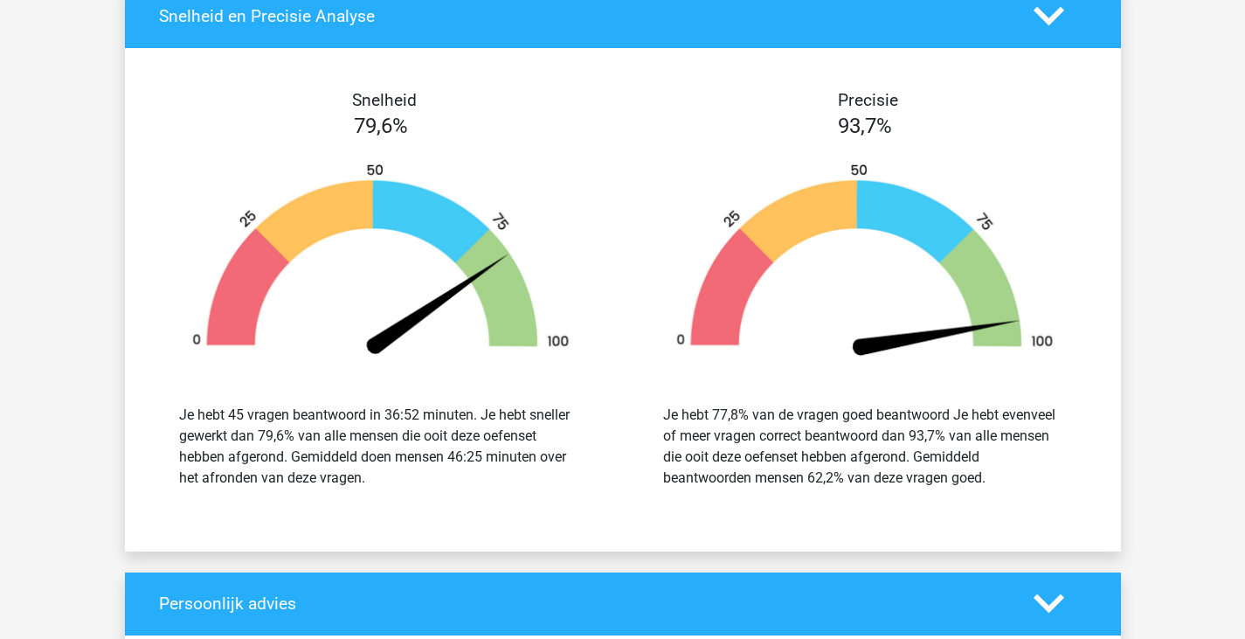
scroll to position [1195, 0]
